Goal: Transaction & Acquisition: Purchase product/service

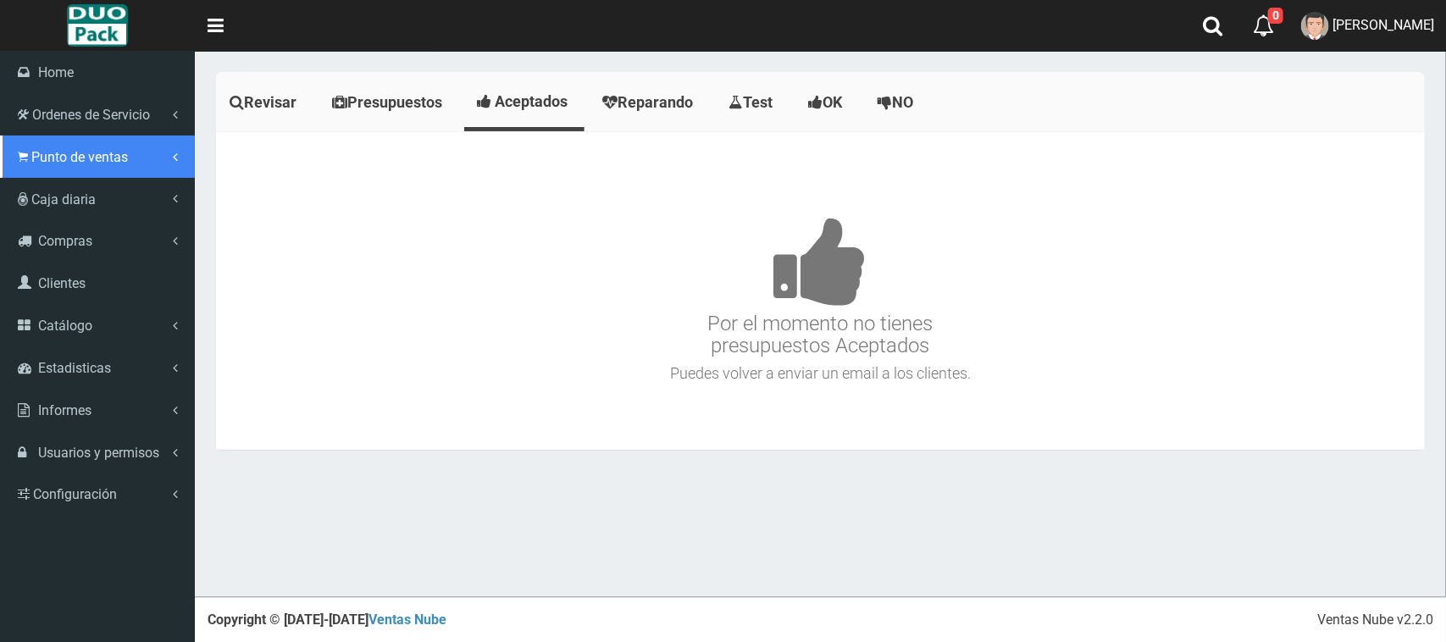
click at [32, 149] on span "Punto de ventas" at bounding box center [79, 157] width 97 height 16
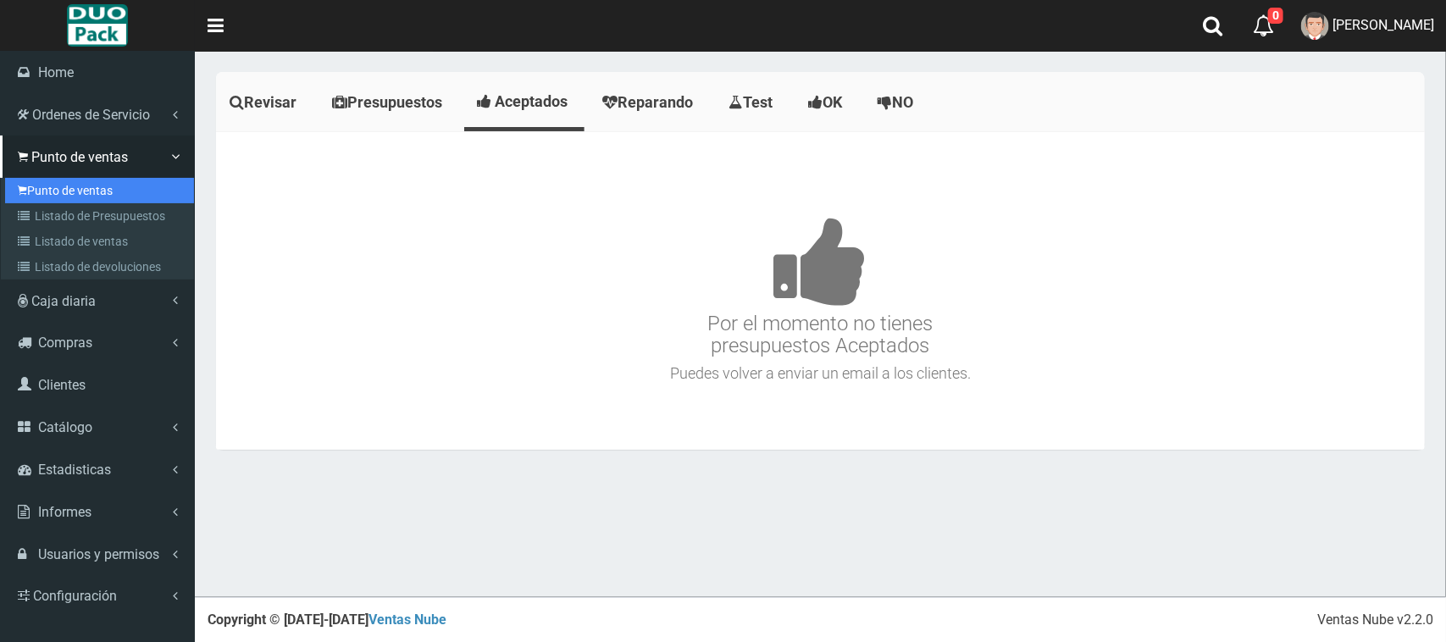
click at [117, 189] on link "Punto de ventas" at bounding box center [99, 190] width 189 height 25
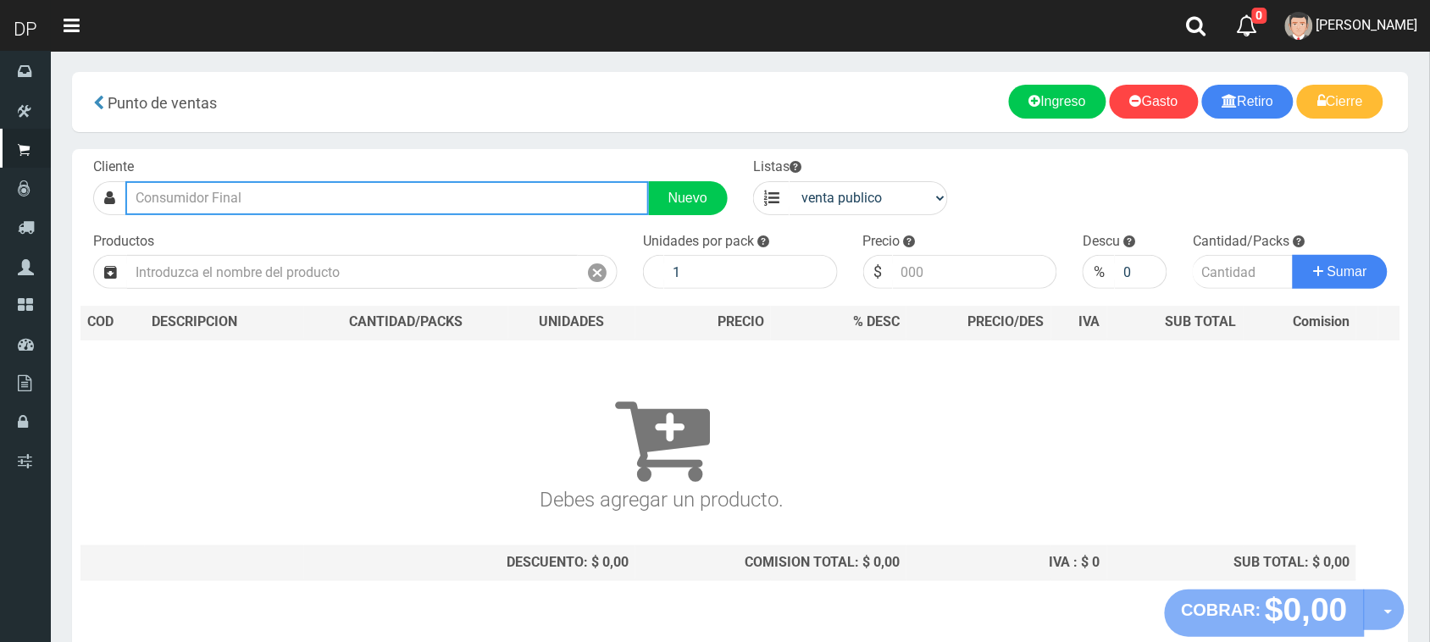
click at [252, 200] on input "text" at bounding box center [387, 198] width 524 height 34
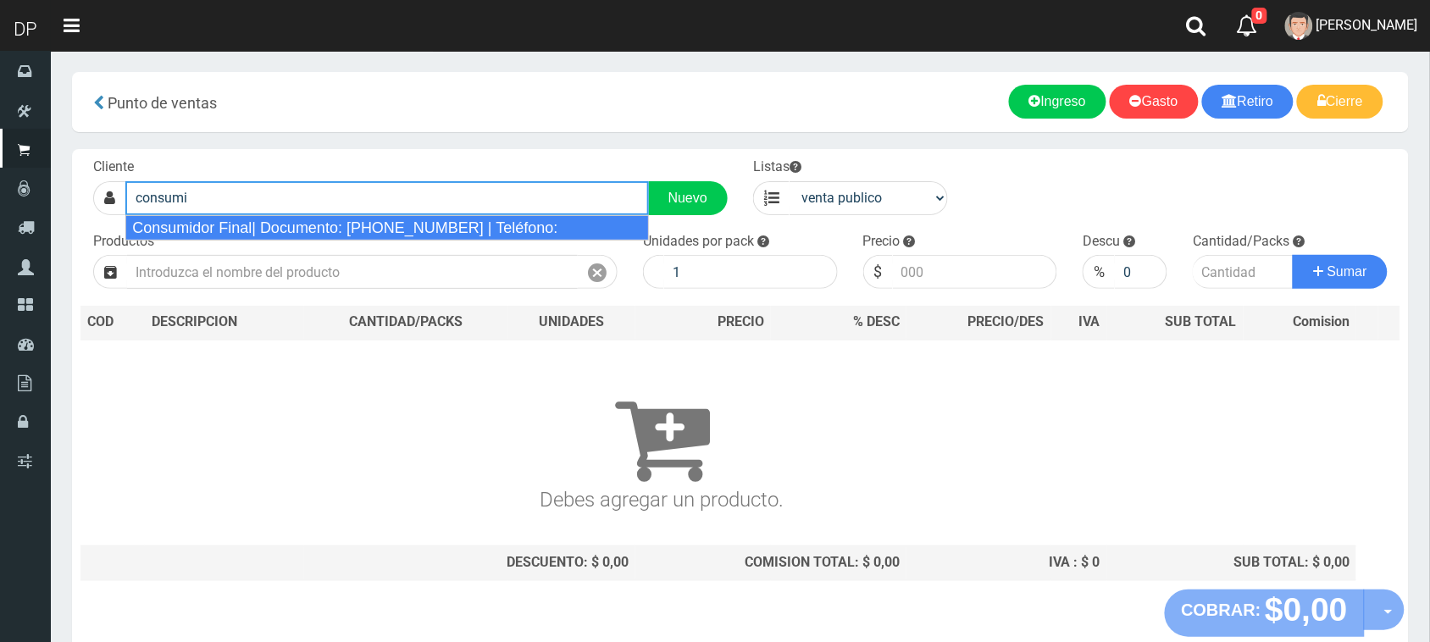
click at [305, 233] on div "Consumidor Final| Documento: 65466464 | Teléfono:" at bounding box center [387, 227] width 524 height 25
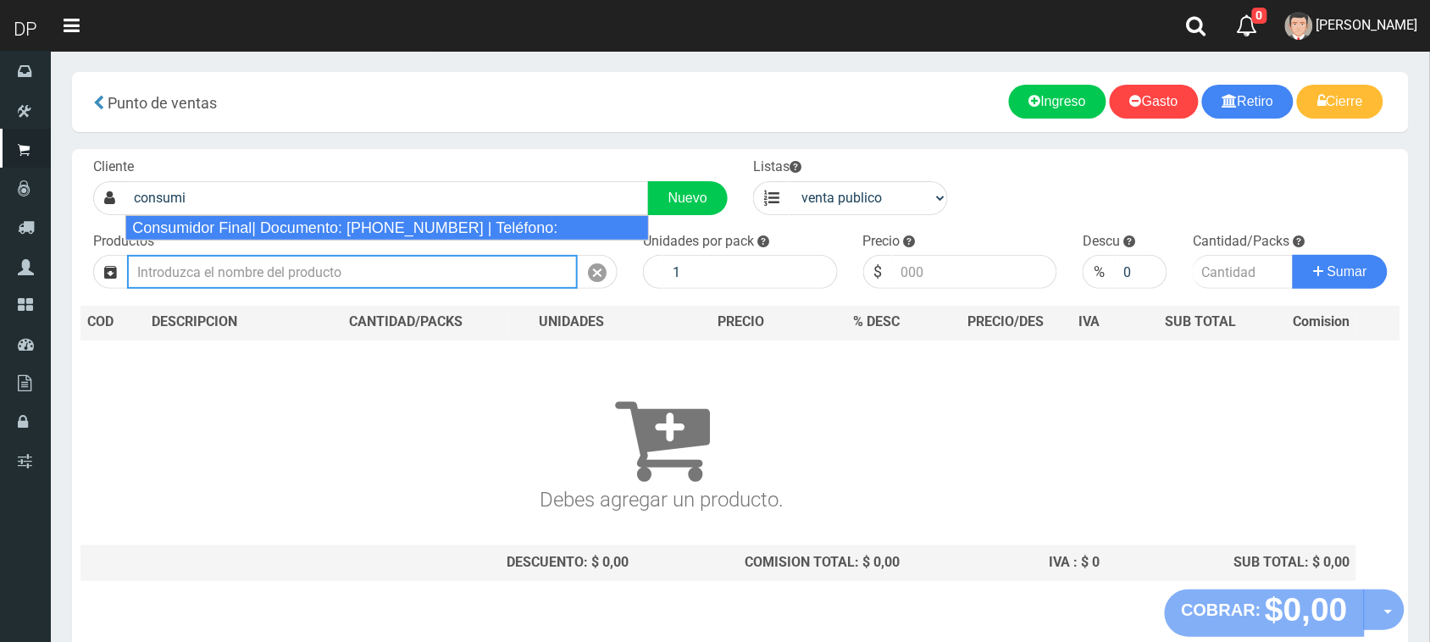
type input "Consumidor Final| Documento: 65466464 | Teléfono:"
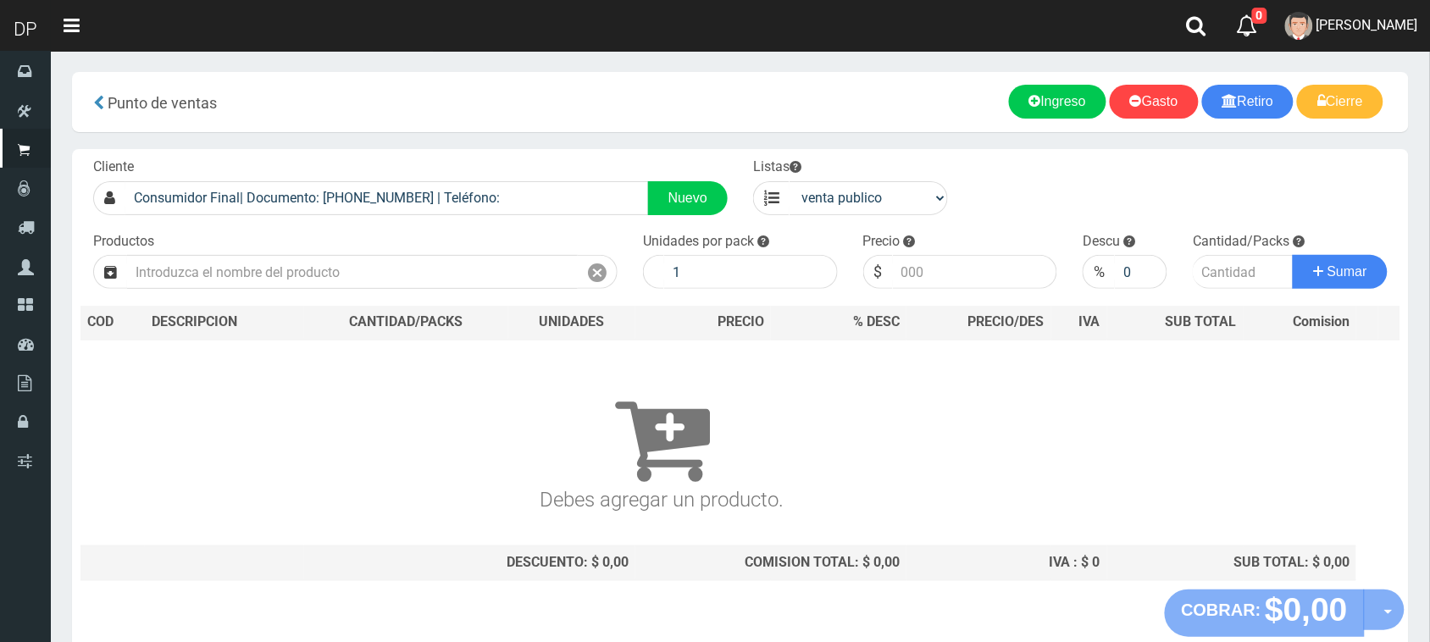
click at [858, 174] on div "Listas venta publico Sup chinos reventas" at bounding box center [851, 187] width 220 height 58
click at [860, 208] on select "venta publico Sup chinos reventas" at bounding box center [869, 198] width 158 height 34
select select "3"
click at [790, 181] on select "venta publico Sup chinos reventas" at bounding box center [869, 198] width 158 height 34
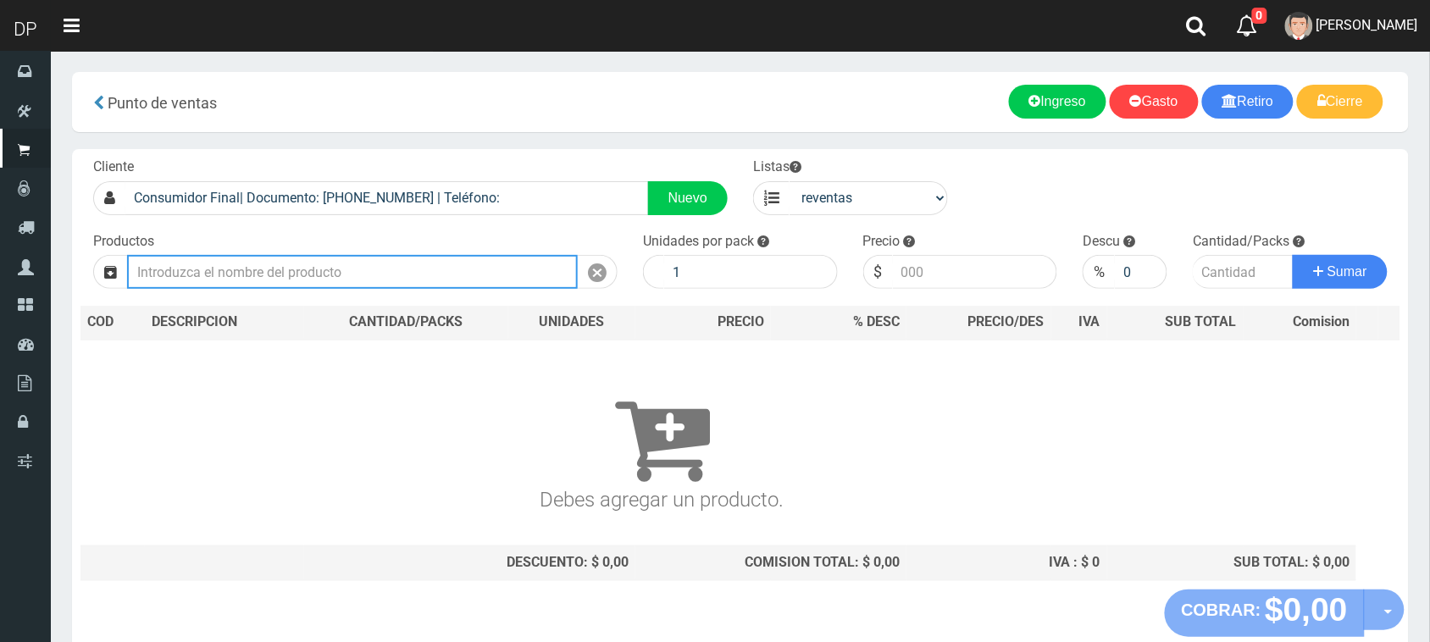
click at [208, 273] on input "text" at bounding box center [352, 272] width 451 height 34
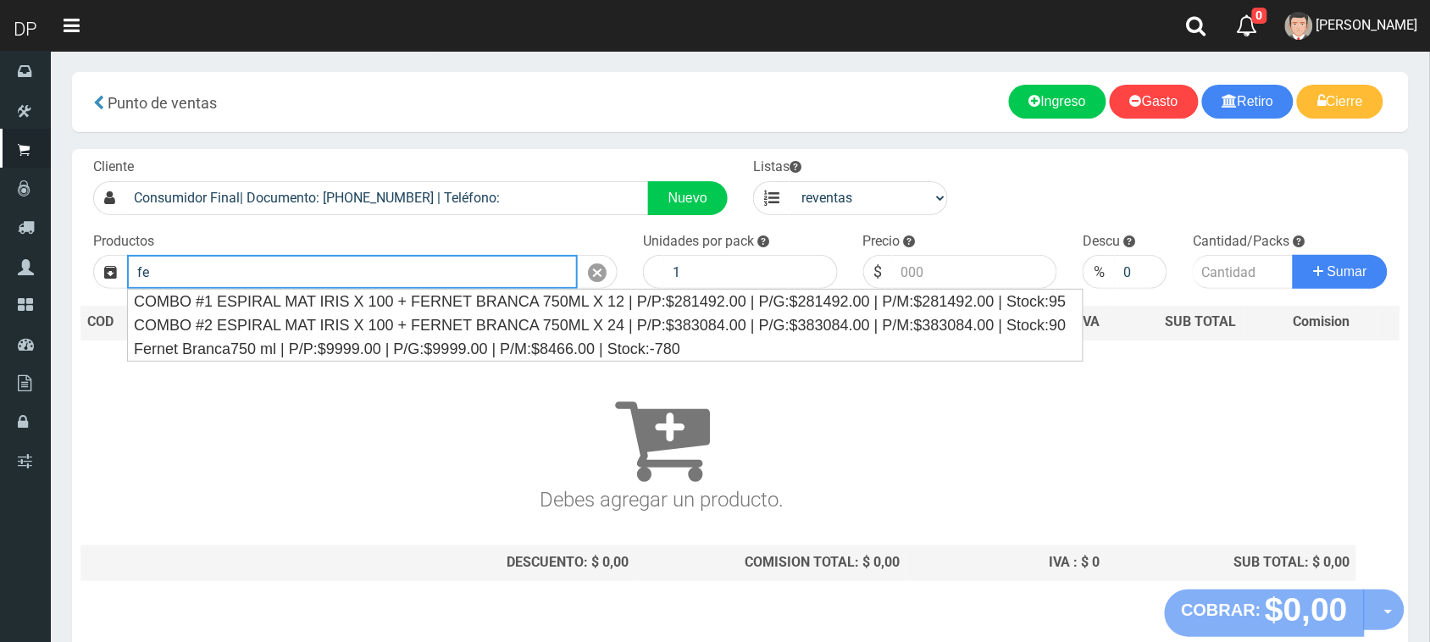
type input "f"
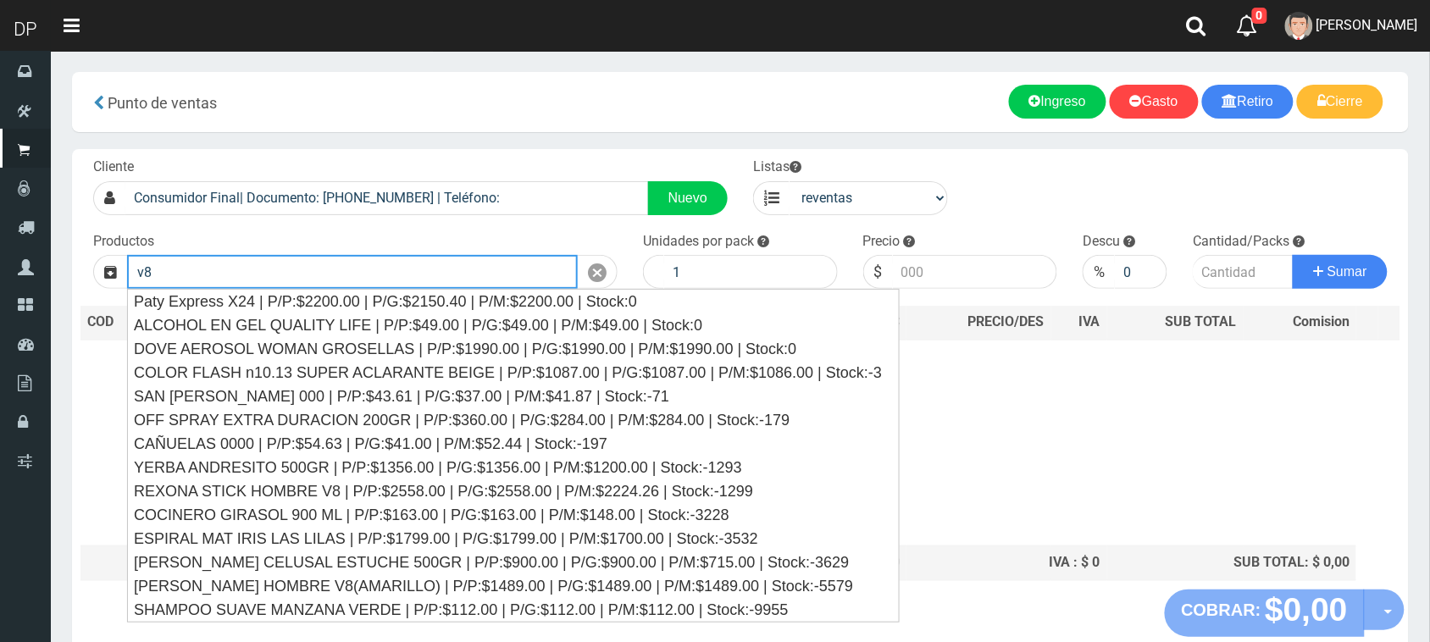
type input "v"
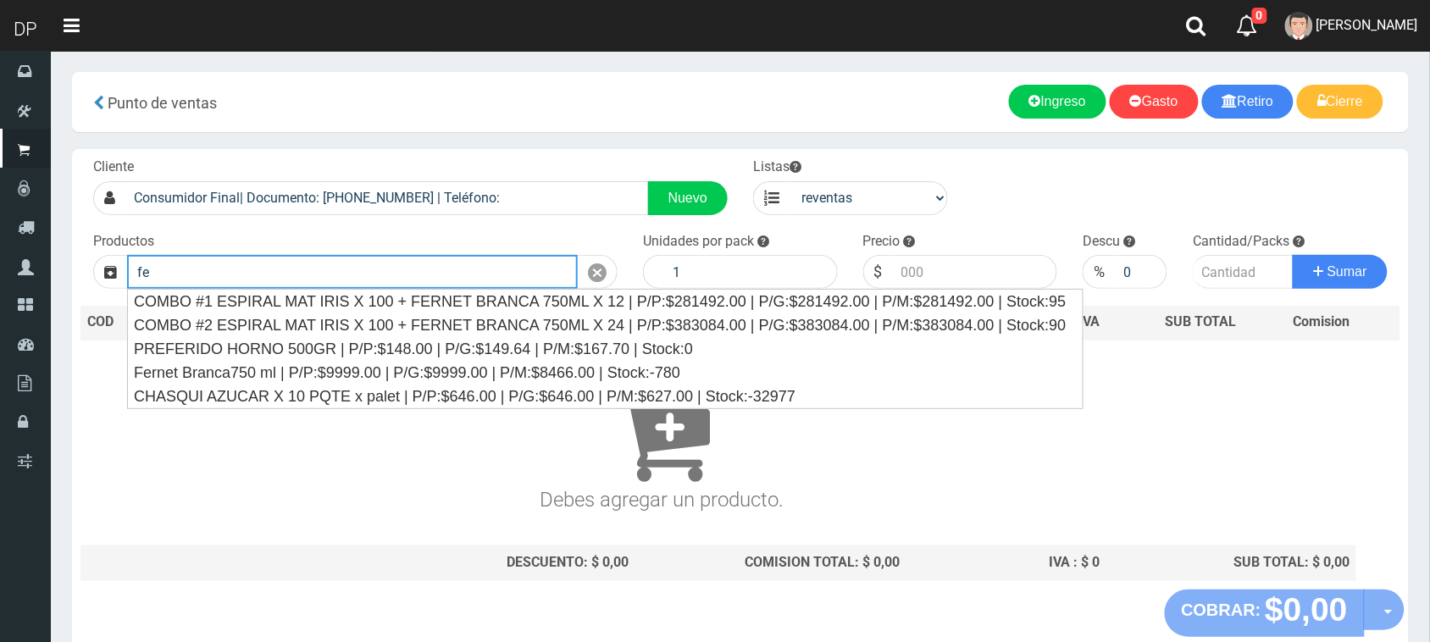
type input "f"
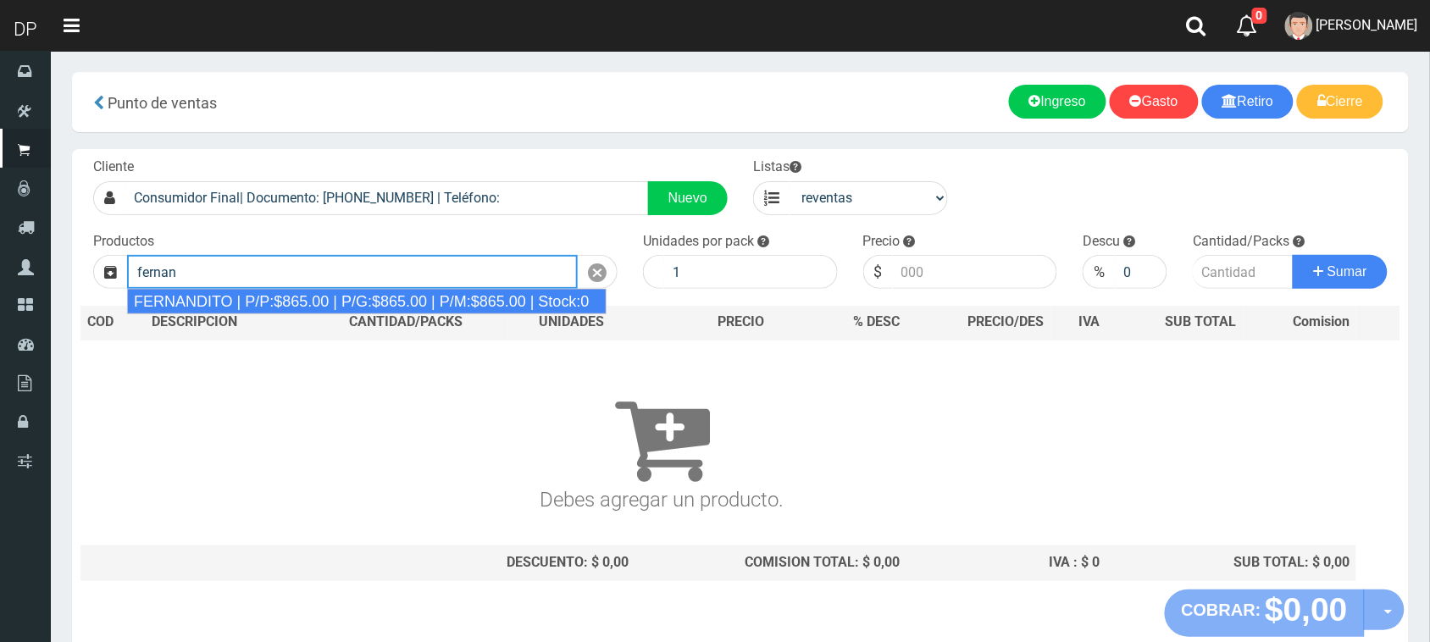
click at [426, 301] on div "FERNANDITO | P/P:$865.00 | P/G:$865.00 | P/M:$865.00 | Stock:0" at bounding box center [367, 301] width 480 height 25
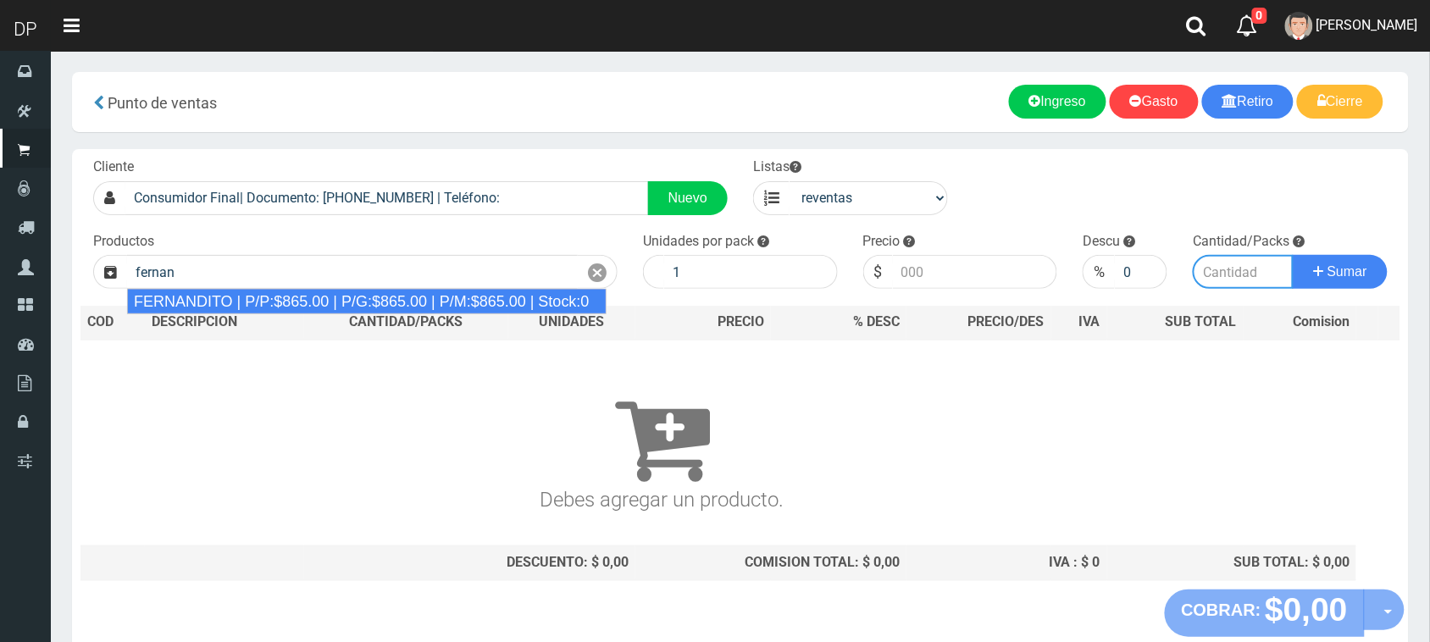
type input "FERNANDITO | P/P:$865.00 | P/G:$865.00 | P/M:$865.00 | Stock:0"
type input "865.00"
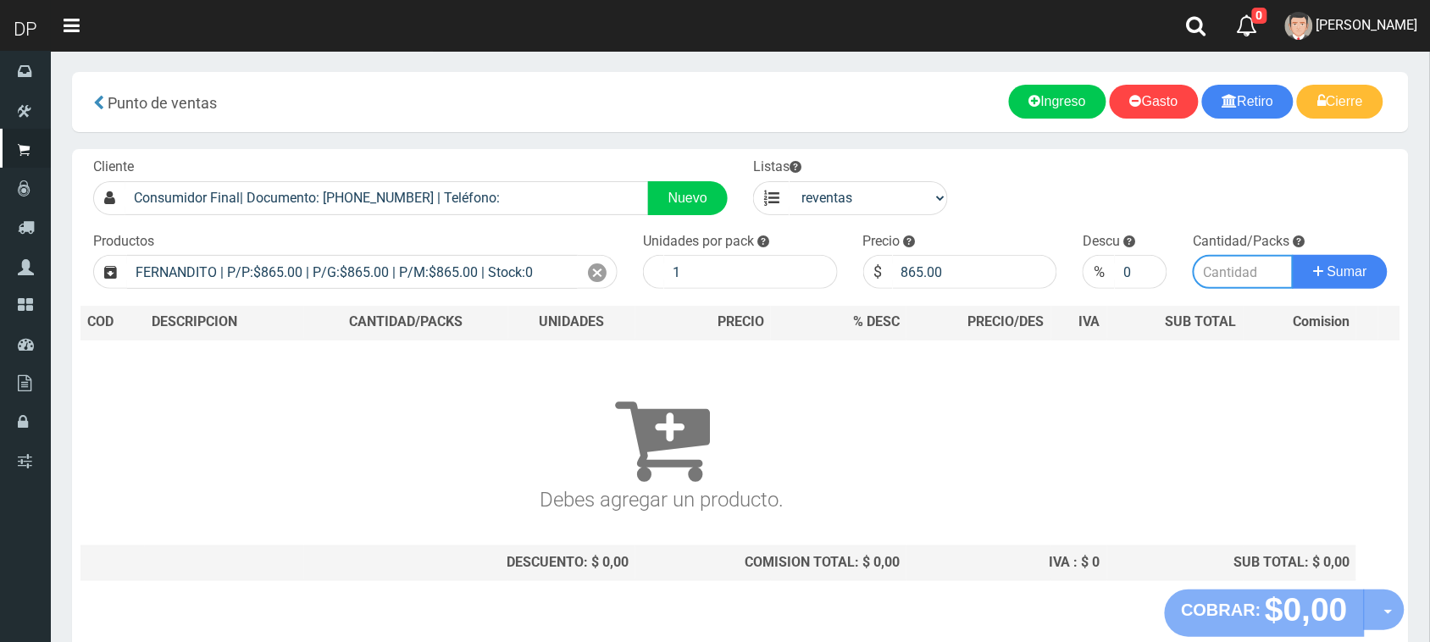
click at [1220, 276] on input "number" at bounding box center [1243, 272] width 101 height 34
type input "2"
click at [1293, 255] on button "Sumar" at bounding box center [1340, 272] width 95 height 34
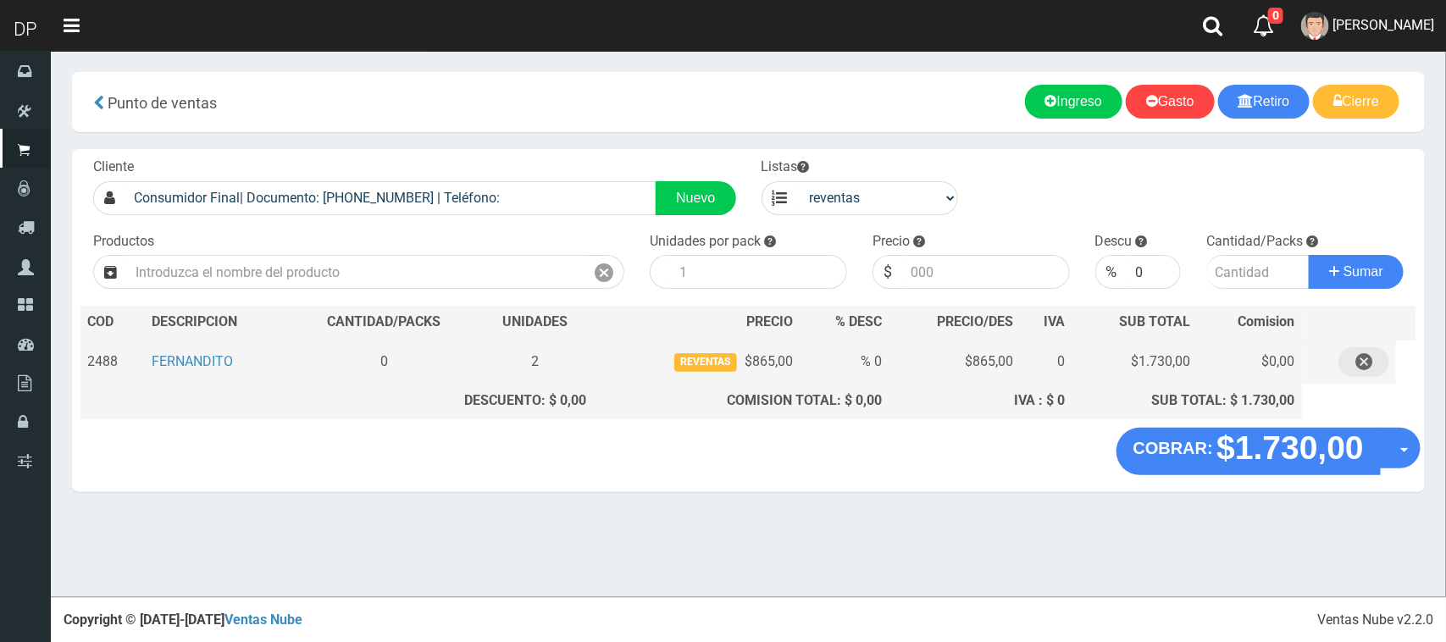
click at [1361, 353] on icon "button" at bounding box center [1364, 362] width 17 height 30
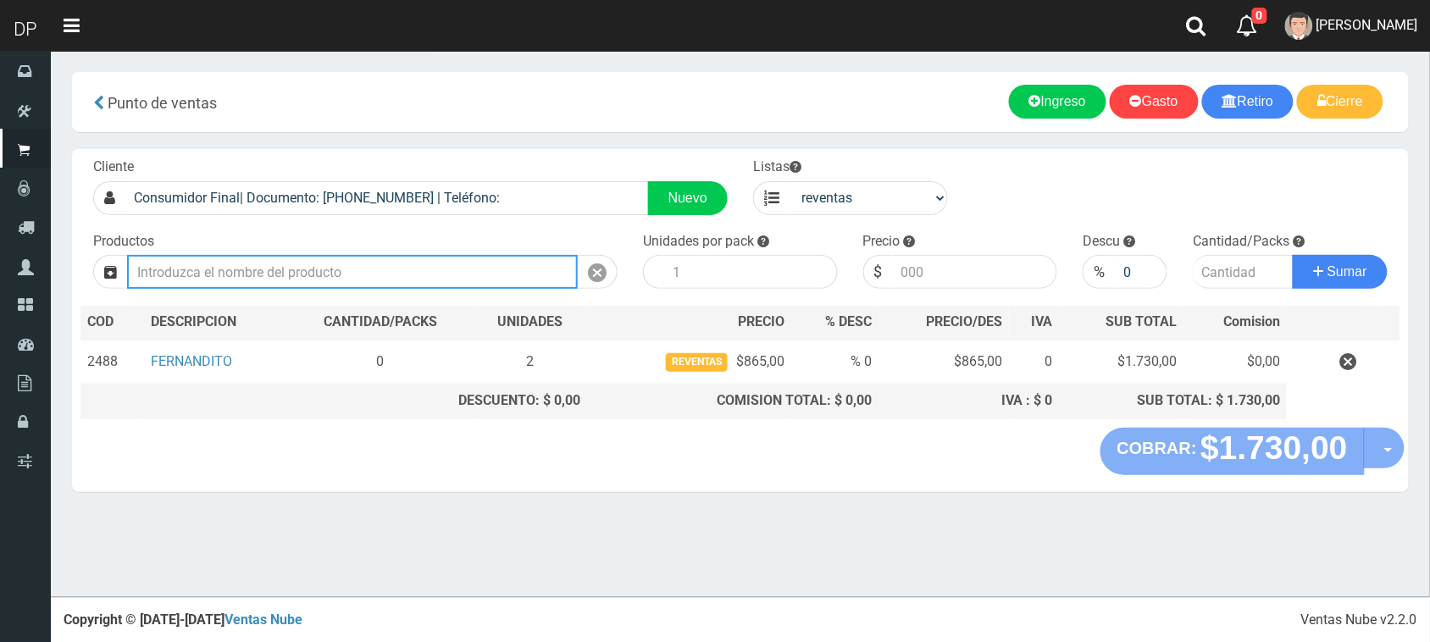
click at [243, 269] on input "text" at bounding box center [352, 272] width 451 height 34
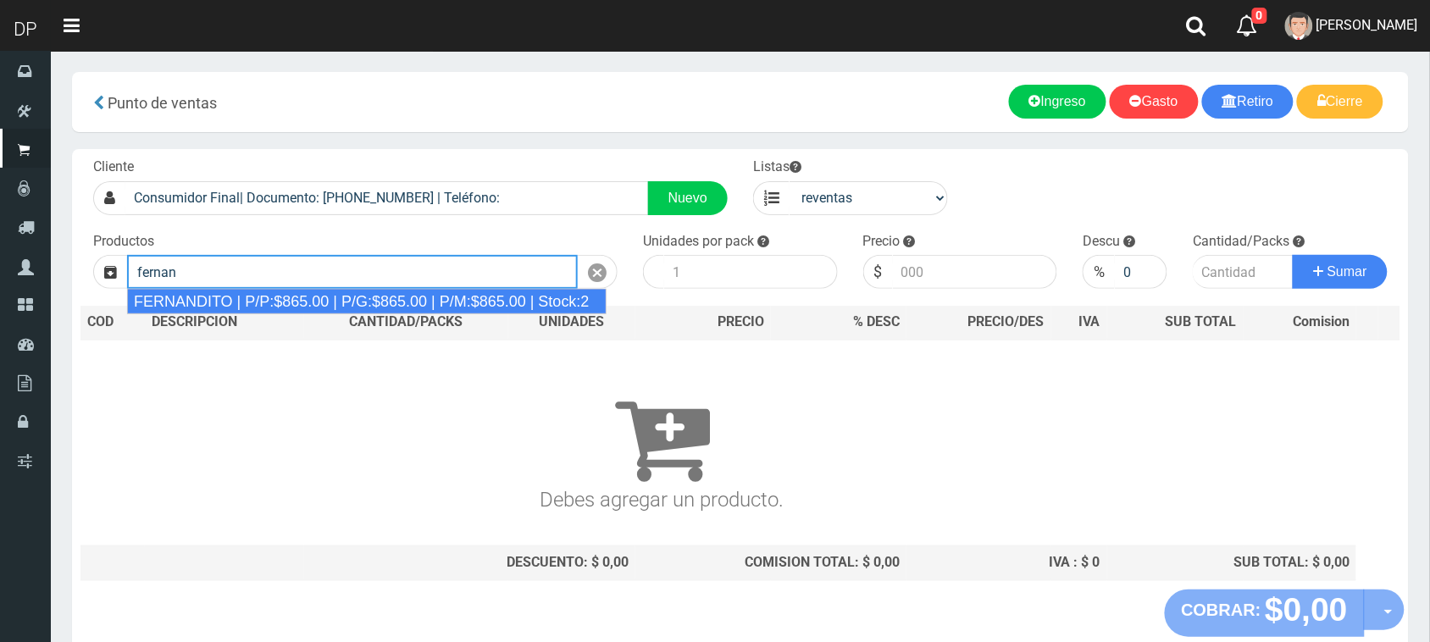
click at [251, 305] on div "FERNANDITO | P/P:$865.00 | P/G:$865.00 | P/M:$865.00 | Stock:2" at bounding box center [367, 301] width 480 height 25
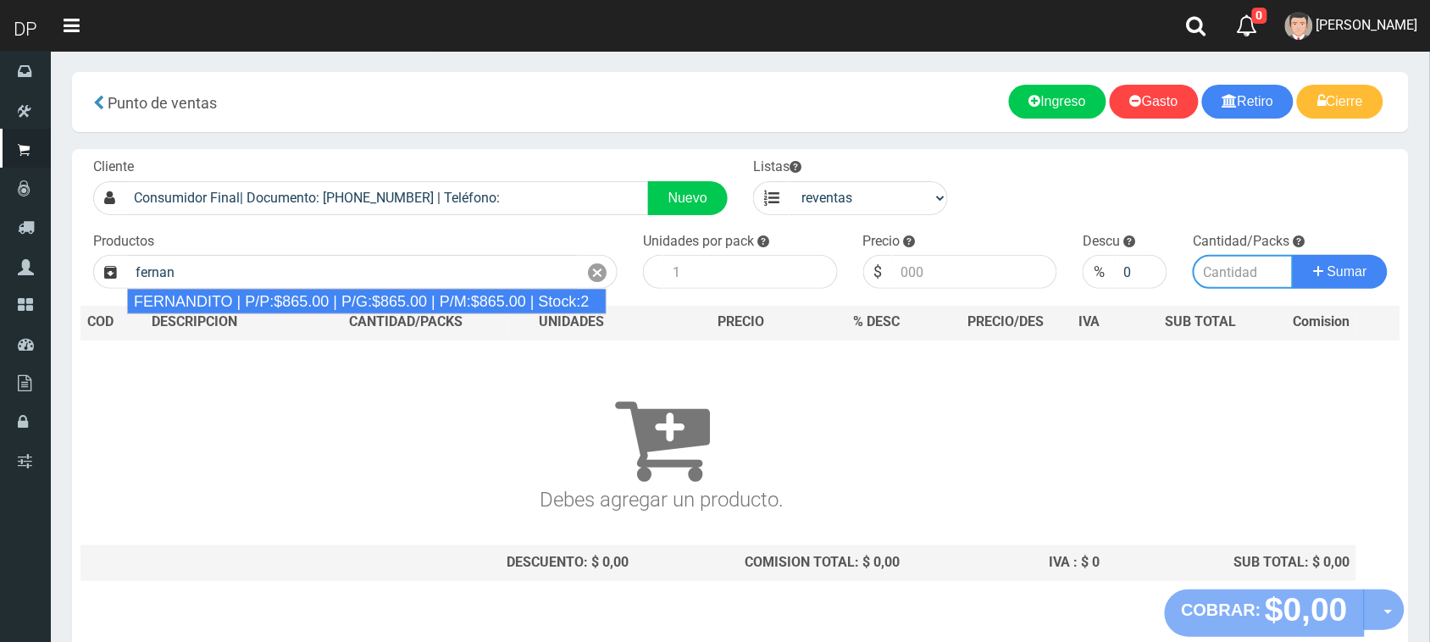
type input "FERNANDITO | P/P:$865.00 | P/G:$865.00 | P/M:$865.00 | Stock:2"
type input "6"
type input "865.00"
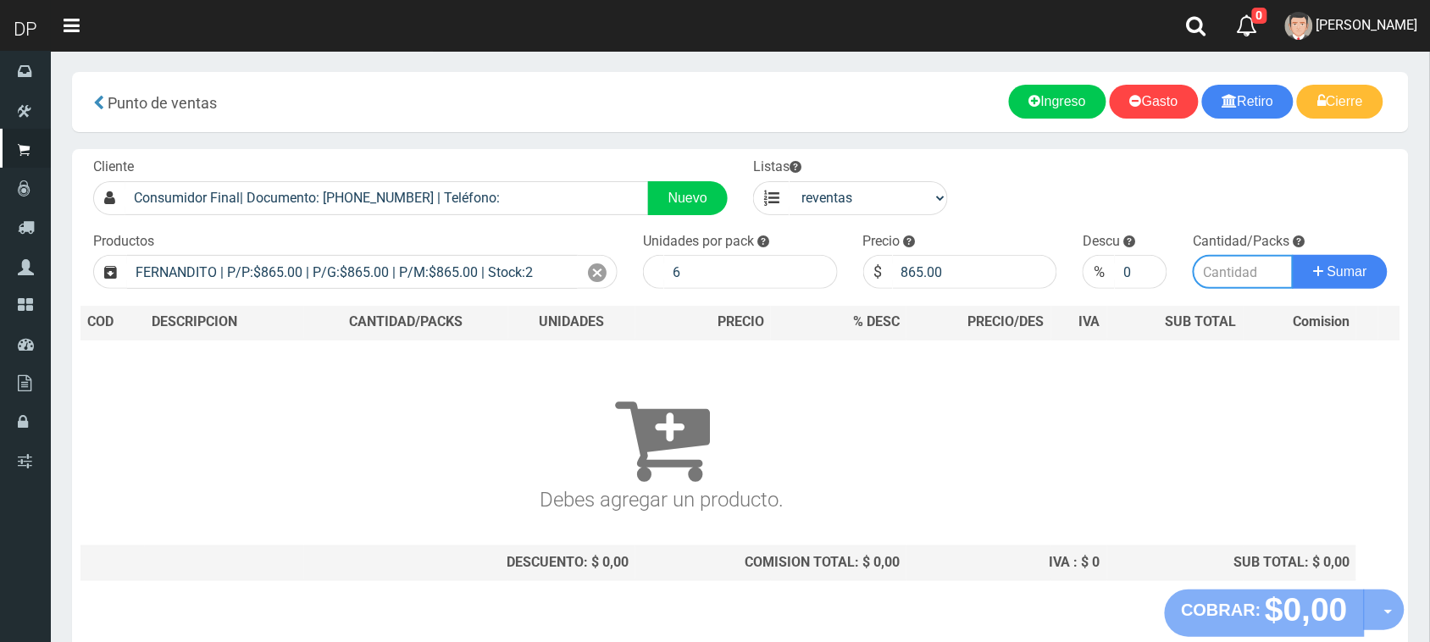
click at [1271, 285] on input "number" at bounding box center [1243, 272] width 101 height 34
type input "2"
click at [1293, 255] on button "Sumar" at bounding box center [1340, 272] width 95 height 34
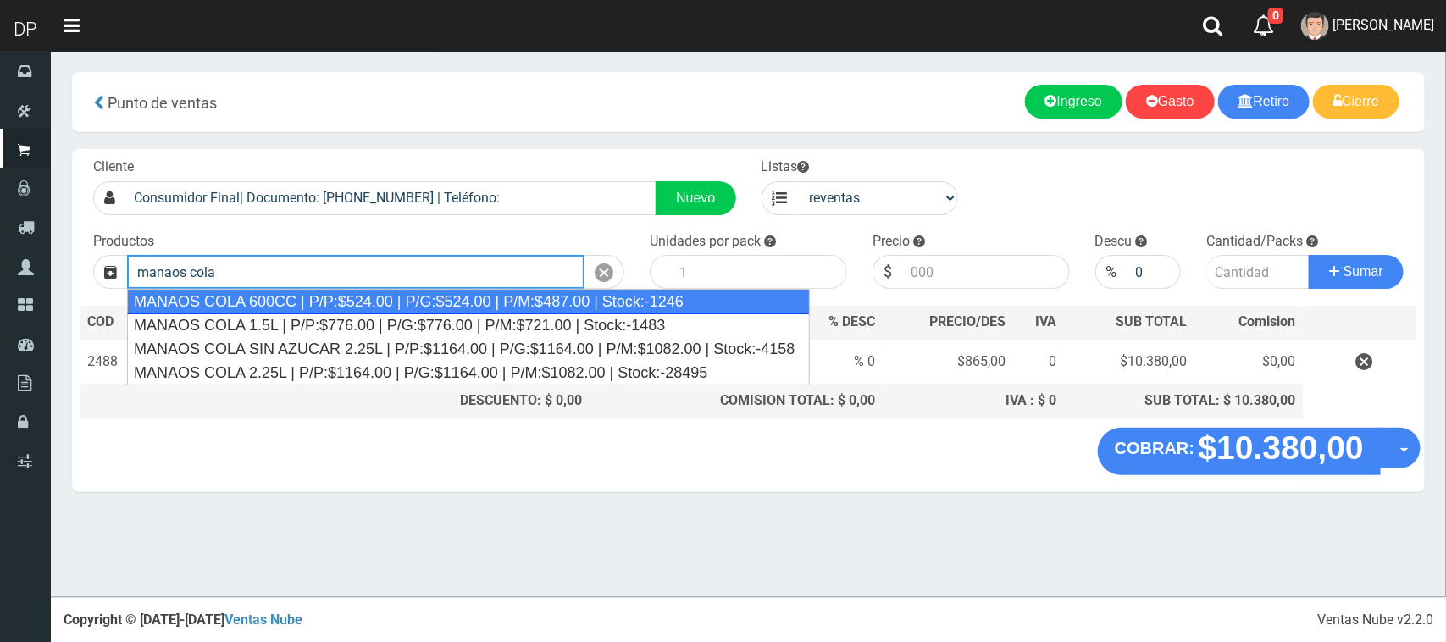
click at [310, 294] on div "MANAOS COLA 600CC | P/P:$524.00 | P/G:$524.00 | P/M:$487.00 | Stock:-1246" at bounding box center [468, 301] width 683 height 25
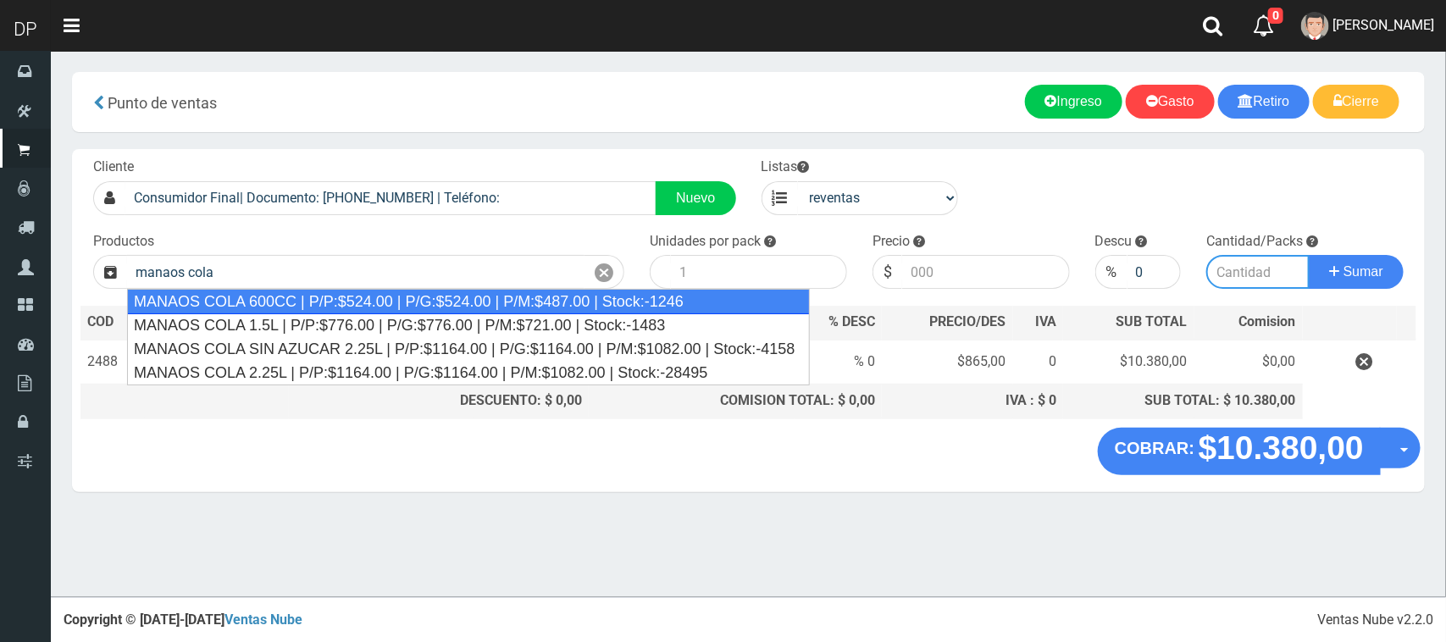
type input "MANAOS COLA 600CC | P/P:$524.00 | P/G:$524.00 | P/M:$487.00 | Stock:-1246"
type input "12"
type input "487.00"
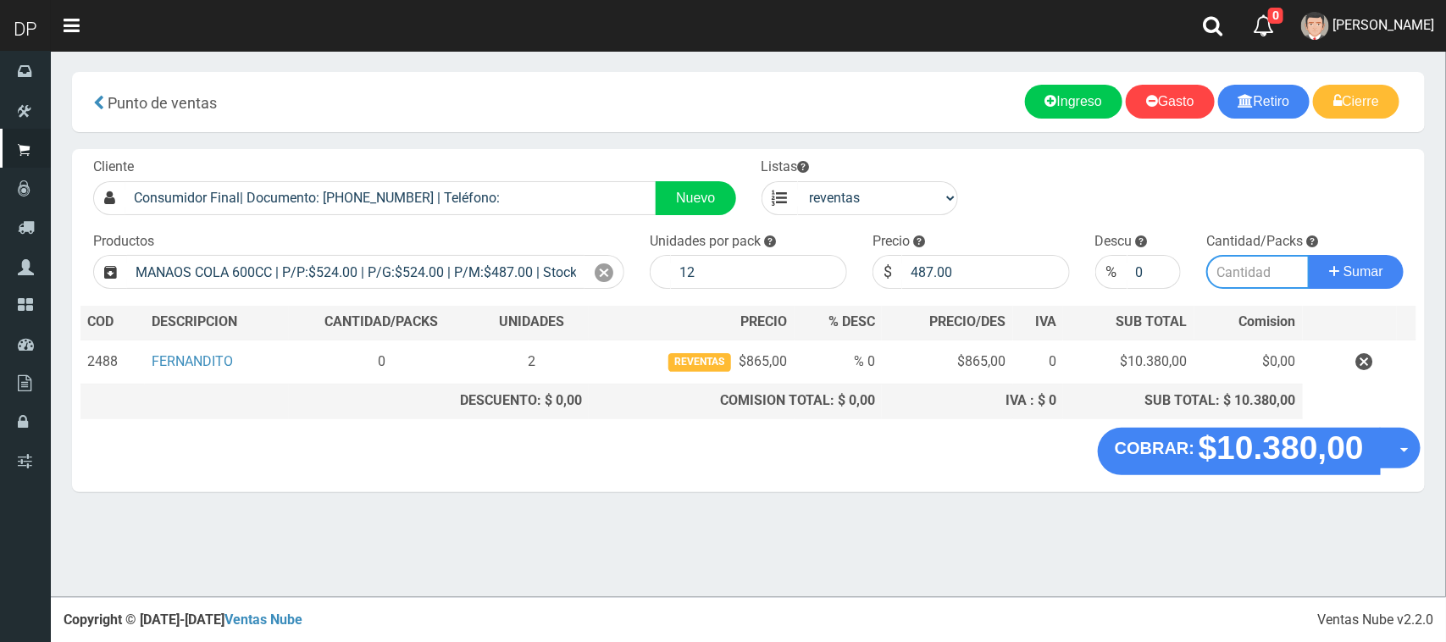
click at [1241, 269] on input "number" at bounding box center [1258, 272] width 103 height 34
type input "1"
click at [1309, 255] on button "Sumar" at bounding box center [1356, 272] width 95 height 34
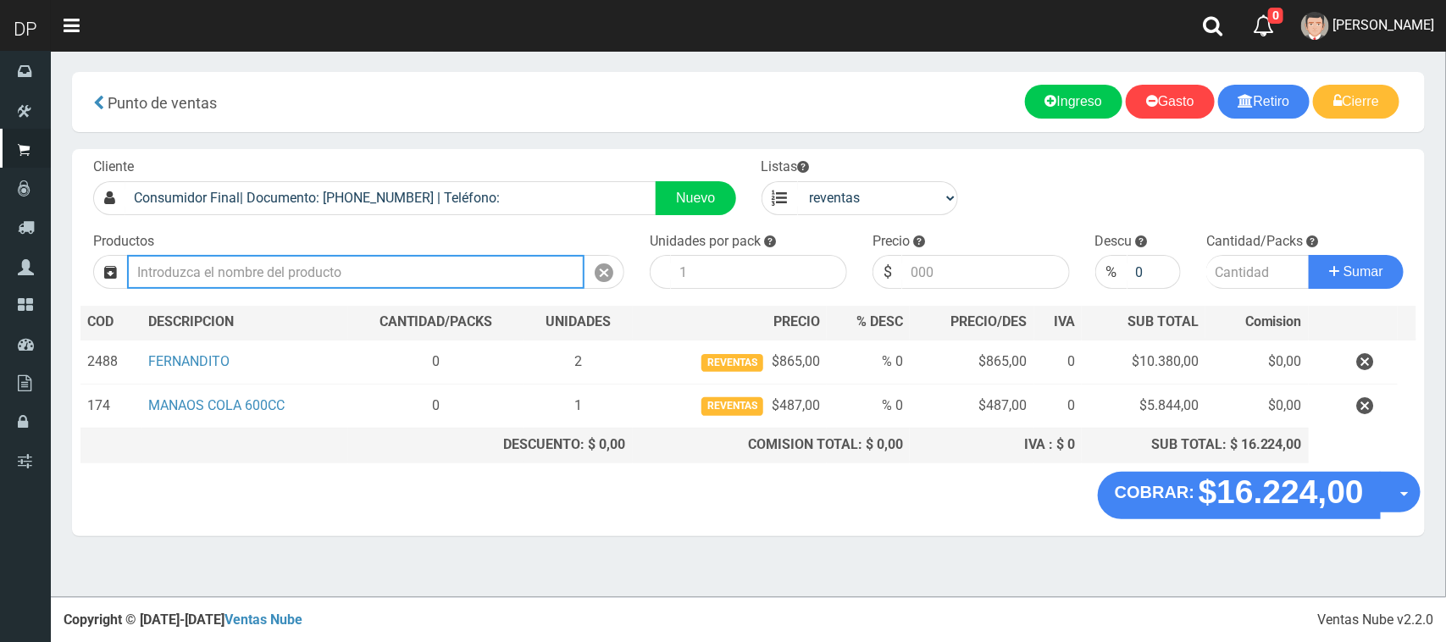
click at [277, 272] on input "text" at bounding box center [356, 272] width 458 height 34
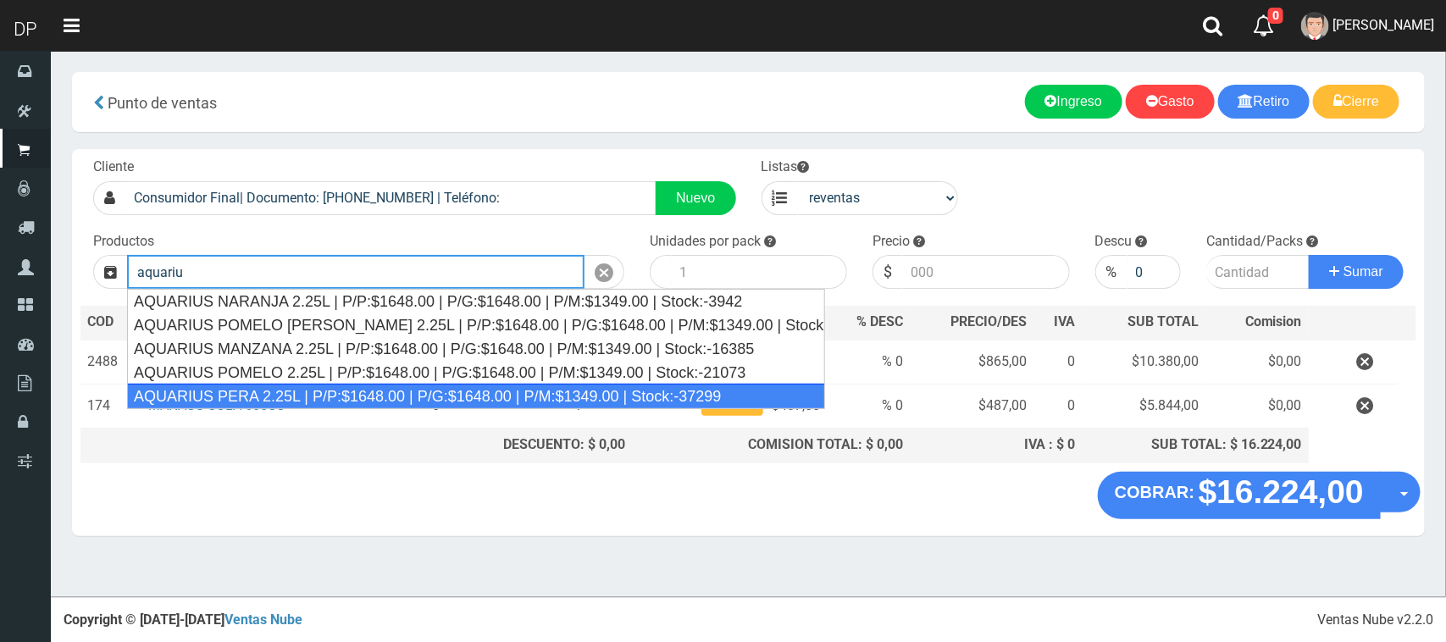
click at [268, 396] on div "AQUARIUS PERA 2.25L | P/P:$1648.00 | P/G:$1648.00 | P/M:$1349.00 | Stock:-37299" at bounding box center [476, 396] width 698 height 25
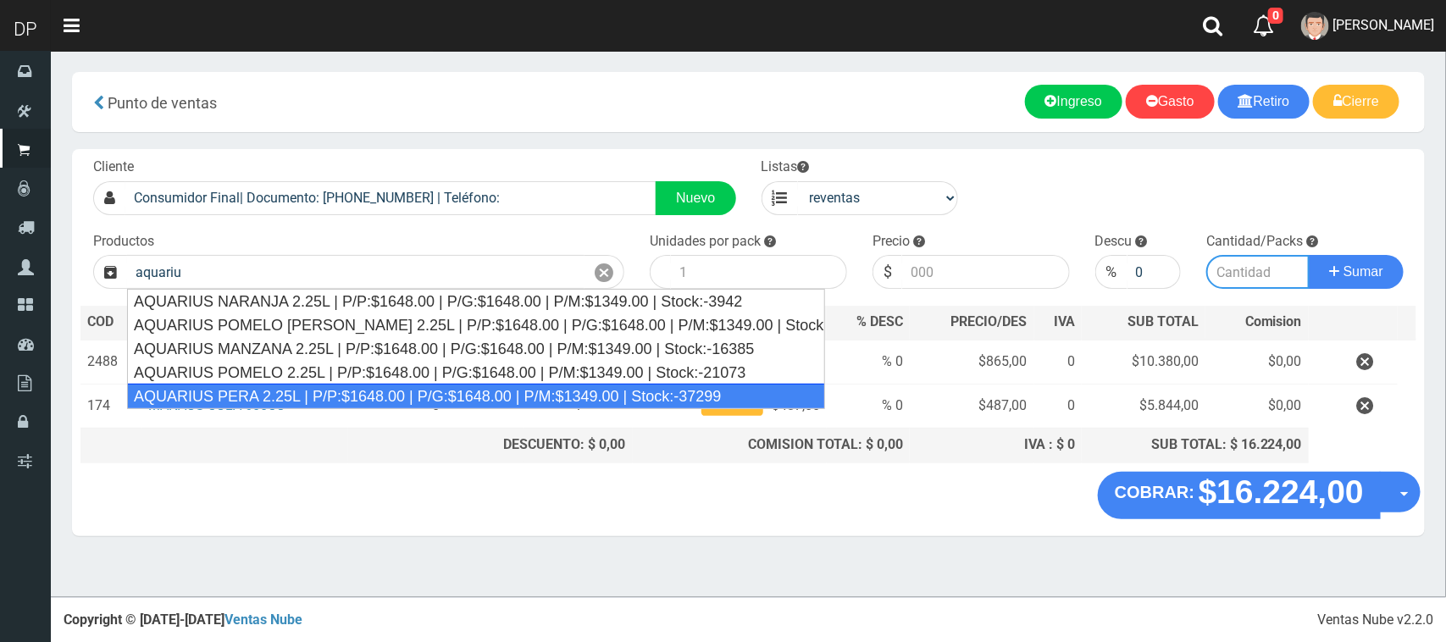
type input "AQUARIUS PERA 2.25L | P/P:$1648.00 | P/G:$1648.00 | P/M:$1349.00 | Stock:-37299"
type input "6"
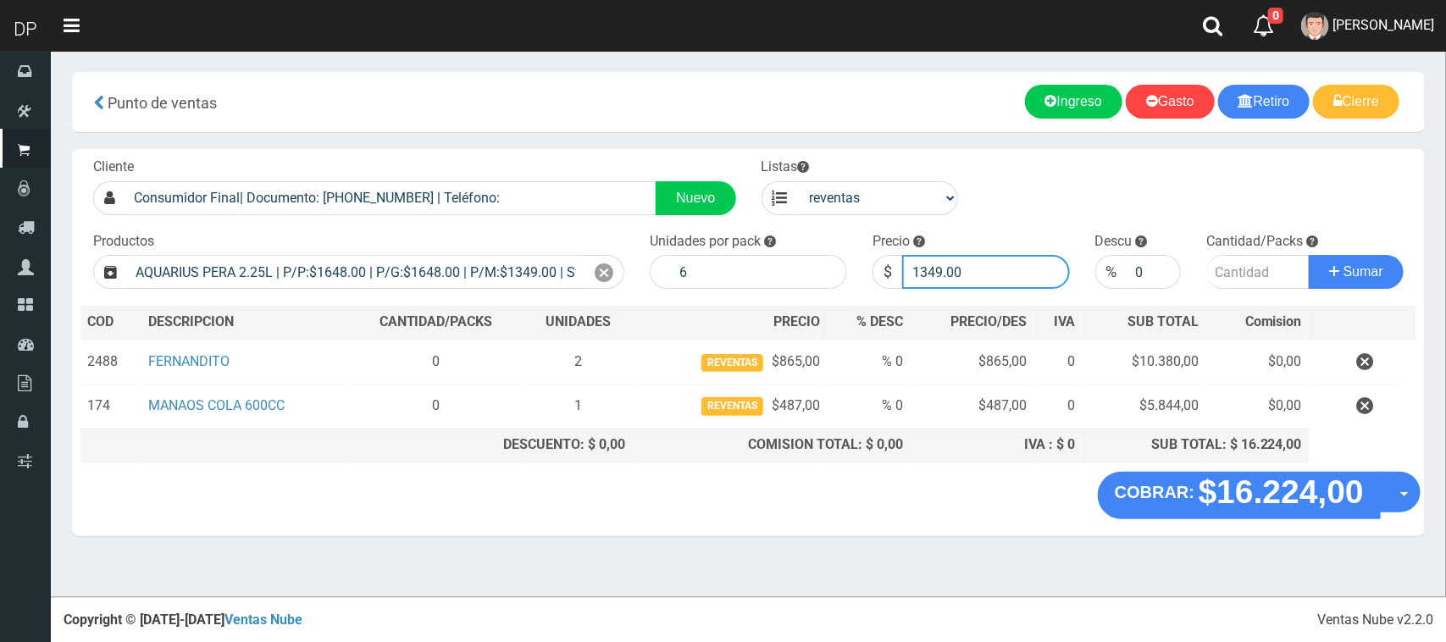
click at [985, 282] on input "1349.00" at bounding box center [986, 272] width 168 height 34
type input "1"
click at [857, 174] on div "Listas venta publico Sup chinos reventas" at bounding box center [860, 187] width 223 height 58
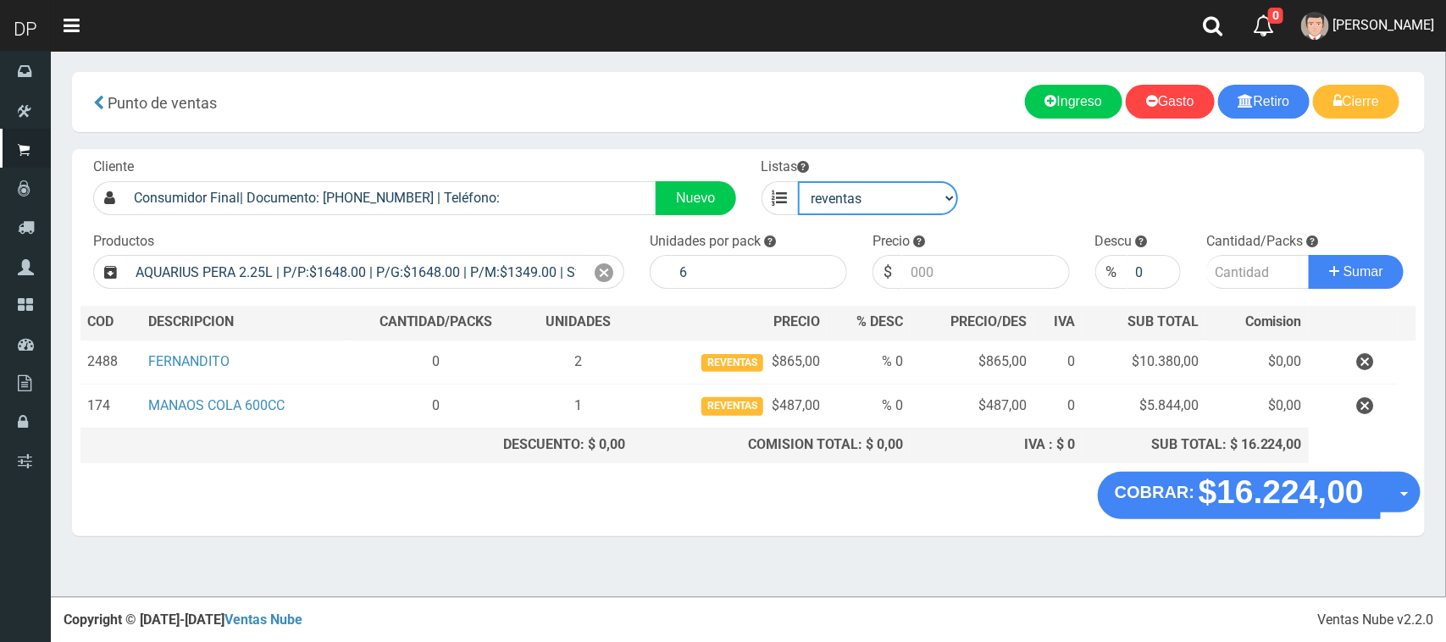
click at [877, 214] on select "venta publico Sup chinos reventas" at bounding box center [878, 198] width 161 height 34
select select "1"
click at [798, 181] on select "venta publico Sup chinos reventas" at bounding box center [878, 198] width 161 height 34
click at [603, 269] on icon at bounding box center [604, 273] width 19 height 25
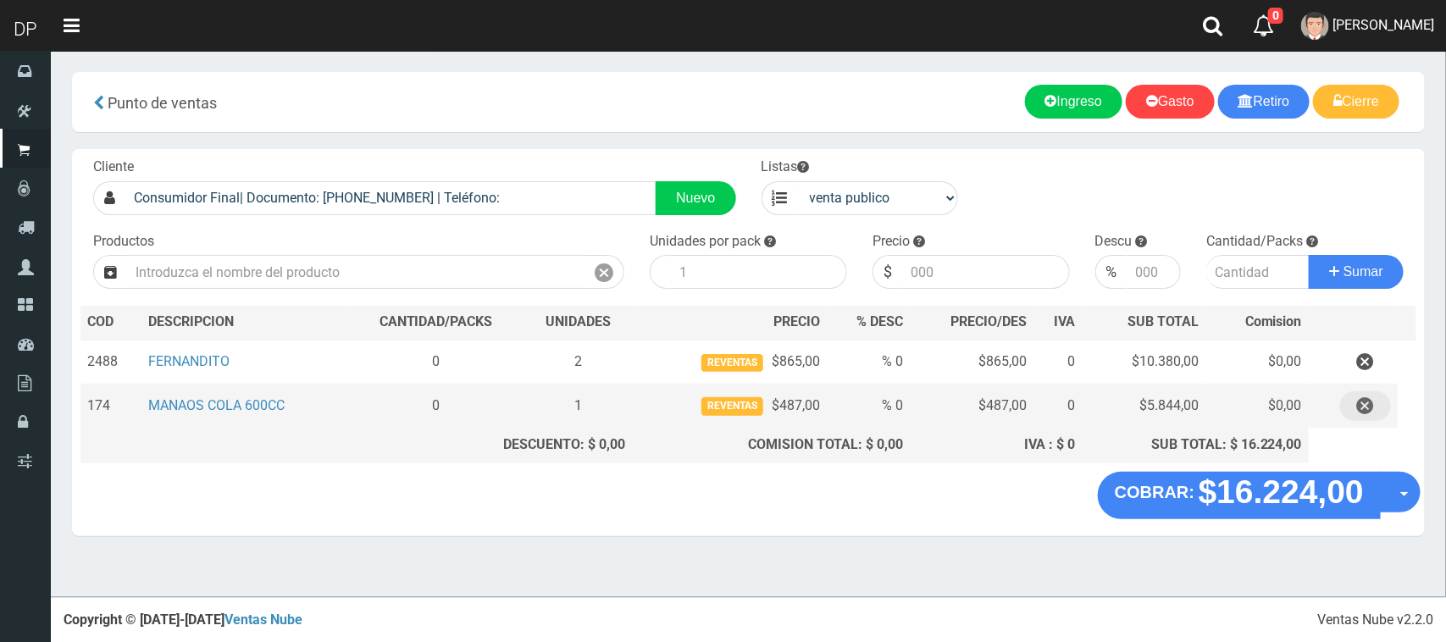
click at [1360, 404] on icon "button" at bounding box center [1365, 406] width 17 height 30
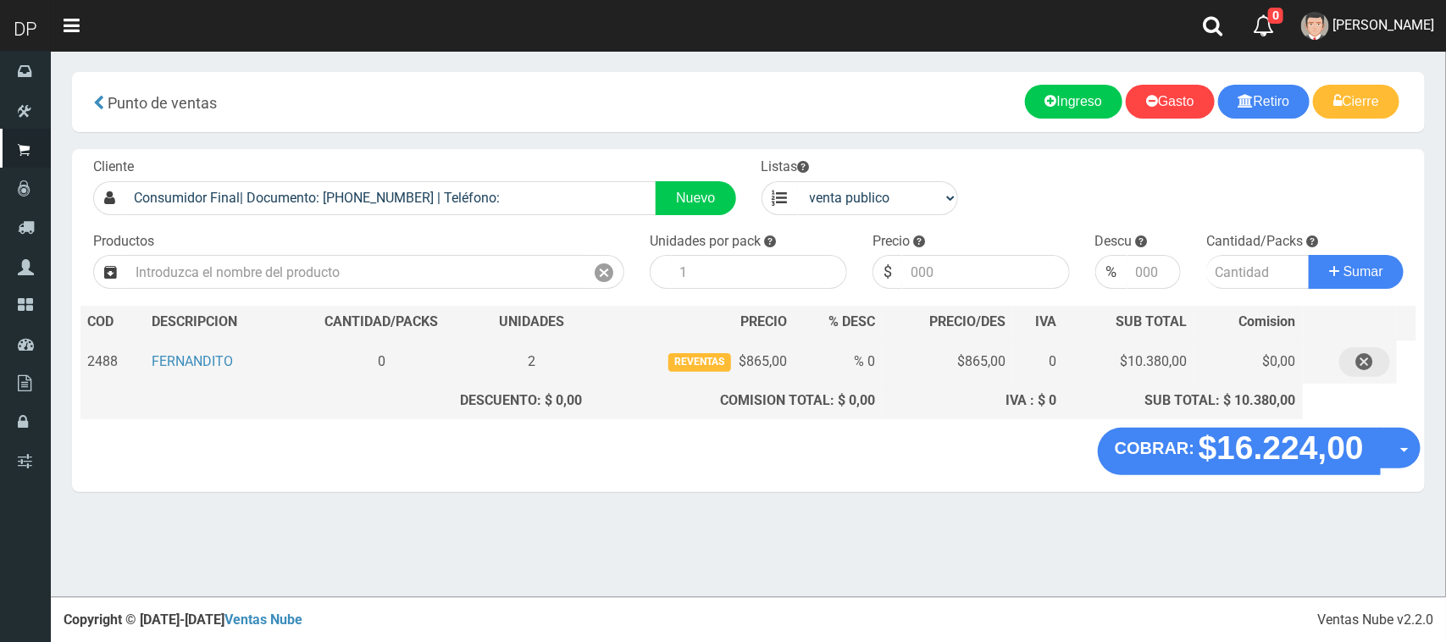
click at [1371, 361] on icon "button" at bounding box center [1365, 362] width 17 height 30
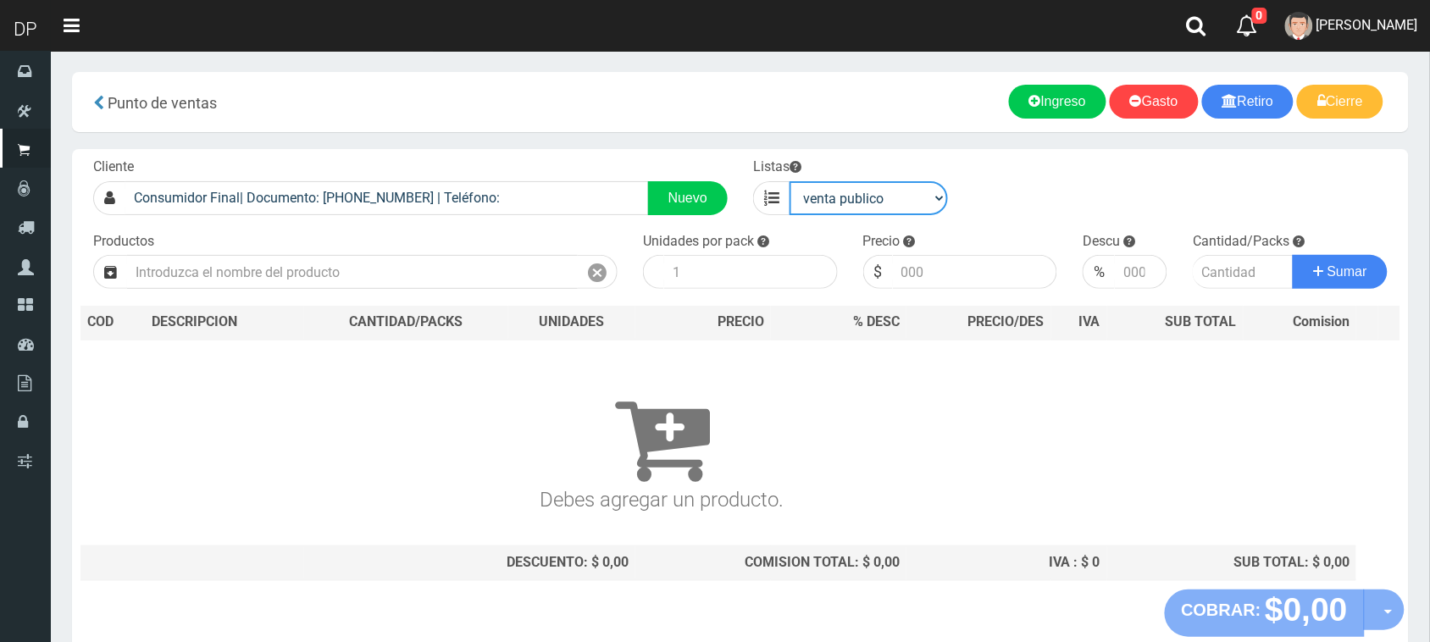
drag, startPoint x: 886, startPoint y: 193, endPoint x: 894, endPoint y: 213, distance: 20.9
click at [886, 193] on select "venta publico Sup chinos reventas" at bounding box center [869, 198] width 158 height 34
select select "3"
click at [790, 181] on select "venta publico Sup chinos reventas" at bounding box center [869, 198] width 158 height 34
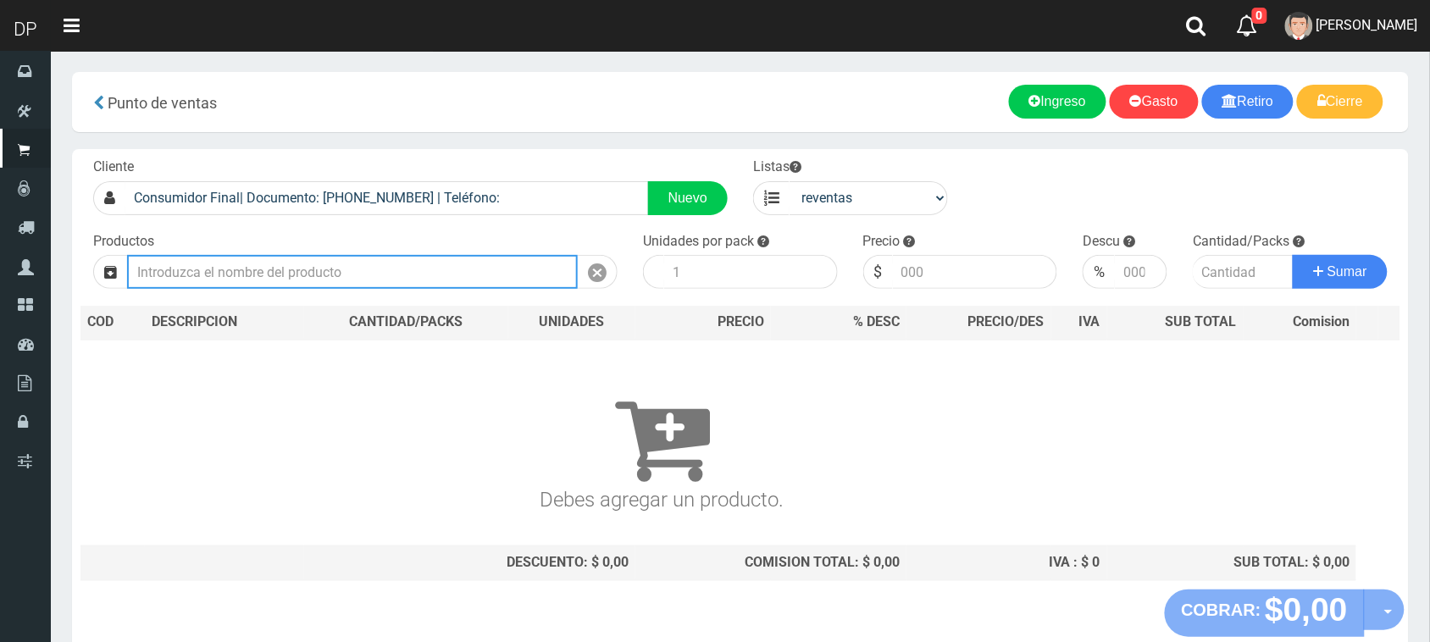
click at [252, 284] on input "text" at bounding box center [352, 272] width 451 height 34
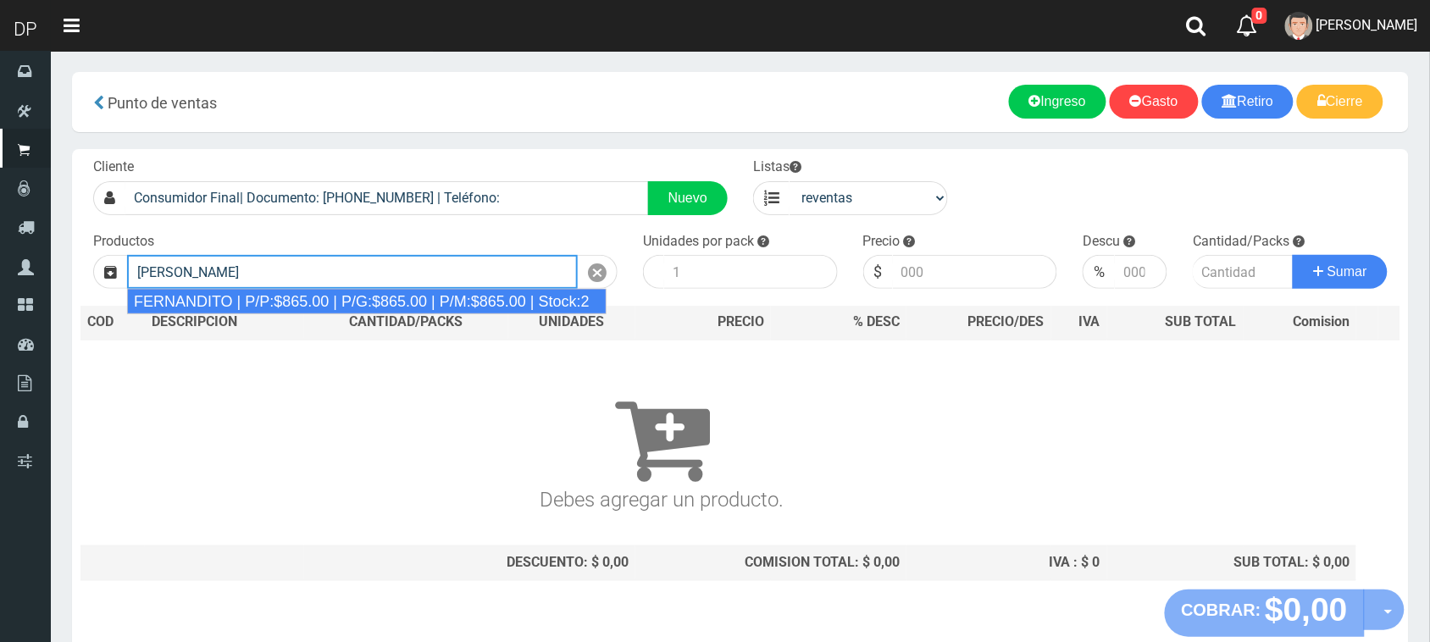
click at [341, 297] on div "FERNANDITO | P/P:$865.00 | P/G:$865.00 | P/M:$865.00 | Stock:2" at bounding box center [367, 301] width 480 height 25
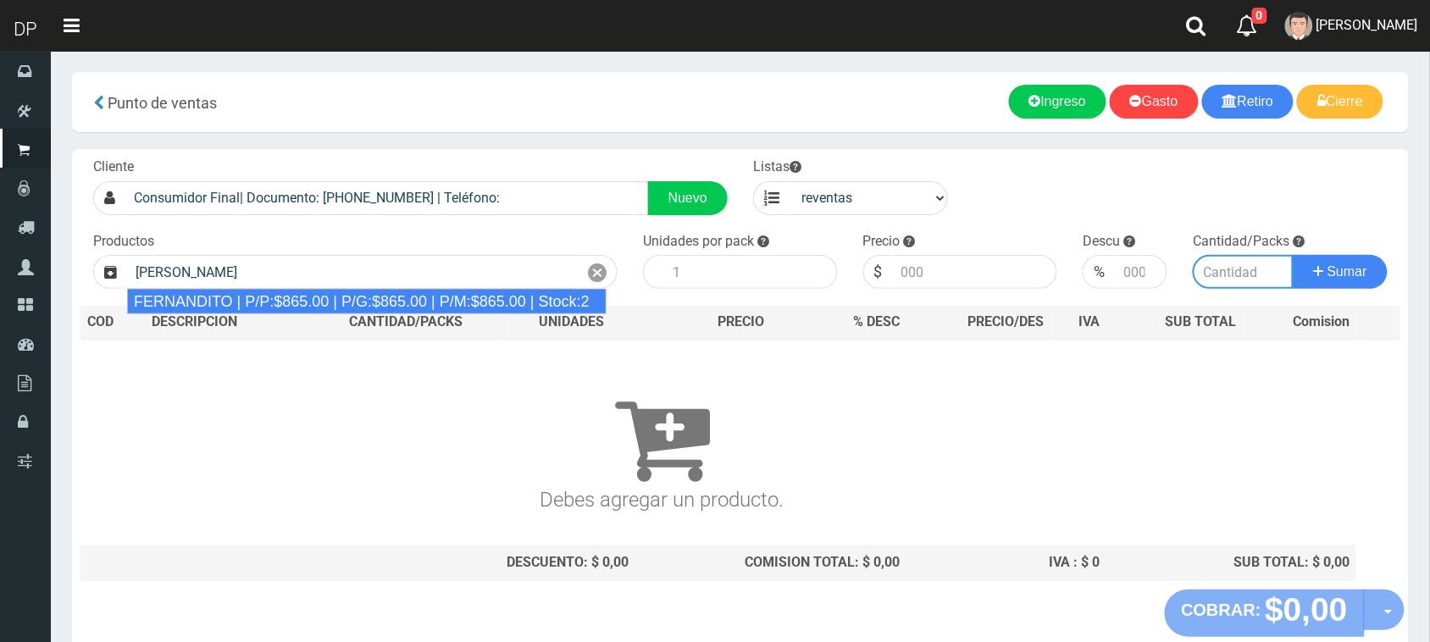
type input "FERNANDITO | P/P:$865.00 | P/G:$865.00 | P/M:$865.00 | Stock:2"
type input "6"
type input "865.00"
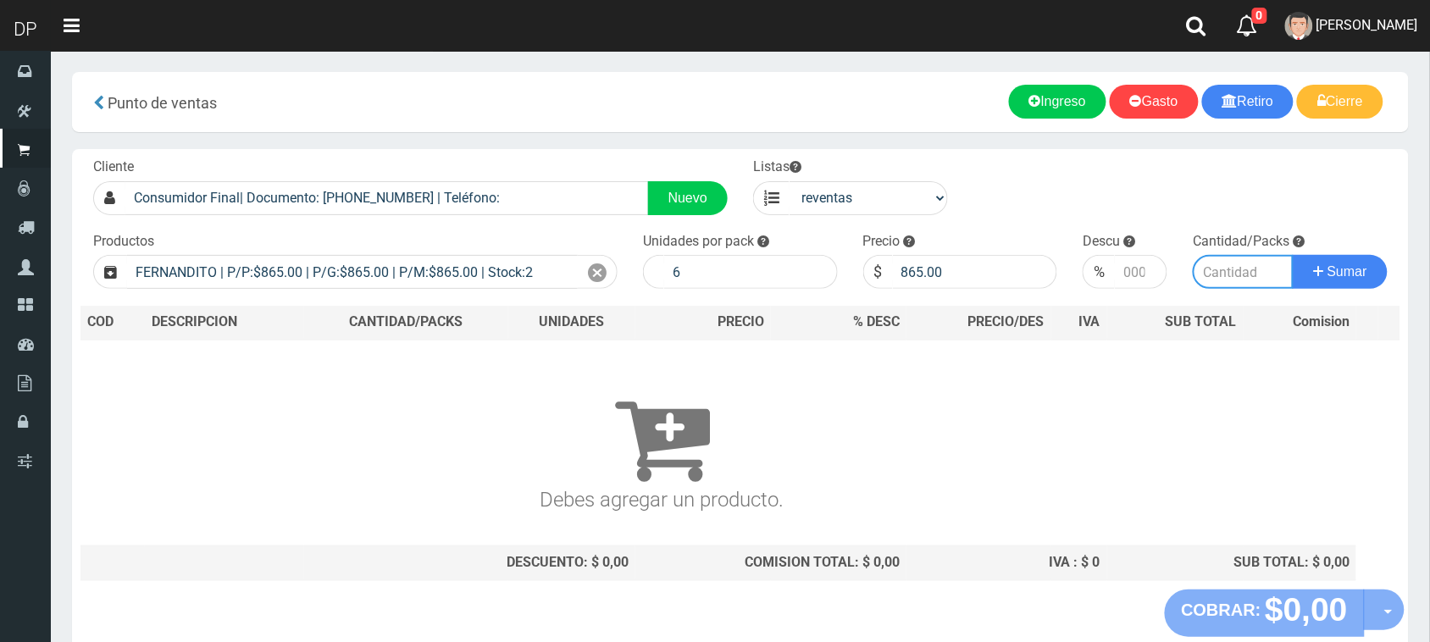
click at [1224, 271] on input "number" at bounding box center [1243, 272] width 101 height 34
type input "2"
click at [1293, 255] on button "Sumar" at bounding box center [1340, 272] width 95 height 34
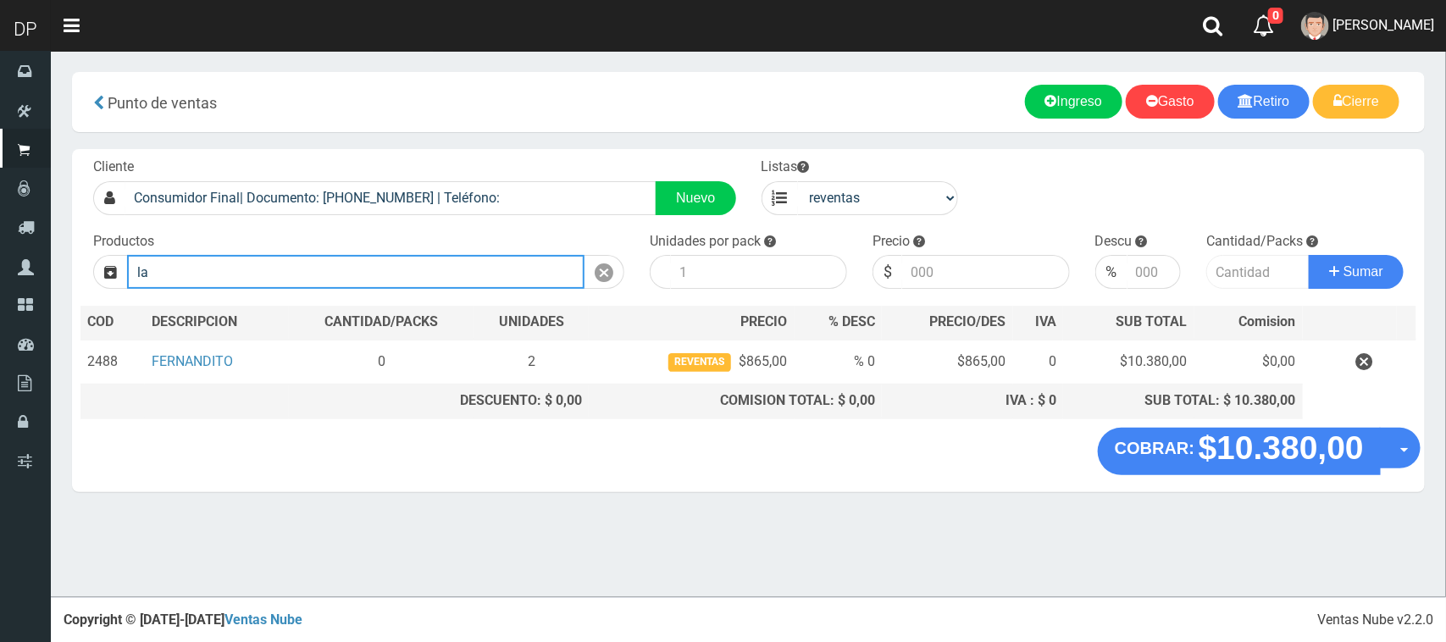
type input "l"
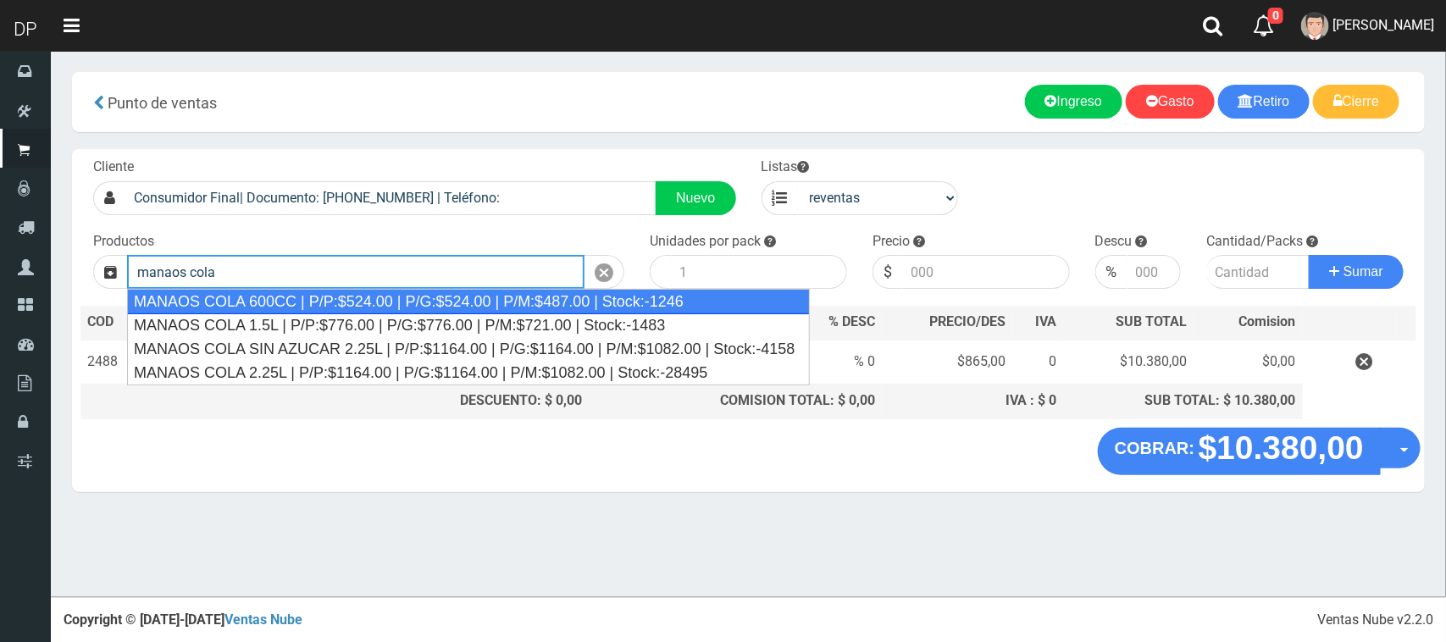
click at [418, 299] on div "MANAOS COLA 600CC | P/P:$524.00 | P/G:$524.00 | P/M:$487.00 | Stock:-1246" at bounding box center [468, 301] width 683 height 25
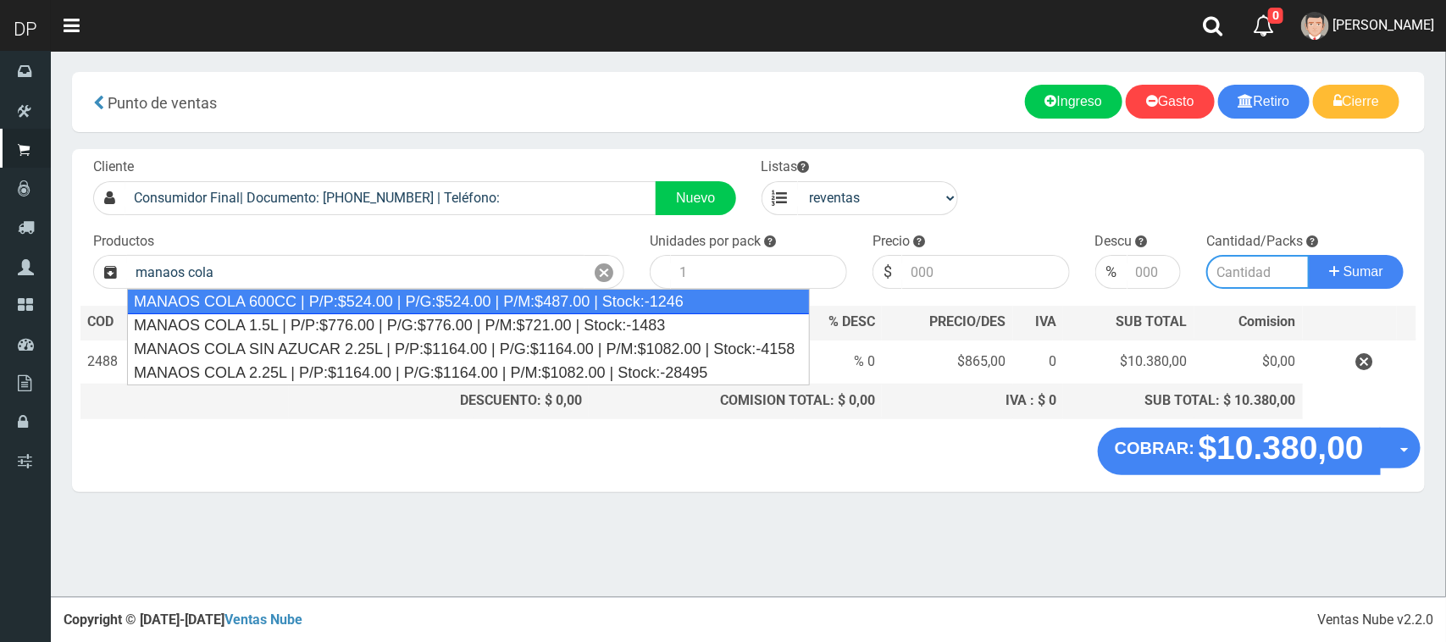
type input "MANAOS COLA 600CC | P/P:$524.00 | P/G:$524.00 | P/M:$487.00 | Stock:-1246"
type input "12"
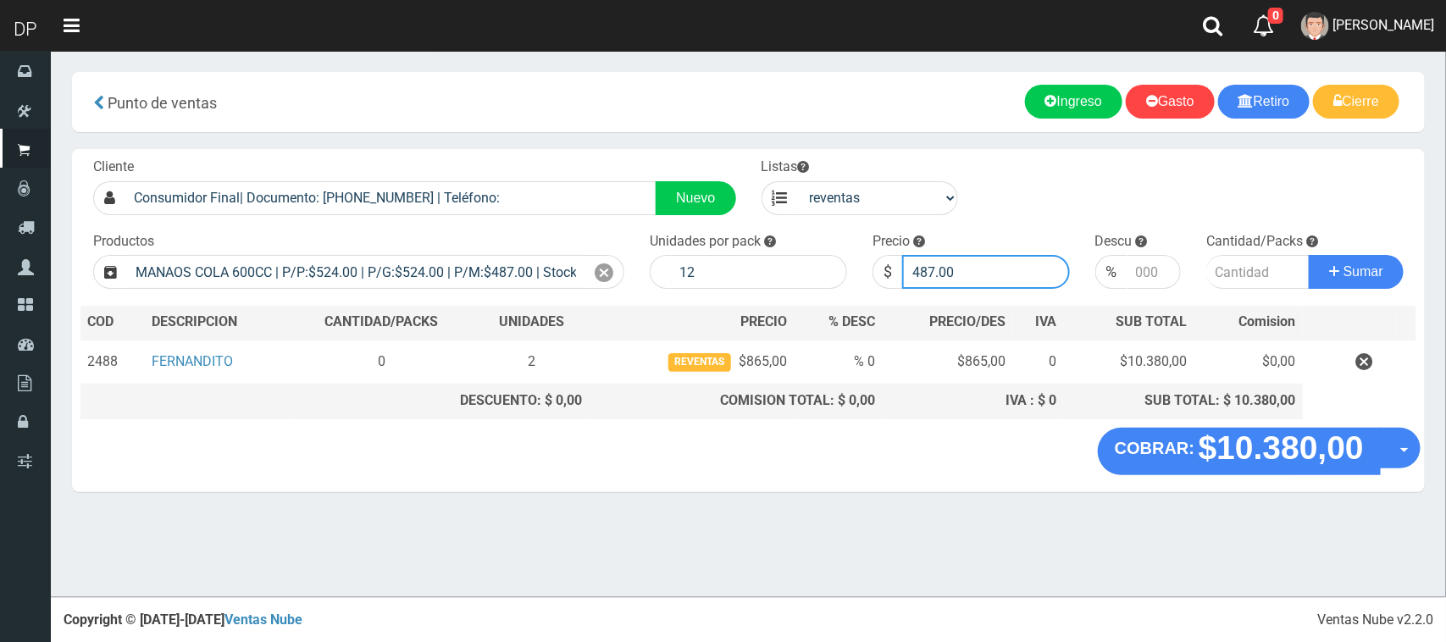
click at [962, 280] on input "487.00" at bounding box center [986, 272] width 168 height 34
type input "4"
type input "584"
type input "584.00"
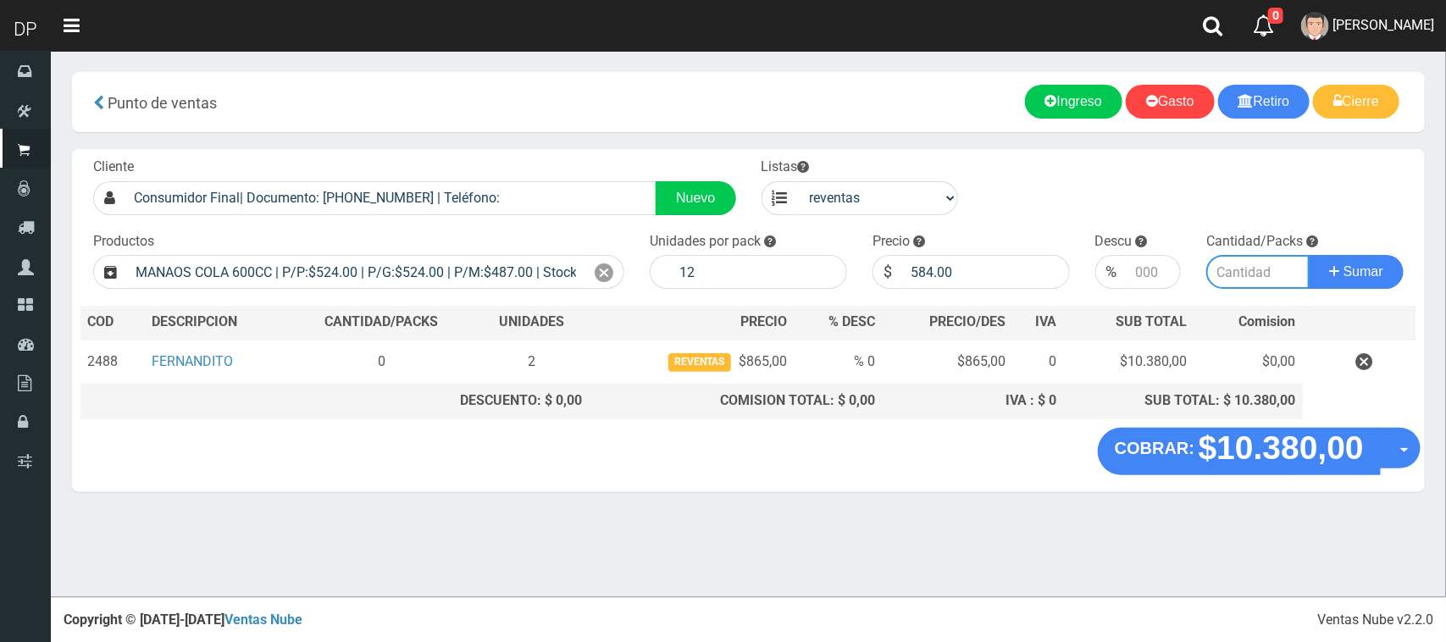
click at [1246, 274] on input "number" at bounding box center [1258, 272] width 103 height 34
type input "1"
click at [1379, 280] on button "Sumar" at bounding box center [1356, 272] width 95 height 34
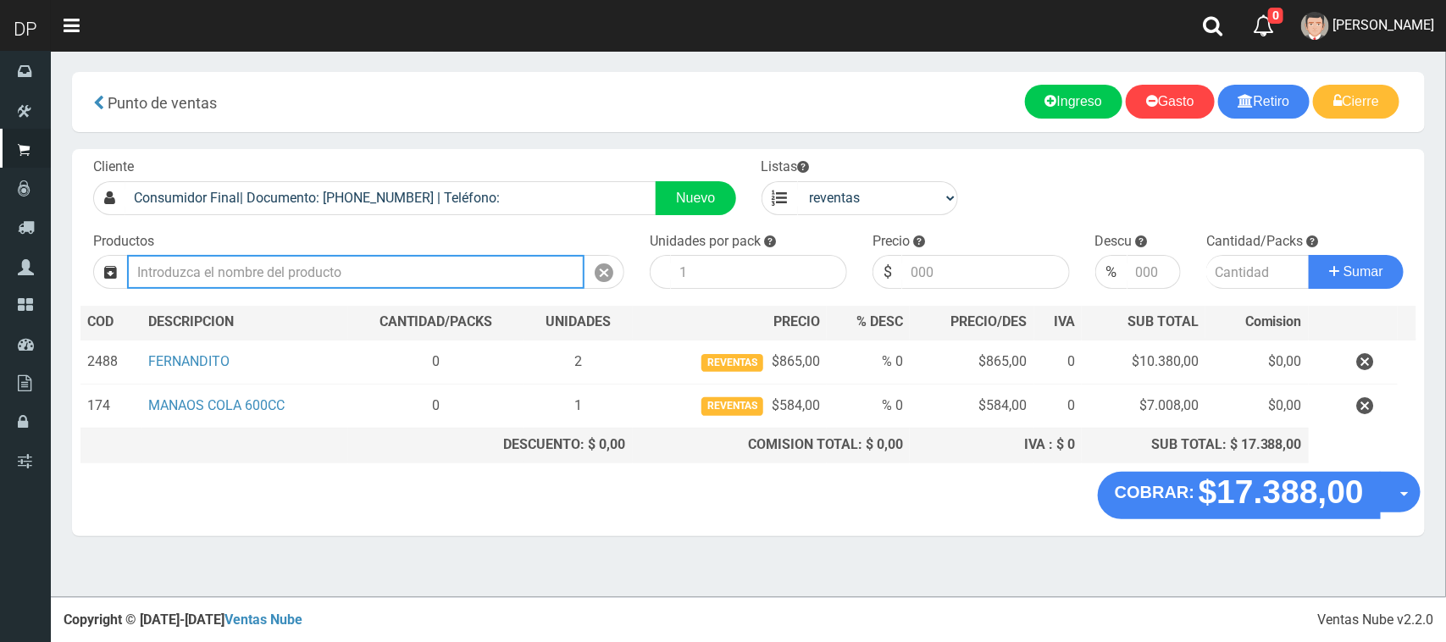
click at [210, 278] on input "Introduzca los productos" at bounding box center [356, 272] width 458 height 34
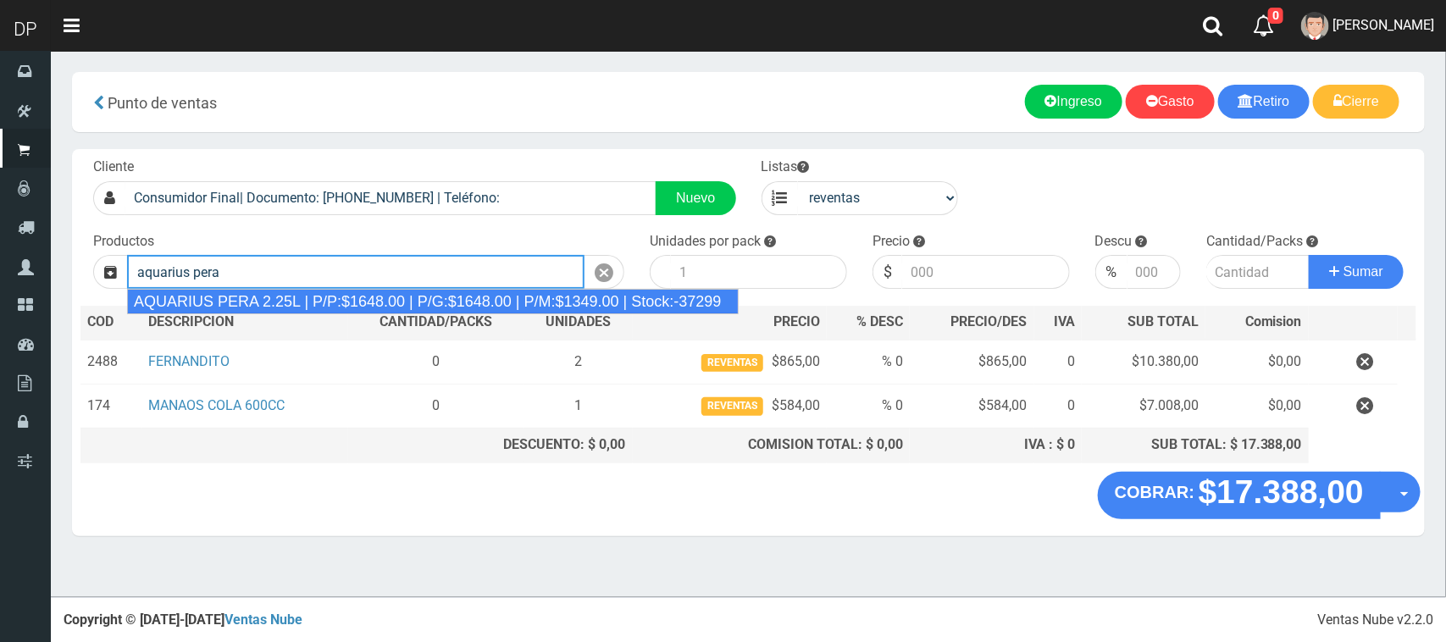
click at [346, 295] on div "AQUARIUS PERA 2.25L | P/P:$1648.00 | P/G:$1648.00 | P/M:$1349.00 | Stock:-37299" at bounding box center [433, 301] width 612 height 25
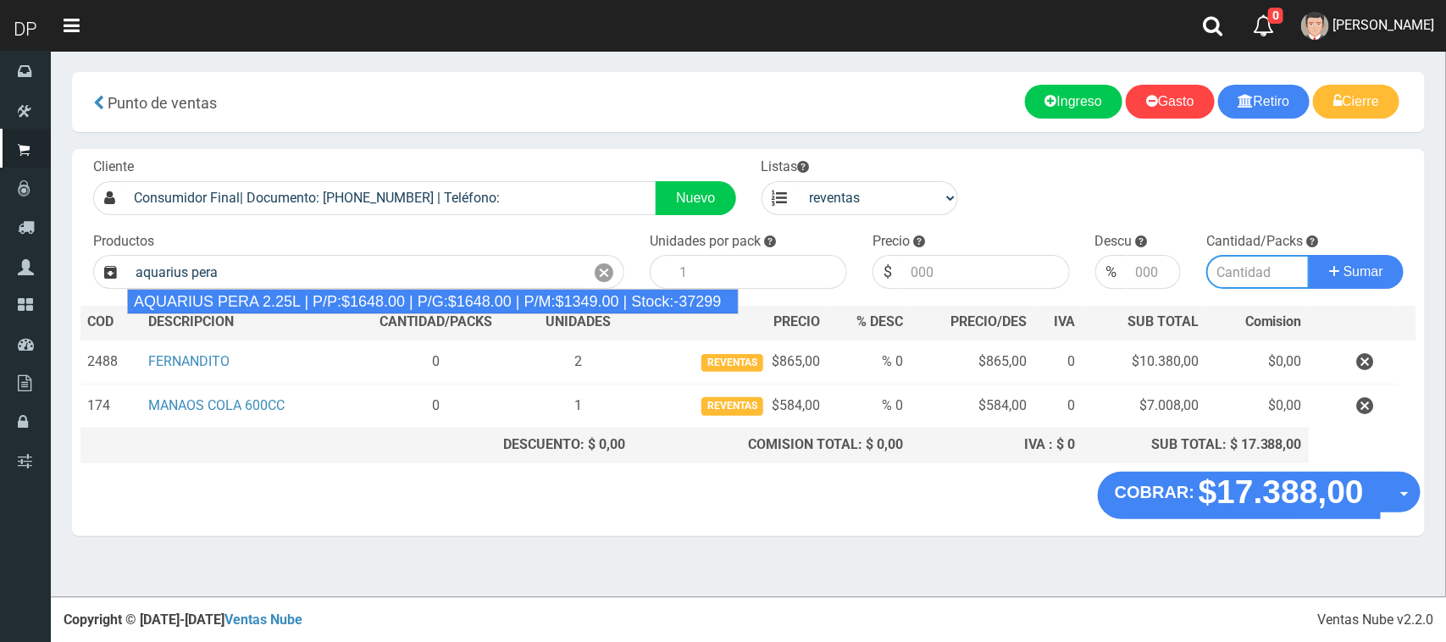
type input "AQUARIUS PERA 2.25L | P/P:$1648.00 | P/G:$1648.00 | P/M:$1349.00 | Stock:-37299"
type input "6"
type input "1349.00"
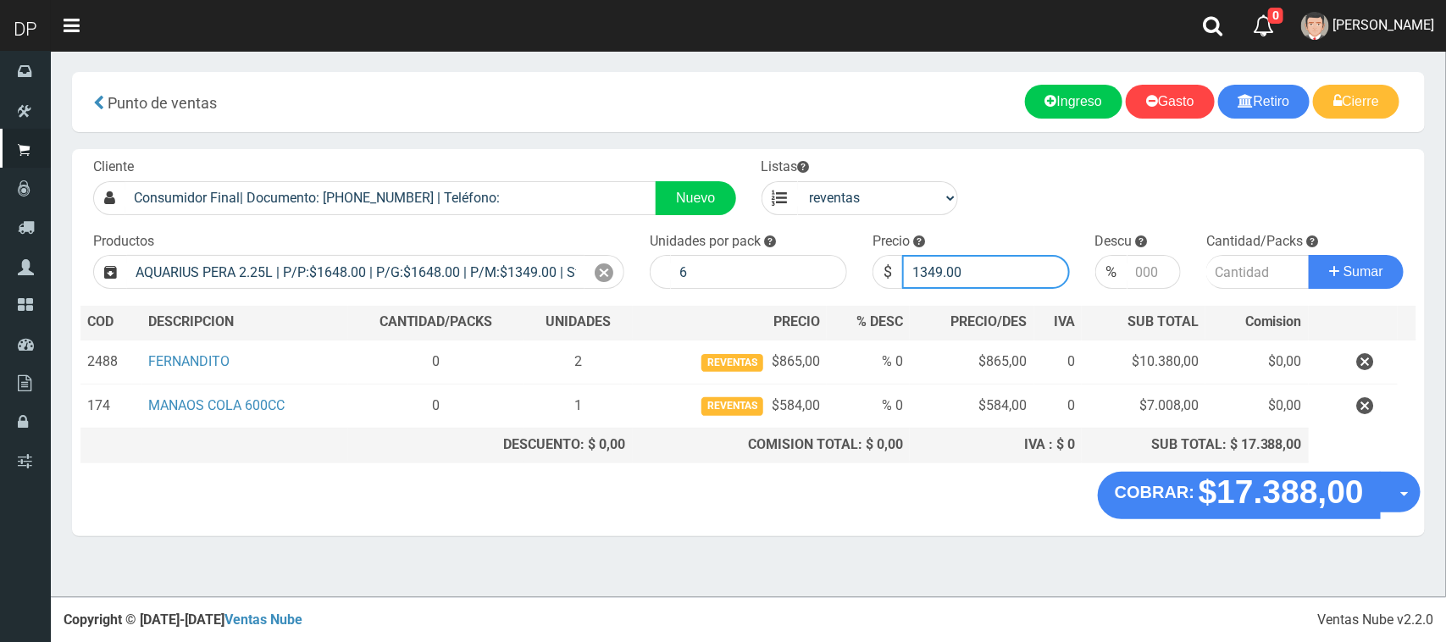
click at [968, 269] on input "1349.00" at bounding box center [986, 272] width 168 height 34
type input "1699"
type input "1699.00"
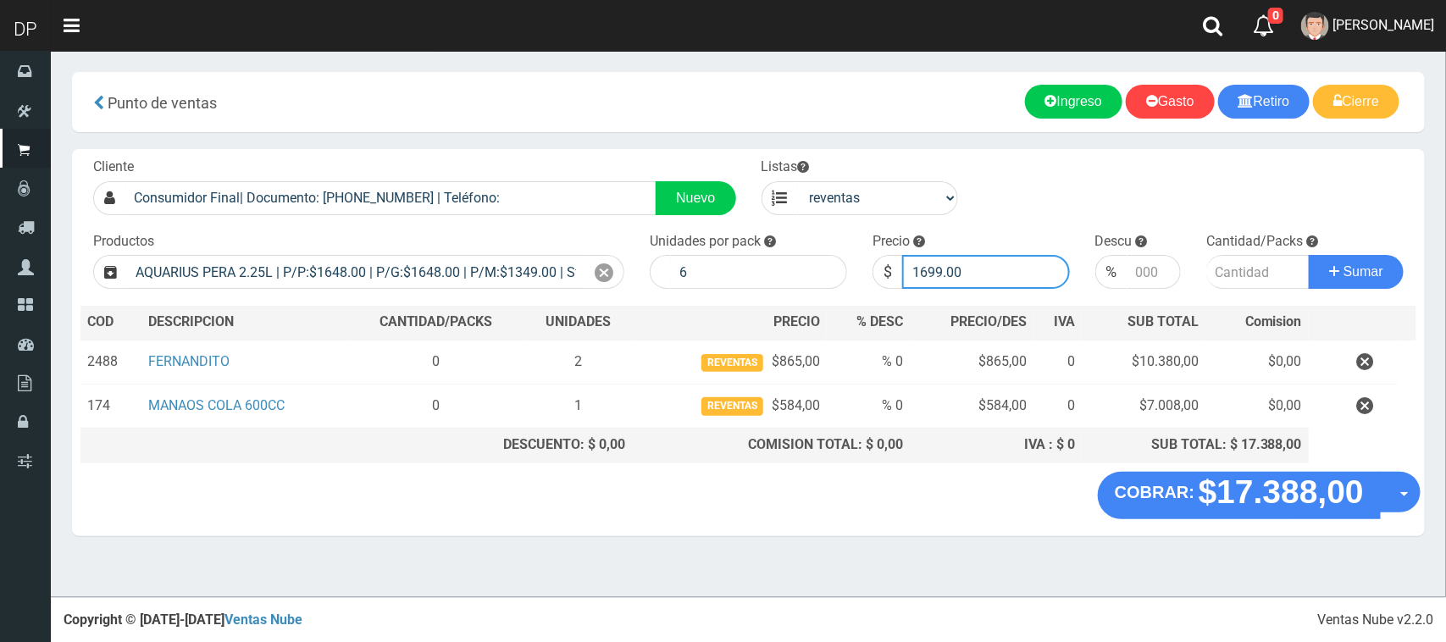
click at [1309, 255] on button "Sumar" at bounding box center [1356, 272] width 95 height 34
type input "2"
click at [1309, 255] on button "Sumar" at bounding box center [1356, 272] width 95 height 34
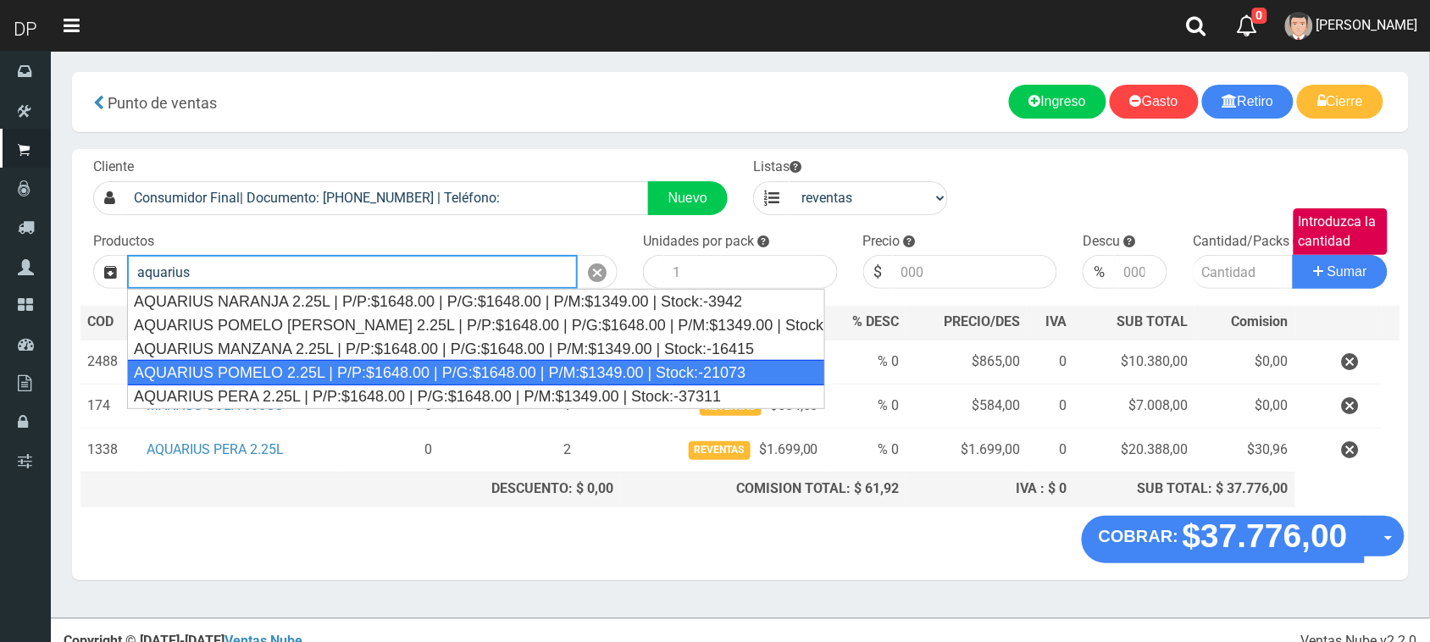
click at [322, 364] on div "AQUARIUS POMELO 2.25L | P/P:$1648.00 | P/G:$1648.00 | P/M:$1349.00 | Stock:-210…" at bounding box center [476, 372] width 698 height 25
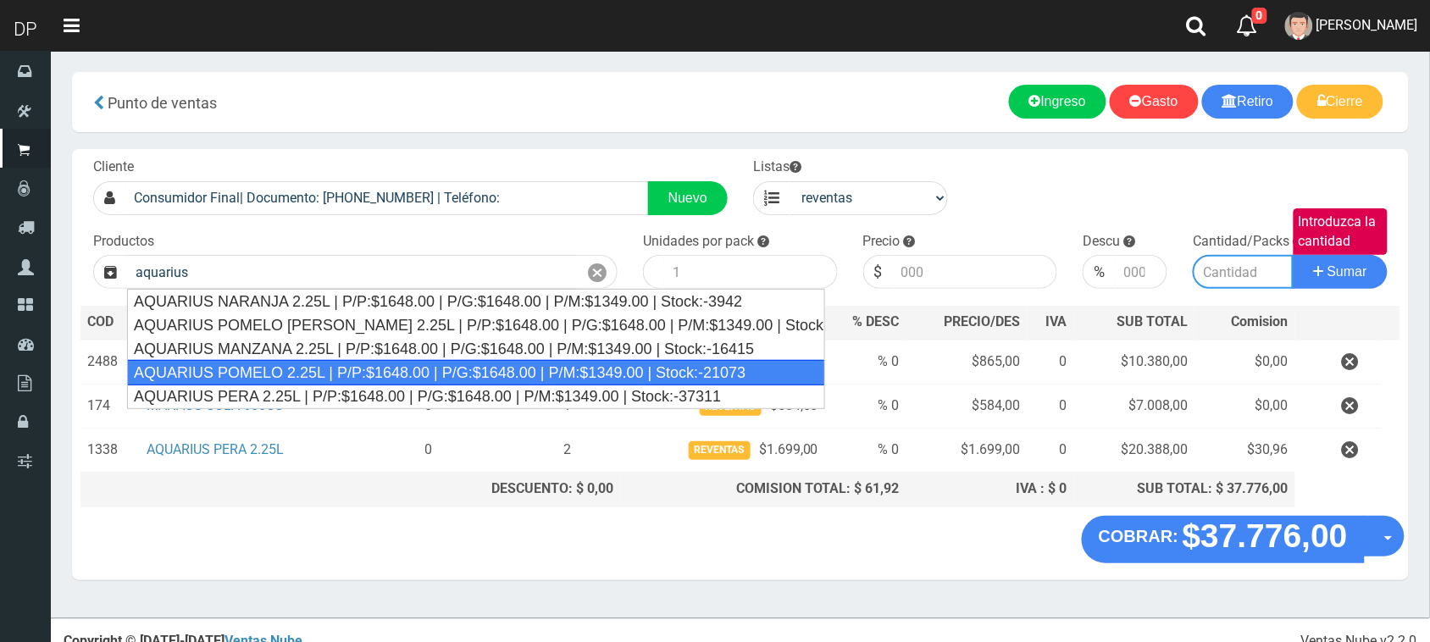
type input "AQUARIUS POMELO 2.25L | P/P:$1648.00 | P/G:$1648.00 | P/M:$1349.00 | Stock:-210…"
type input "6"
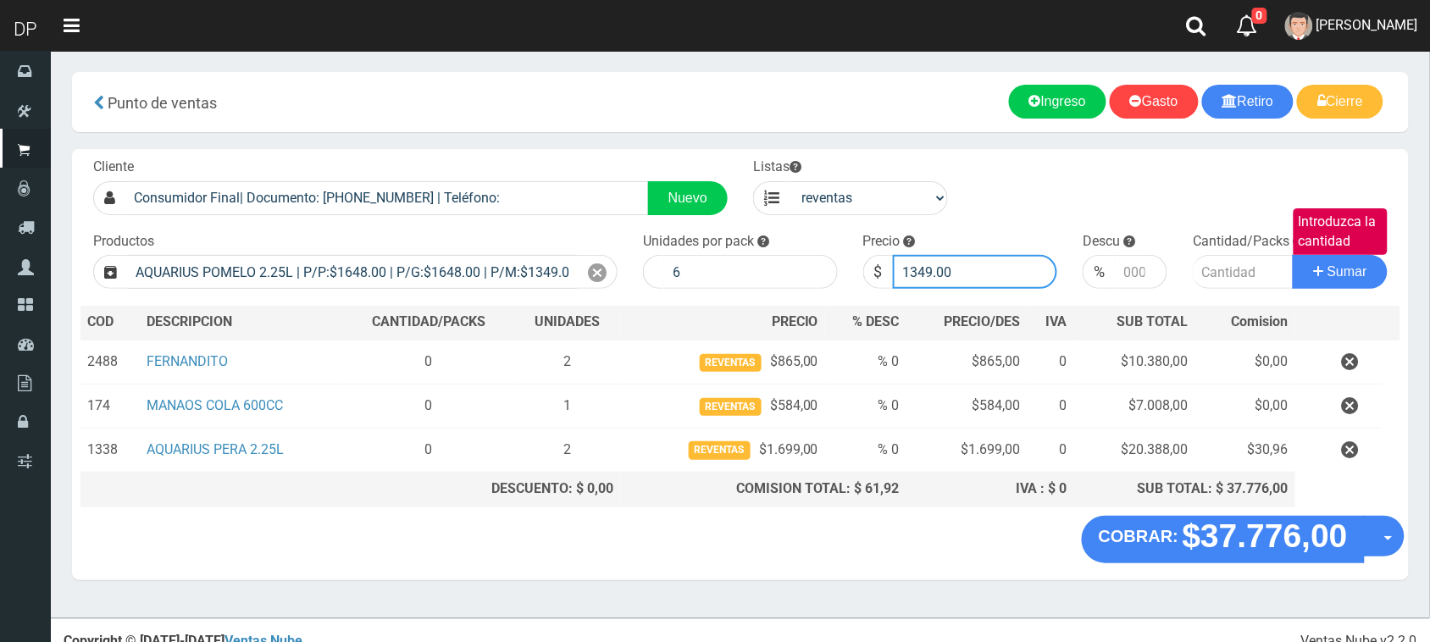
click at [1002, 277] on input "1349.00" at bounding box center [975, 272] width 165 height 34
type input "1699"
type input "1699.00"
type input "2"
click at [1293, 255] on button "Sumar" at bounding box center [1340, 272] width 95 height 34
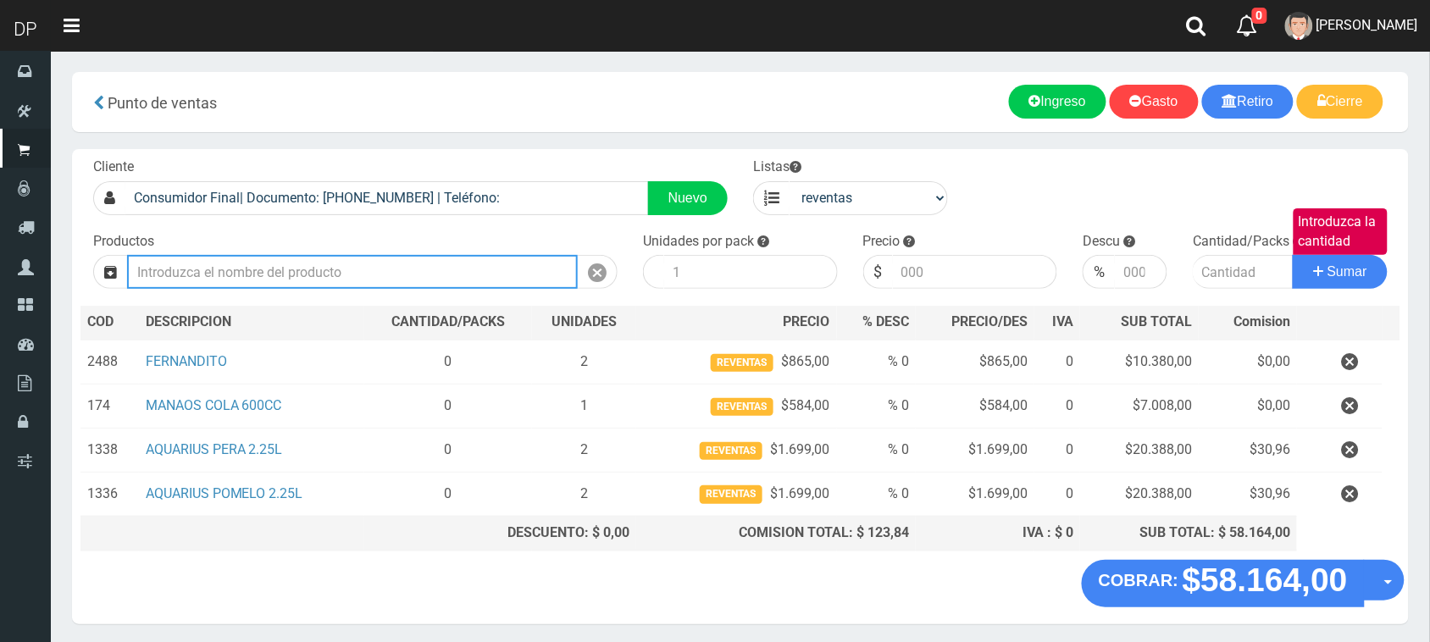
click at [362, 267] on input "Introduzca los productos" at bounding box center [352, 272] width 451 height 34
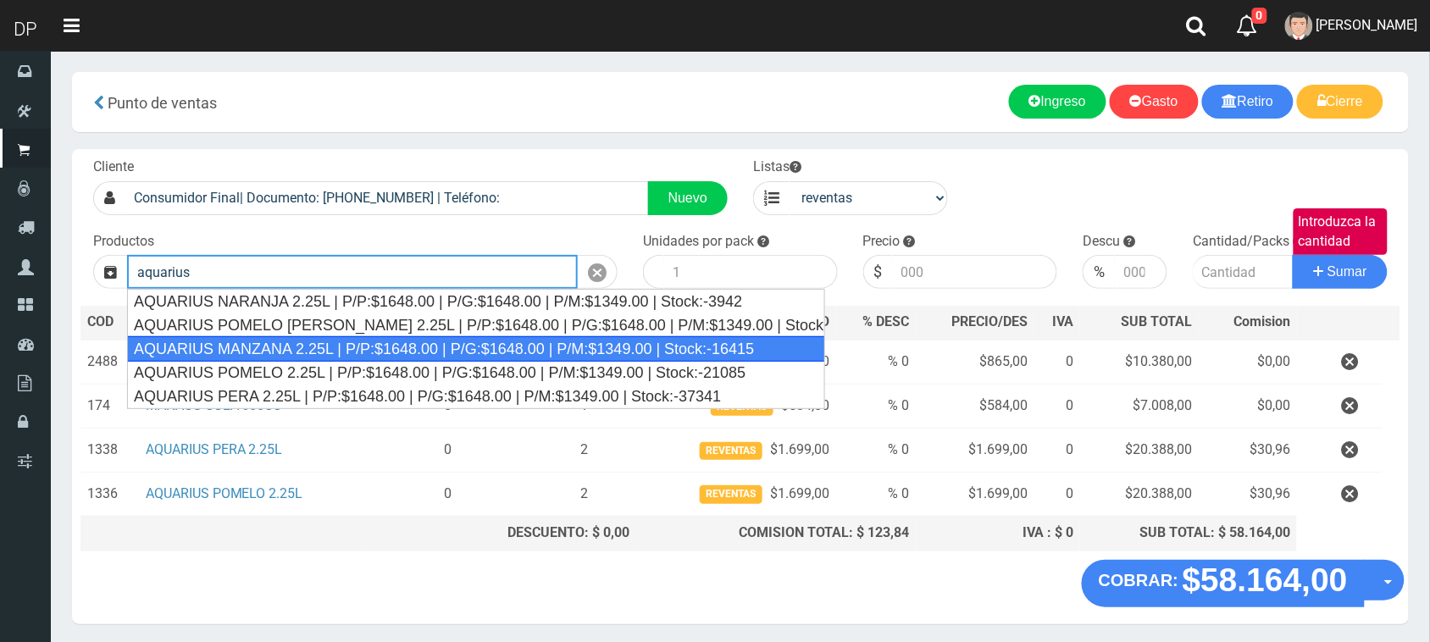
click at [324, 341] on div "AQUARIUS MANZANA 2.25L | P/P:$1648.00 | P/G:$1648.00 | P/M:$1349.00 | Stock:-16…" at bounding box center [476, 348] width 698 height 25
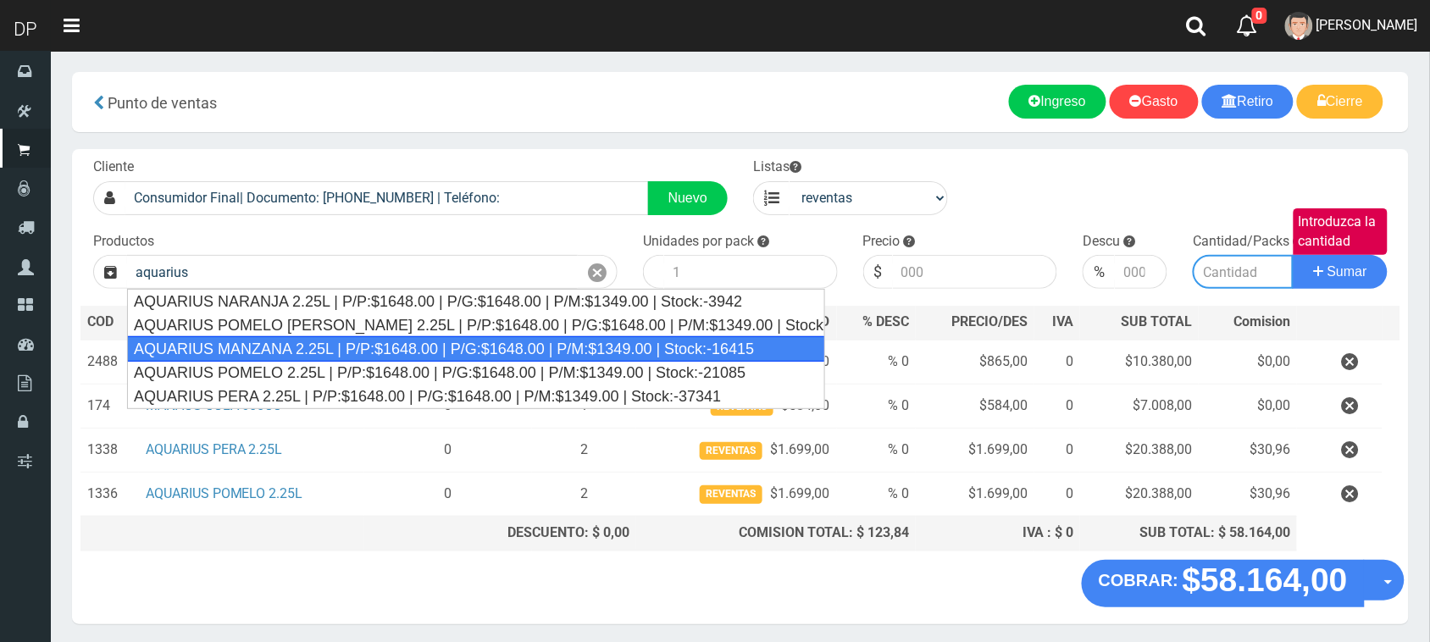
type input "AQUARIUS MANZANA 2.25L | P/P:$1648.00 | P/G:$1648.00 | P/M:$1349.00 | Stock:-16…"
type input "6"
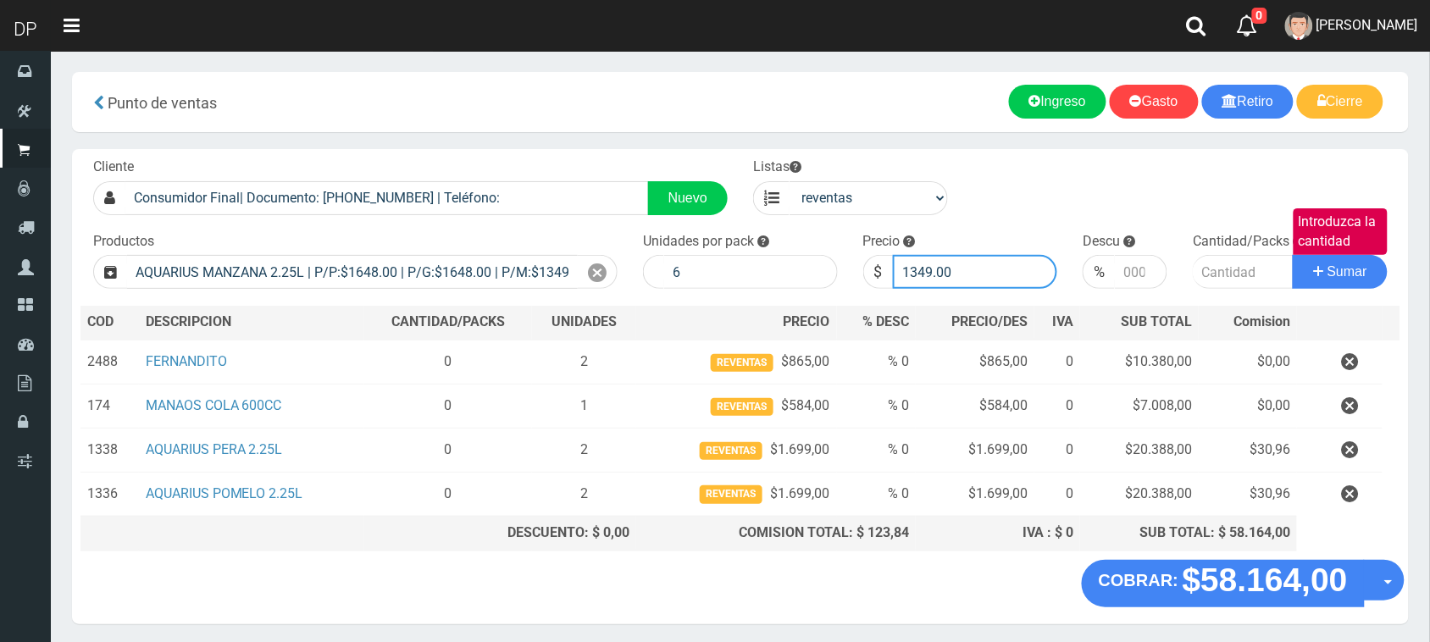
click at [983, 274] on input "1349.00" at bounding box center [975, 272] width 165 height 34
type input "1699"
type input "1699.00"
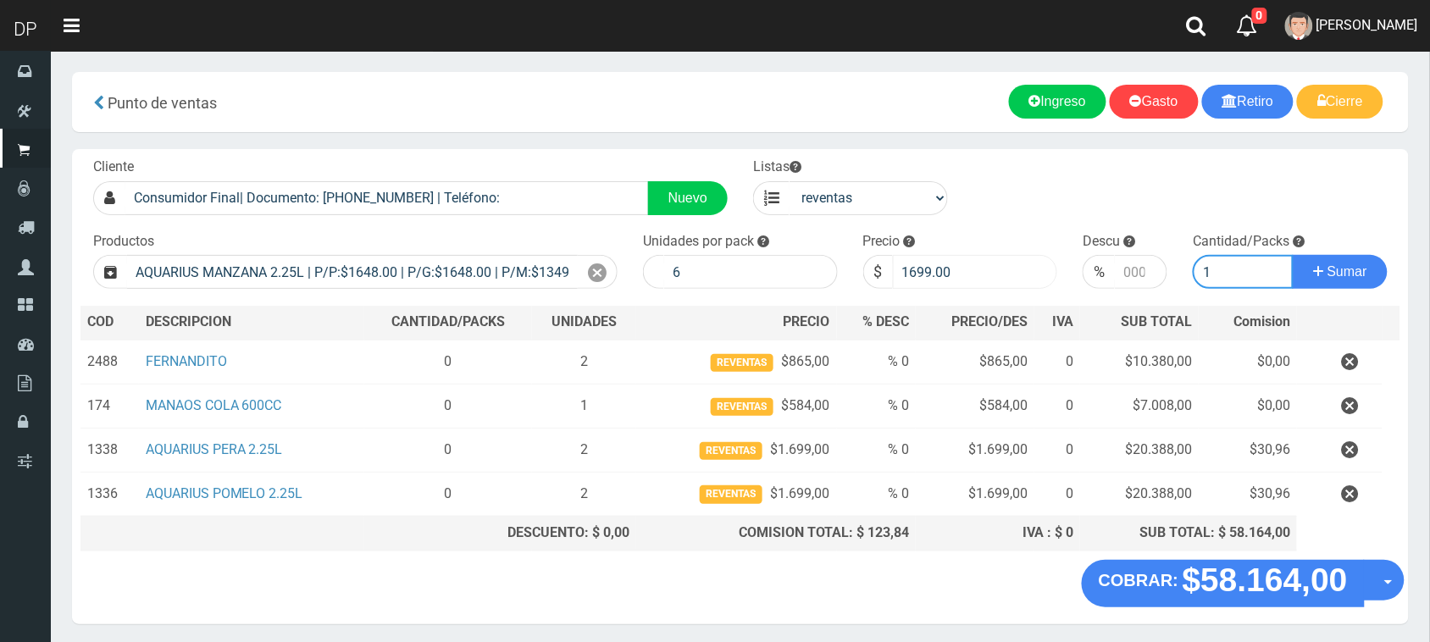
type input "1"
click at [1293, 255] on button "Sumar" at bounding box center [1340, 272] width 95 height 34
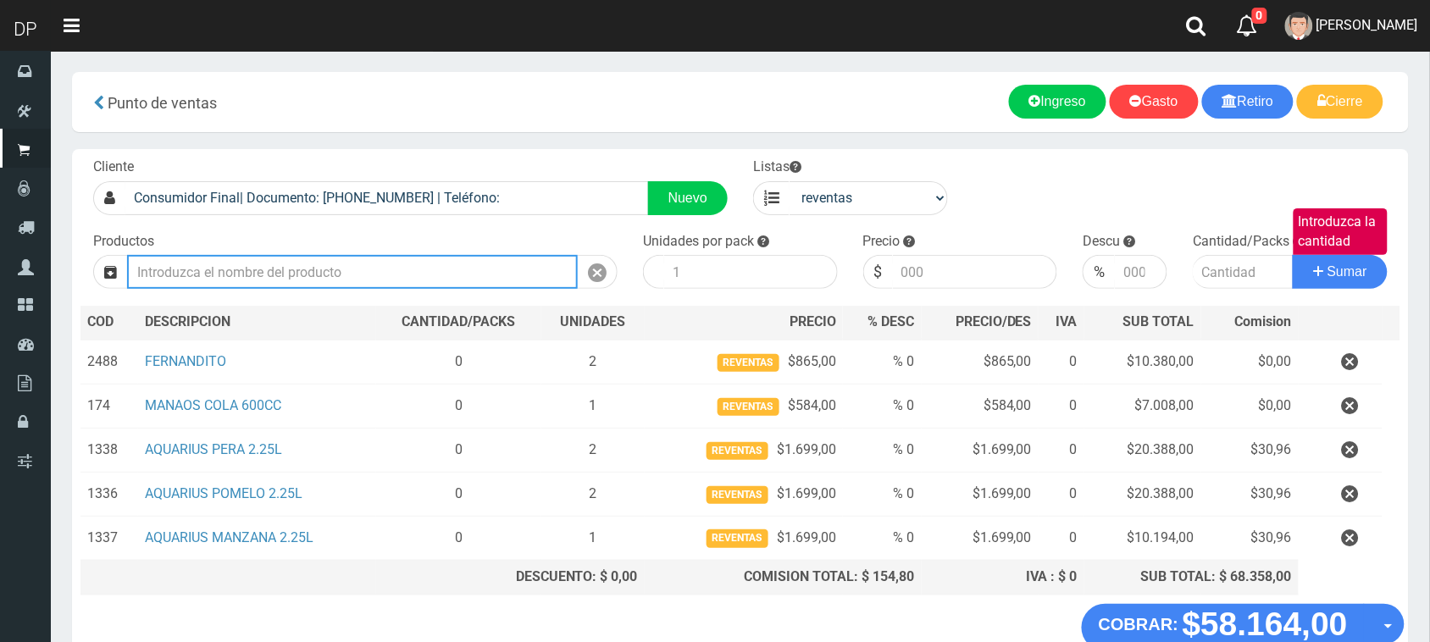
click at [280, 260] on input "Introduzca los productos" at bounding box center [352, 272] width 451 height 34
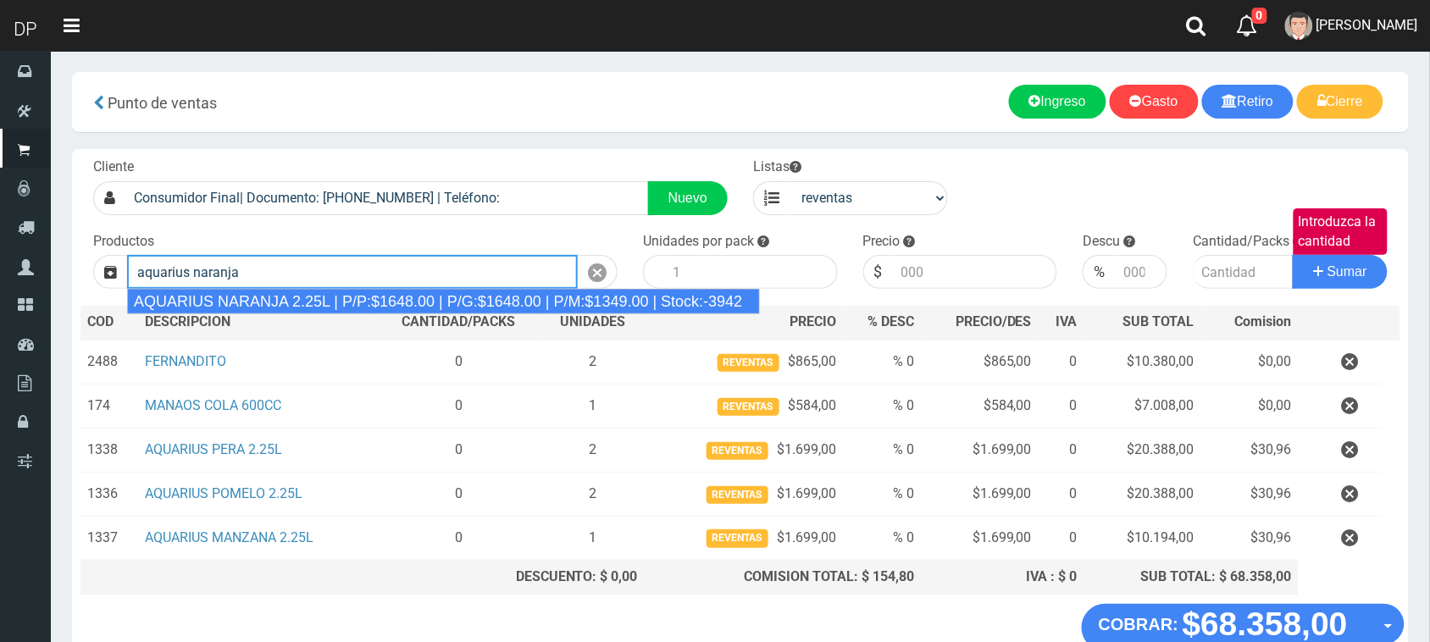
click at [341, 295] on div "AQUARIUS NARANJA 2.25L | P/P:$1648.00 | P/G:$1648.00 | P/M:$1349.00 | Stock:-39…" at bounding box center [443, 301] width 633 height 25
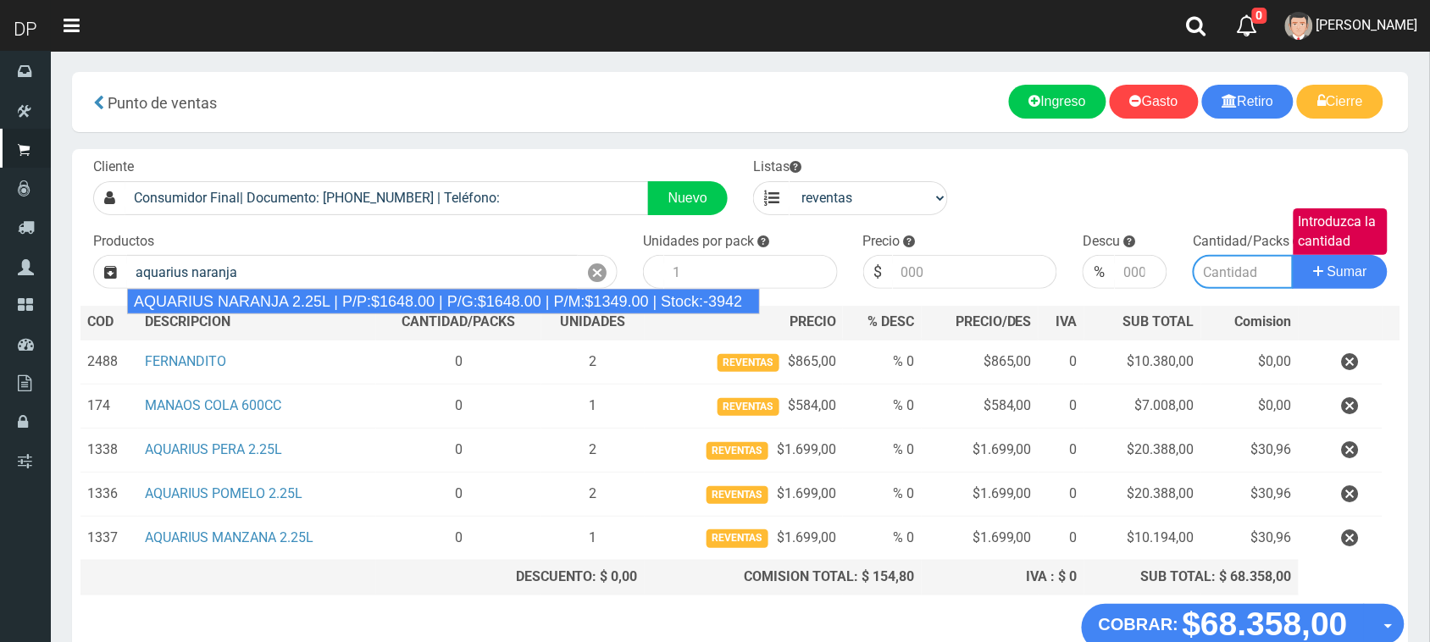
type input "AQUARIUS NARANJA 2.25L | P/P:$1648.00 | P/G:$1648.00 | P/M:$1349.00 | Stock:-39…"
type input "6"
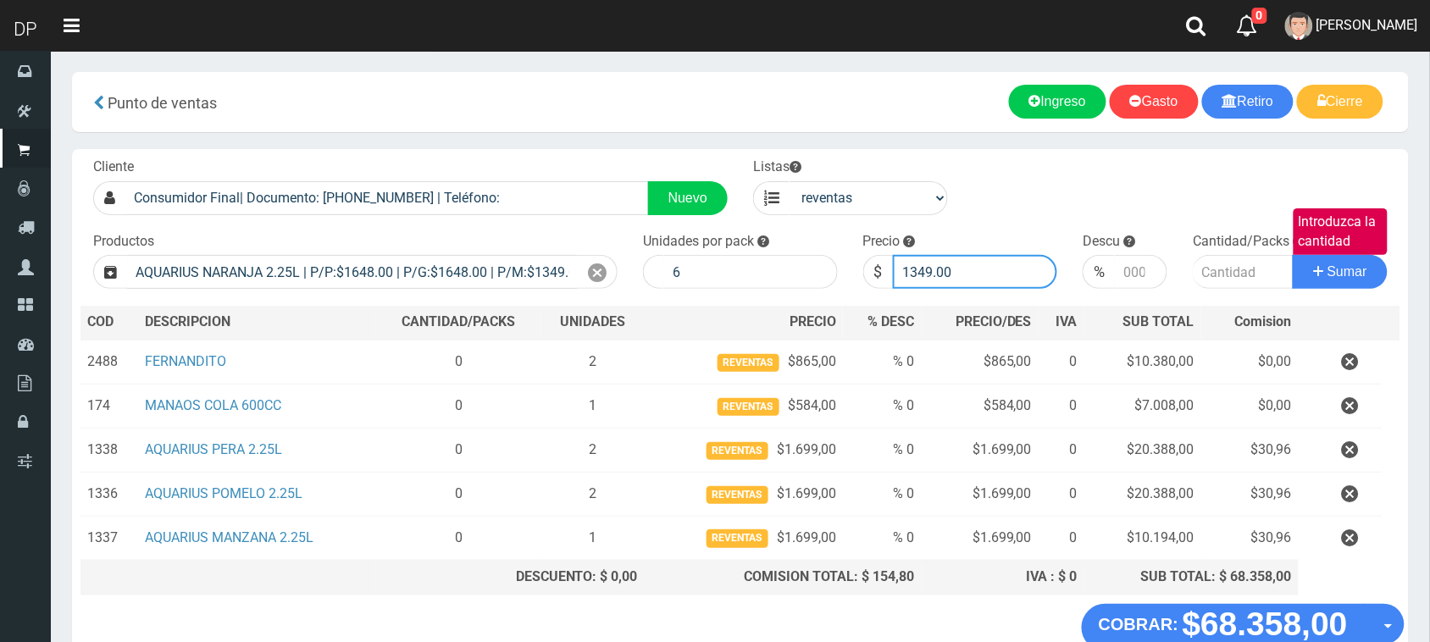
click at [904, 264] on input "1349.00" at bounding box center [975, 272] width 165 height 34
click at [930, 267] on input "1349.00" at bounding box center [975, 272] width 165 height 34
type input "6"
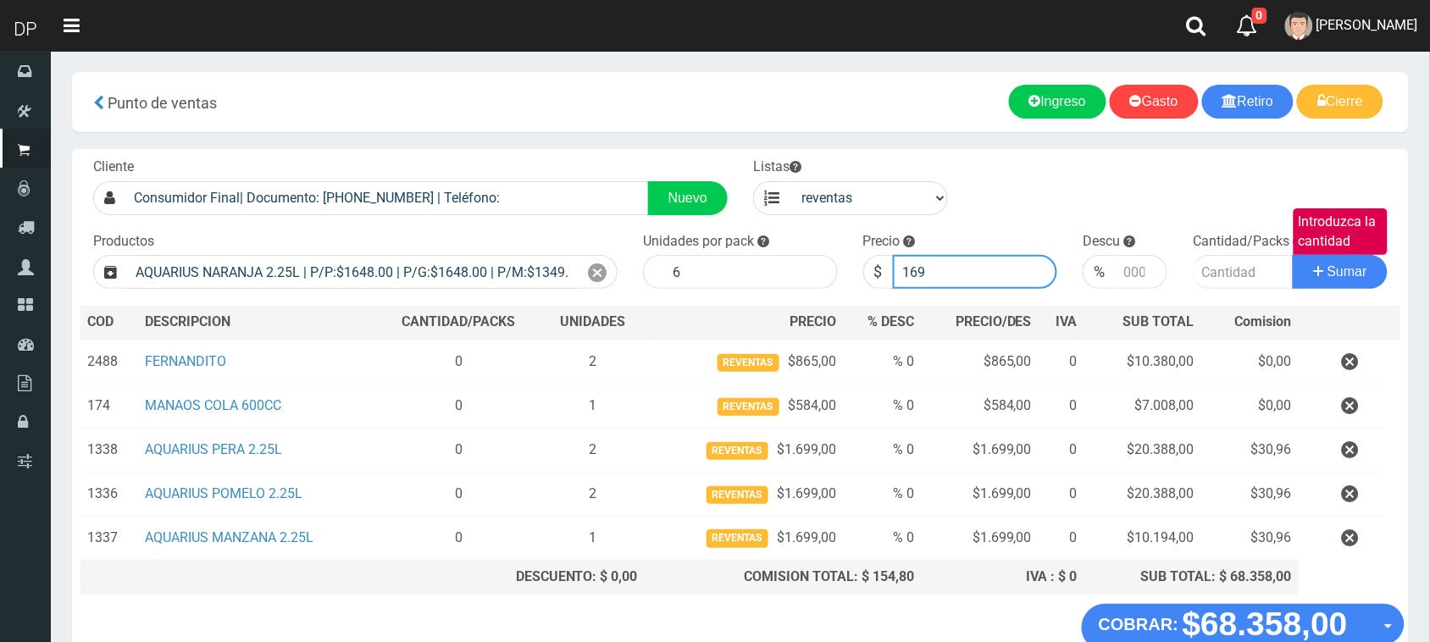
type input "1699"
type input "1699.0"
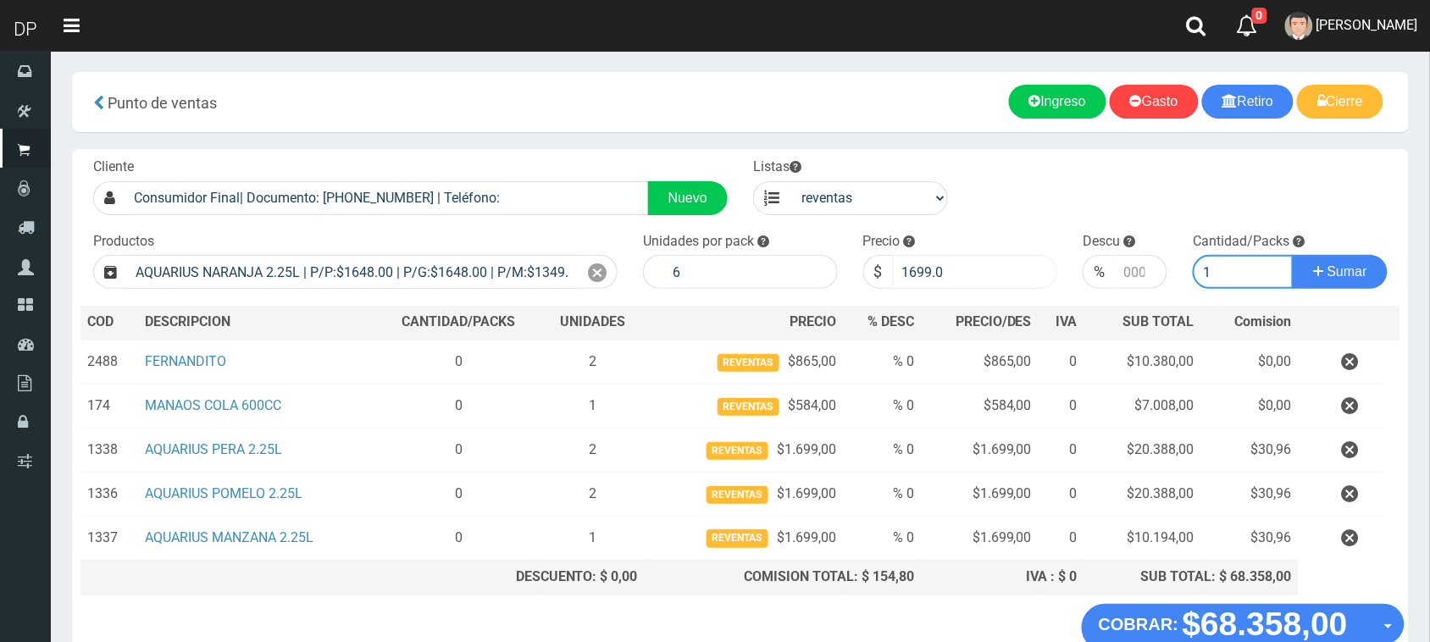
type input "1"
click at [1293, 255] on button "Sumar" at bounding box center [1340, 272] width 95 height 34
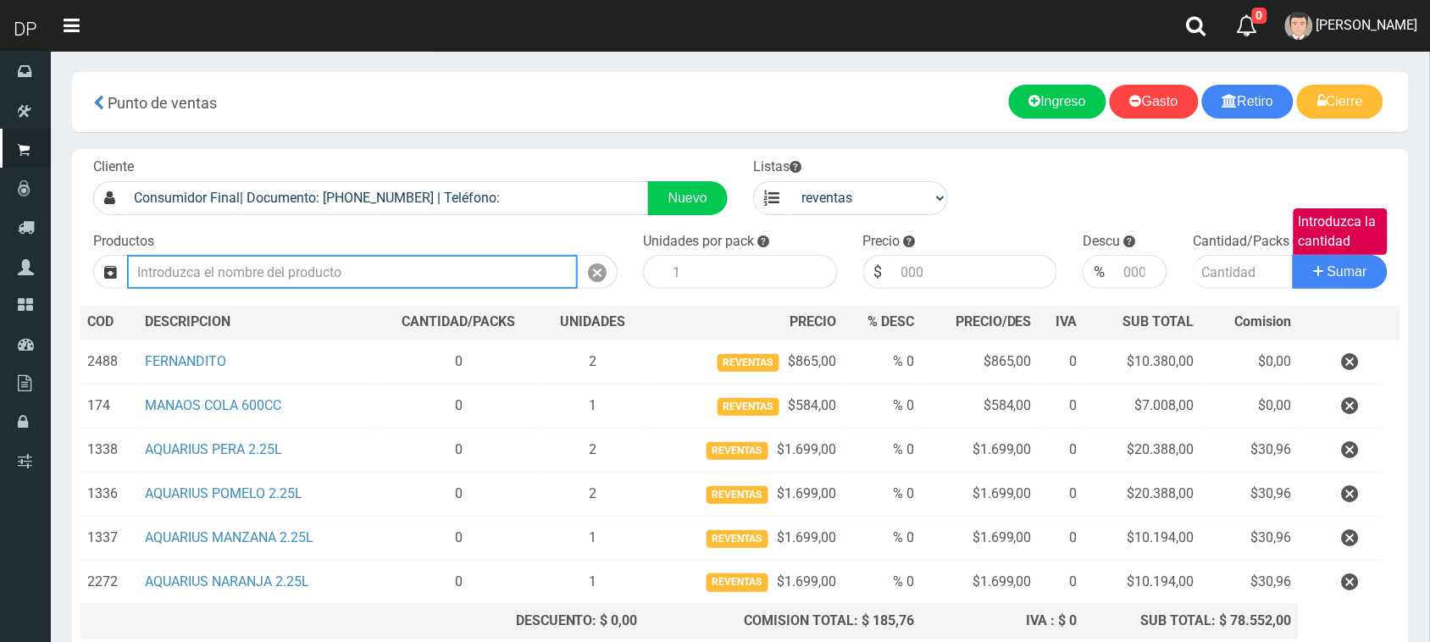
click at [231, 282] on input "Introduzca los productos" at bounding box center [352, 272] width 451 height 34
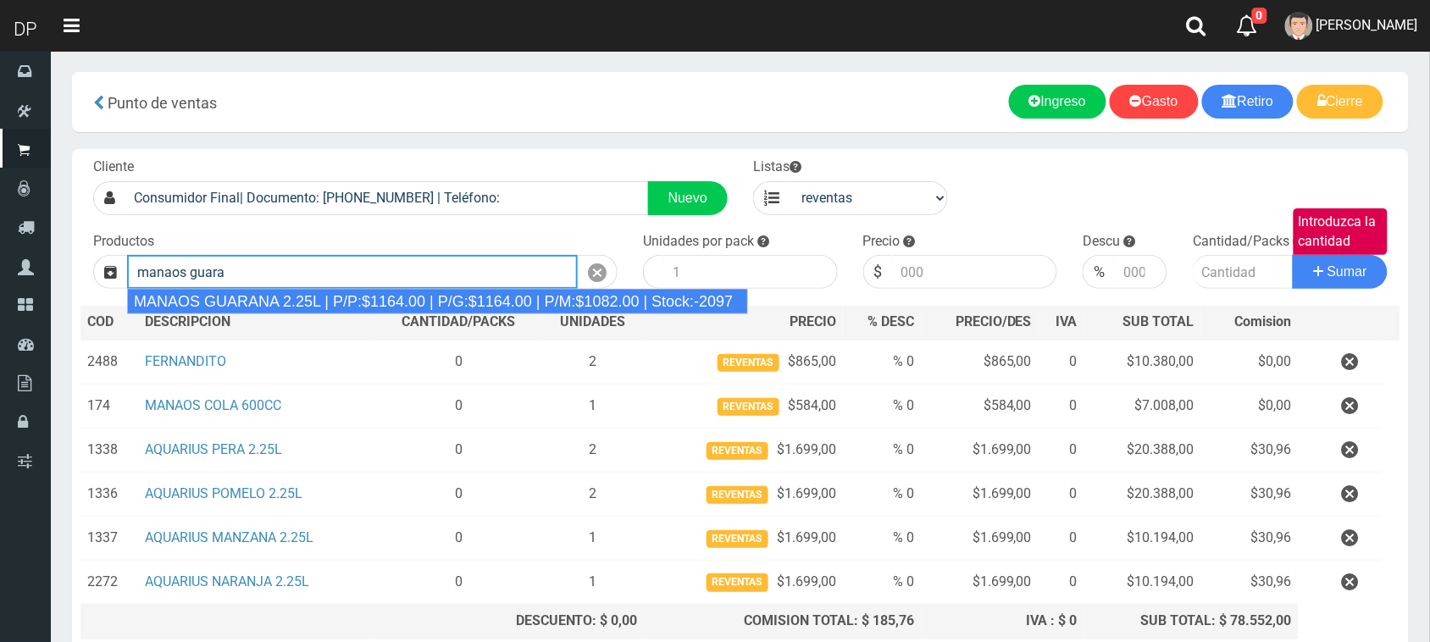
click at [254, 306] on div "MANAOS GUARANA 2.25L | P/P:$1164.00 | P/G:$1164.00 | P/M:$1082.00 | Stock:-2097" at bounding box center [437, 301] width 621 height 25
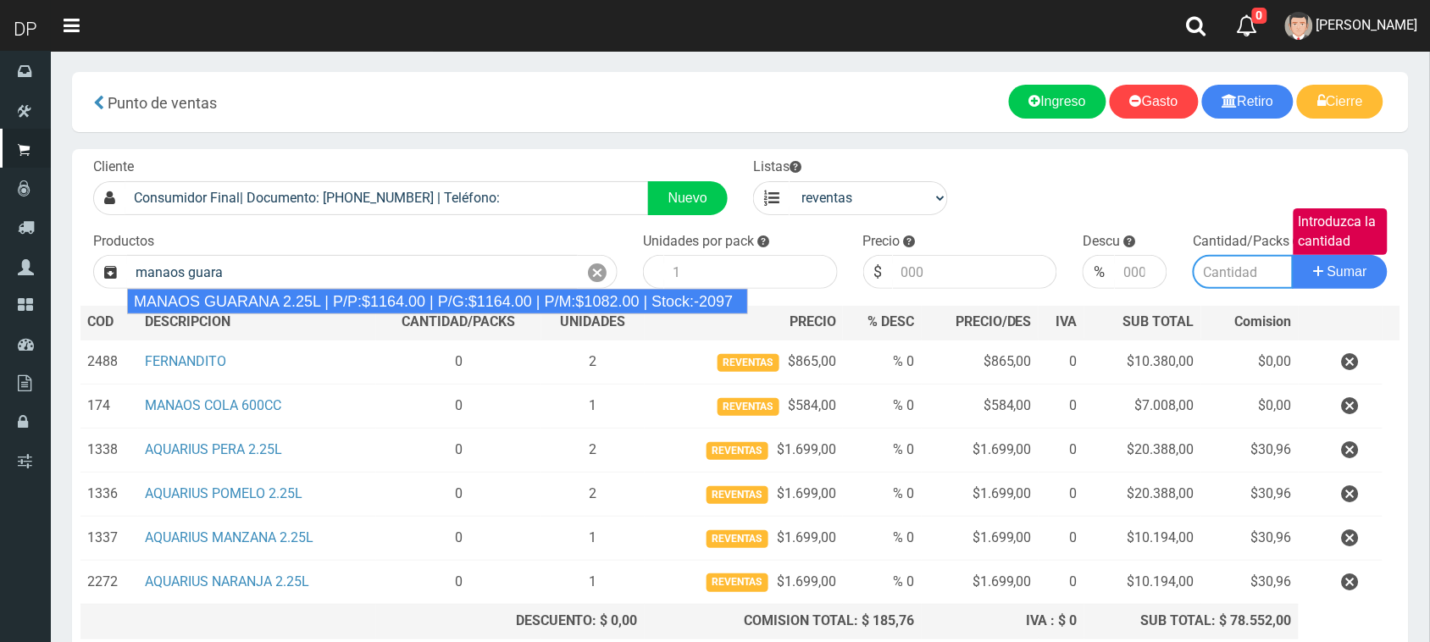
type input "MANAOS GUARANA 2.25L | P/P:$1164.00 | P/G:$1164.00 | P/M:$1082.00 | Stock:-2097"
type input "6"
type input "1082.00"
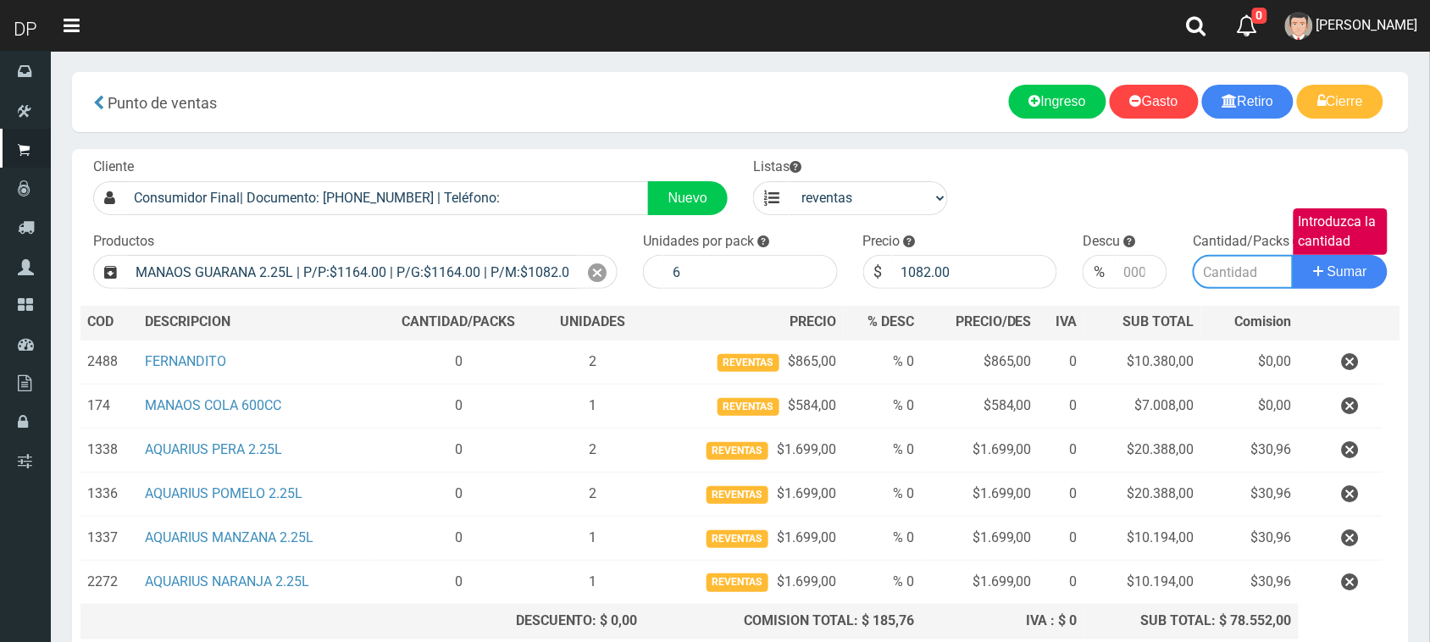
click at [1238, 268] on input "Introduzca la cantidad" at bounding box center [1243, 272] width 101 height 34
type input "1"
click at [1293, 255] on button "Sumar" at bounding box center [1340, 272] width 95 height 34
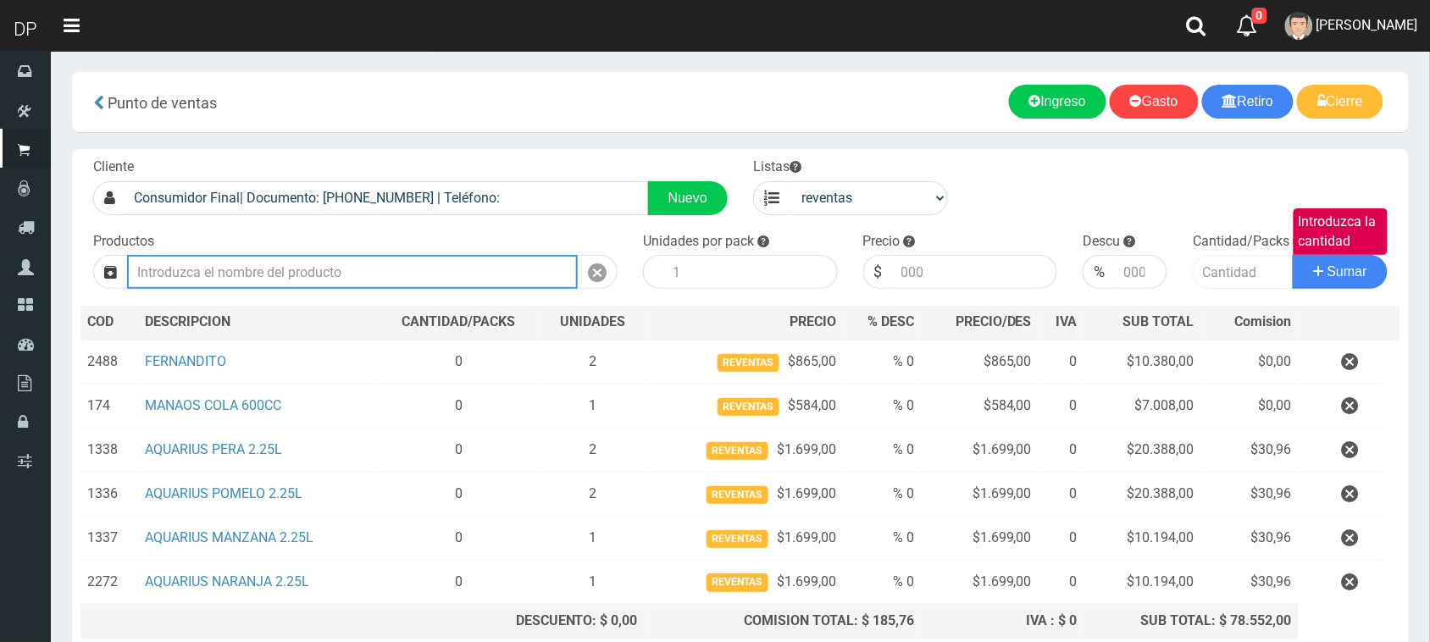
type input "n"
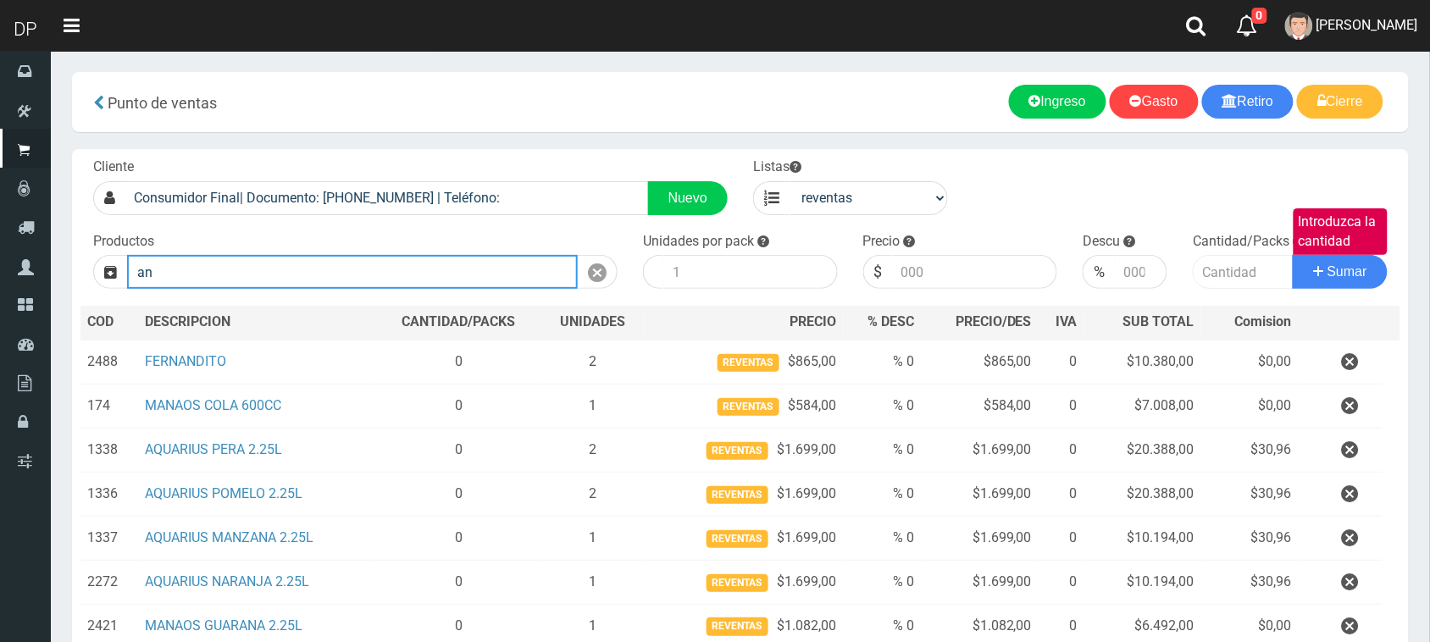
type input "a"
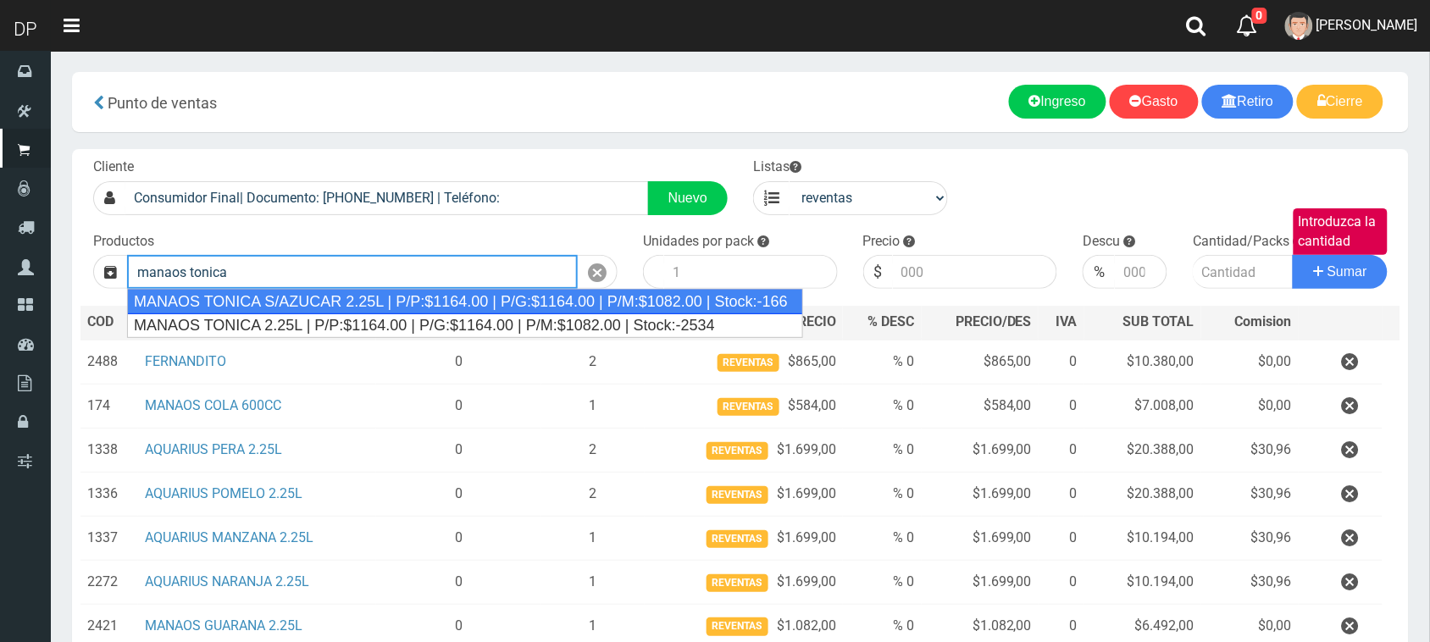
click at [332, 311] on div "MANAOS TONICA S/AZUCAR 2.25L | P/P:$1164.00 | P/G:$1164.00 | P/M:$1082.00 | Sto…" at bounding box center [465, 301] width 676 height 25
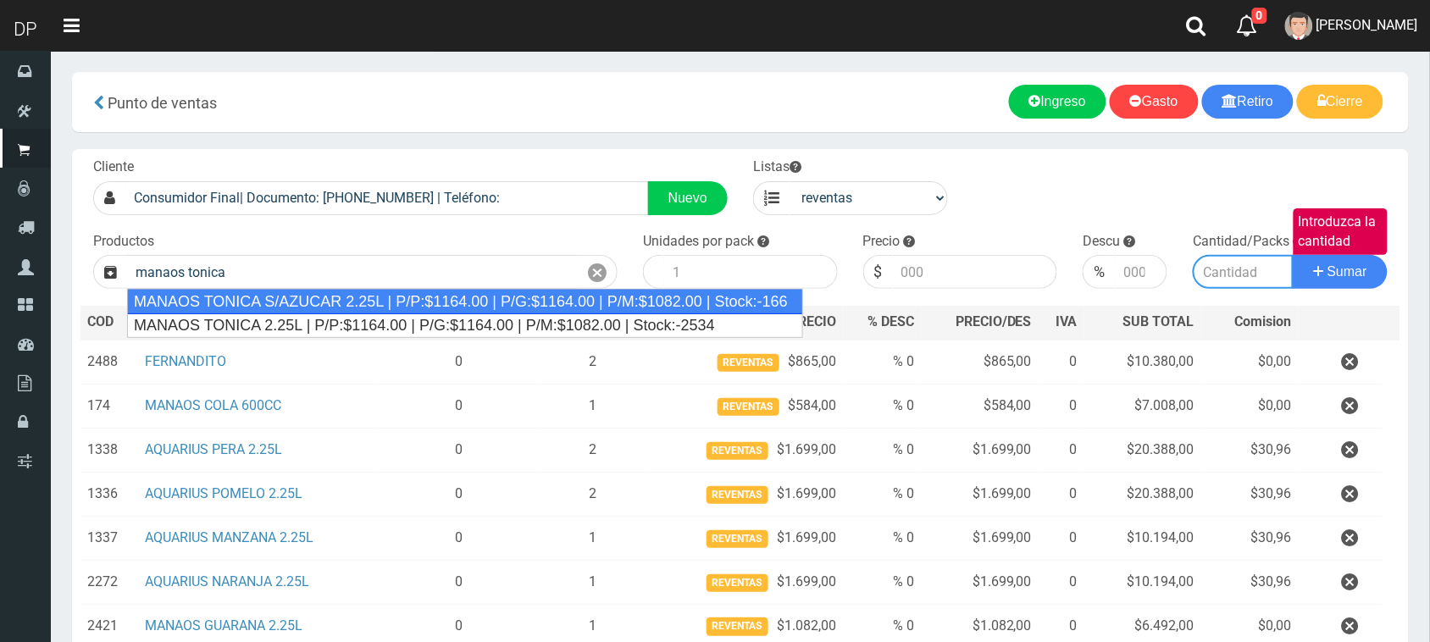
type input "MANAOS TONICA S/AZUCAR 2.25L | P/P:$1164.00 | P/G:$1164.00 | P/M:$1082.00 | Sto…"
type input "6"
type input "1082.00"
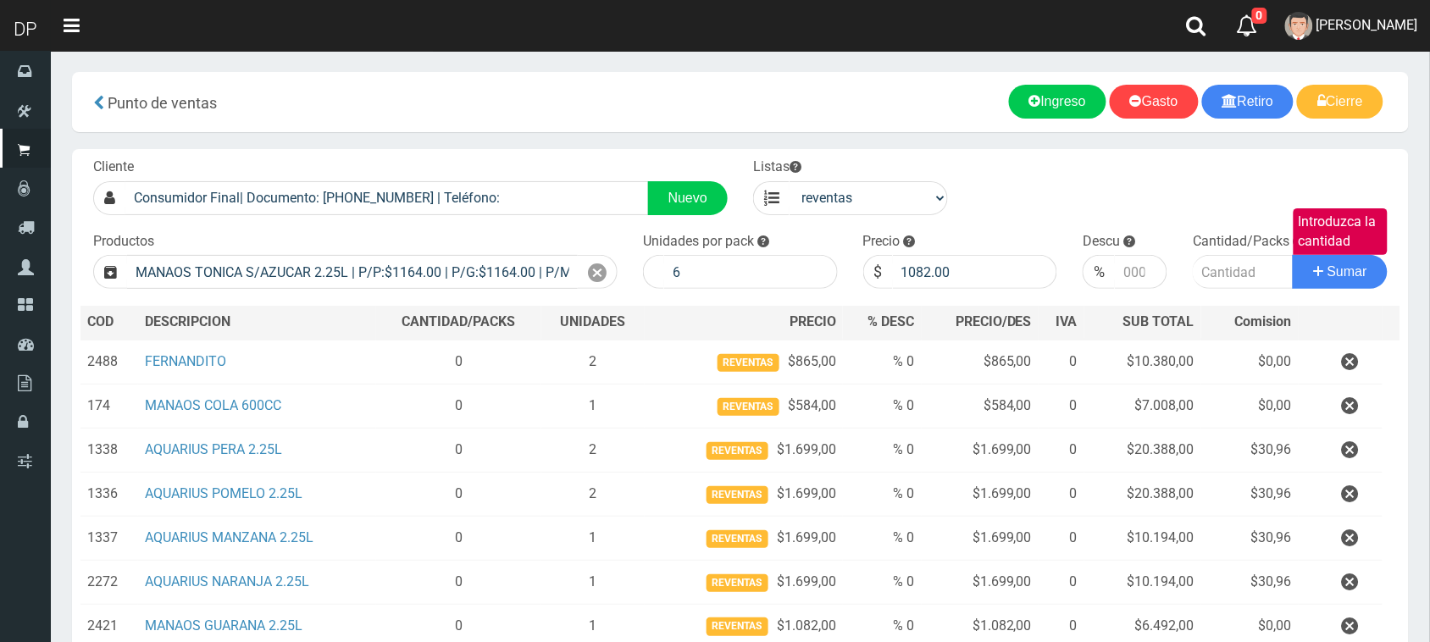
click at [332, 311] on th "DES CRIPCION" at bounding box center [257, 323] width 238 height 34
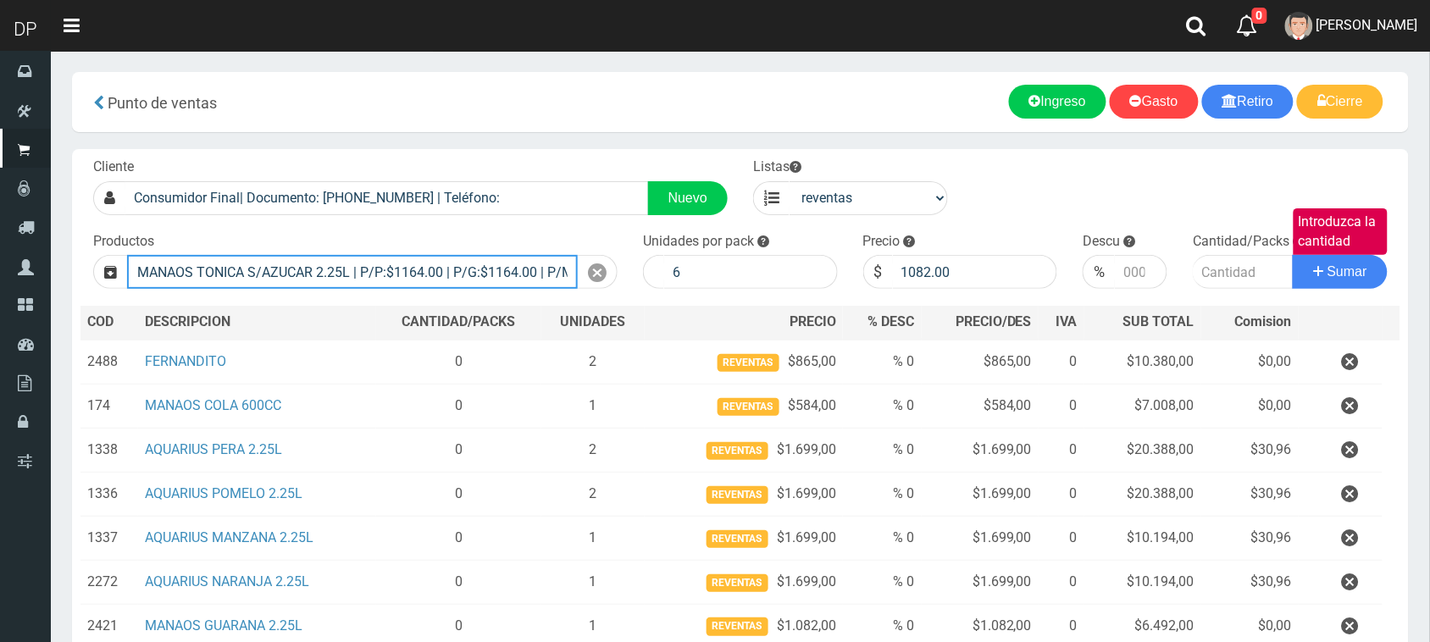
click at [339, 265] on input "MANAOS TONICA S/AZUCAR 2.25L | P/P:$1164.00 | P/G:$1164.00 | P/M:$1082.00 | Sto…" at bounding box center [352, 272] width 451 height 34
click at [340, 264] on input "MANAOS TONICA S/AZUCAR 2.25L | P/P:$1164.00 | P/G:$1164.00 | P/M:$1082.00 | Sto…" at bounding box center [352, 272] width 451 height 34
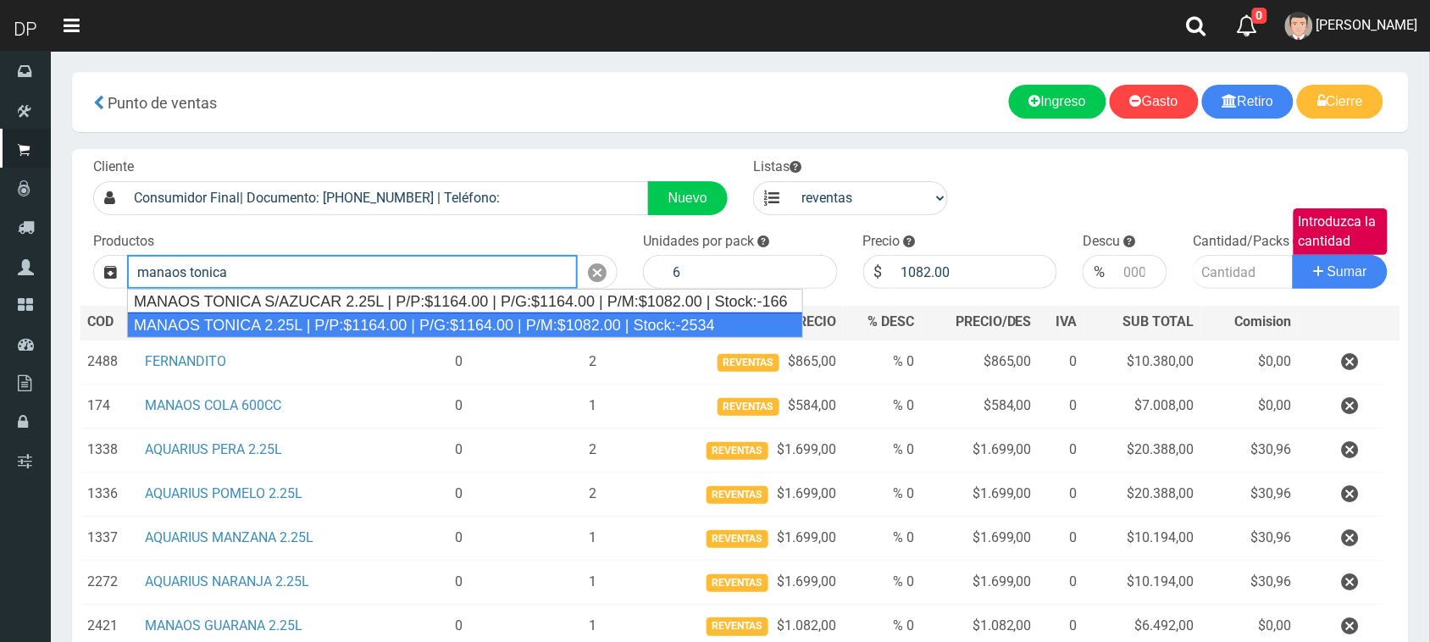
click at [312, 322] on div "MANAOS TONICA 2.25L | P/P:$1164.00 | P/G:$1164.00 | P/M:$1082.00 | Stock:-2534" at bounding box center [465, 325] width 676 height 25
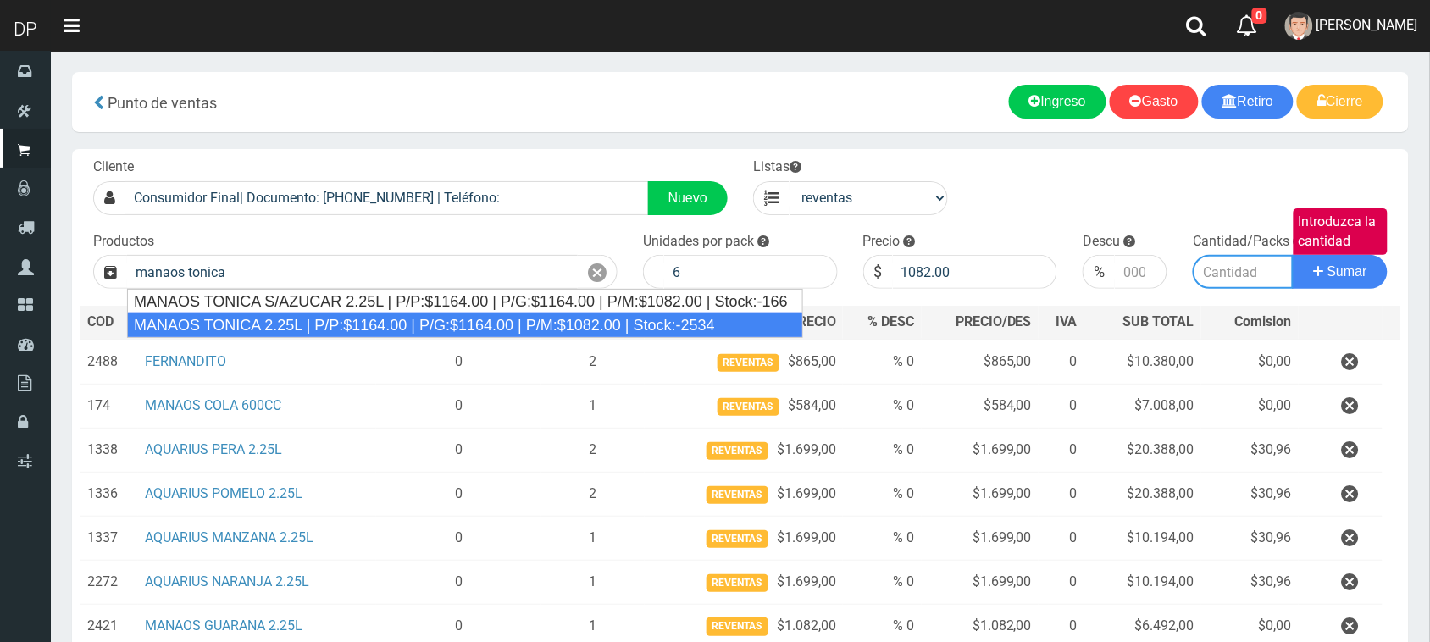
type input "MANAOS TONICA 2.25L | P/P:$1164.00 | P/G:$1164.00 | P/M:$1082.00 | Stock:-2534"
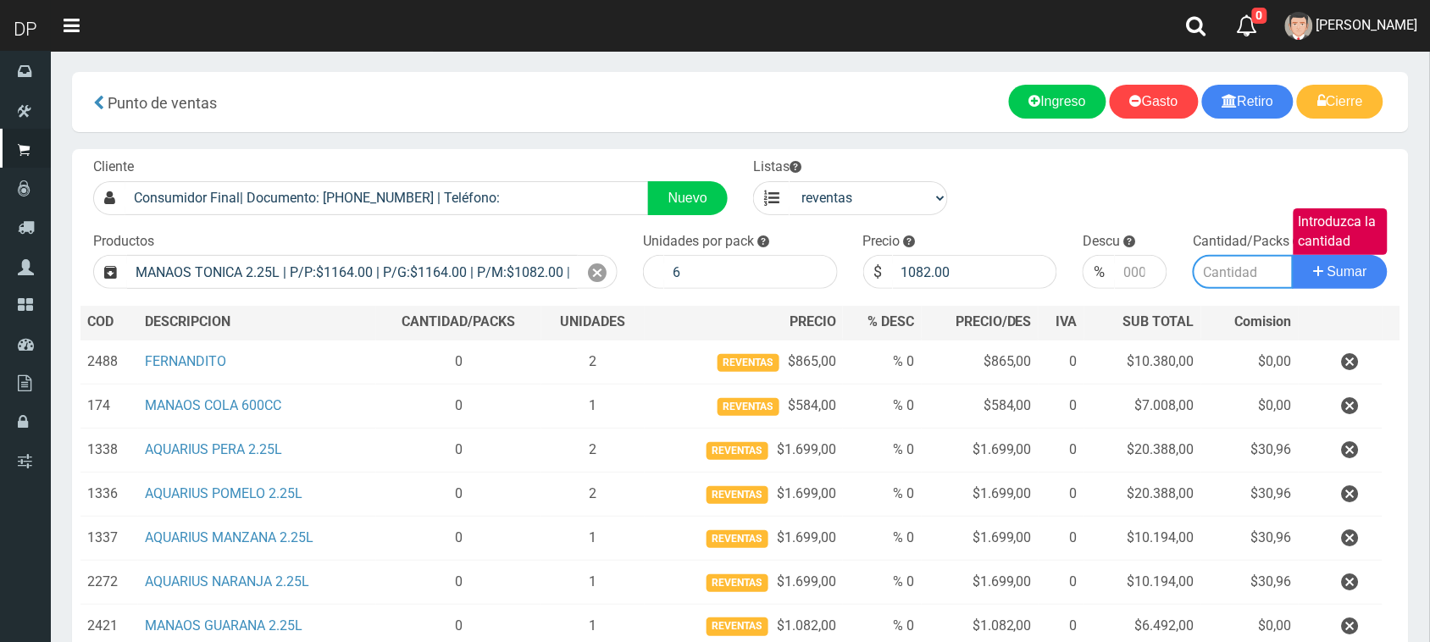
click at [1216, 278] on input "Introduzca la cantidad" at bounding box center [1243, 272] width 101 height 34
type input "2"
click at [1293, 255] on button "Sumar" at bounding box center [1340, 272] width 95 height 34
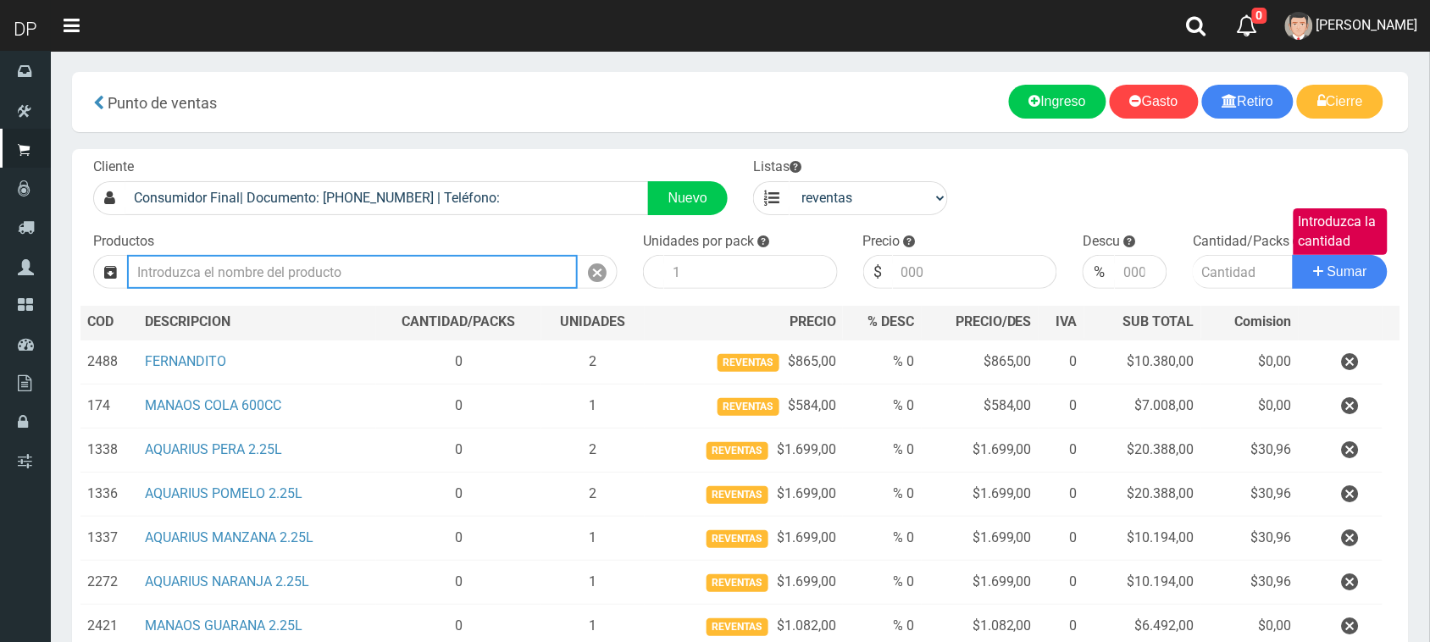
click at [384, 275] on input "Introduzca los productos" at bounding box center [352, 272] width 451 height 34
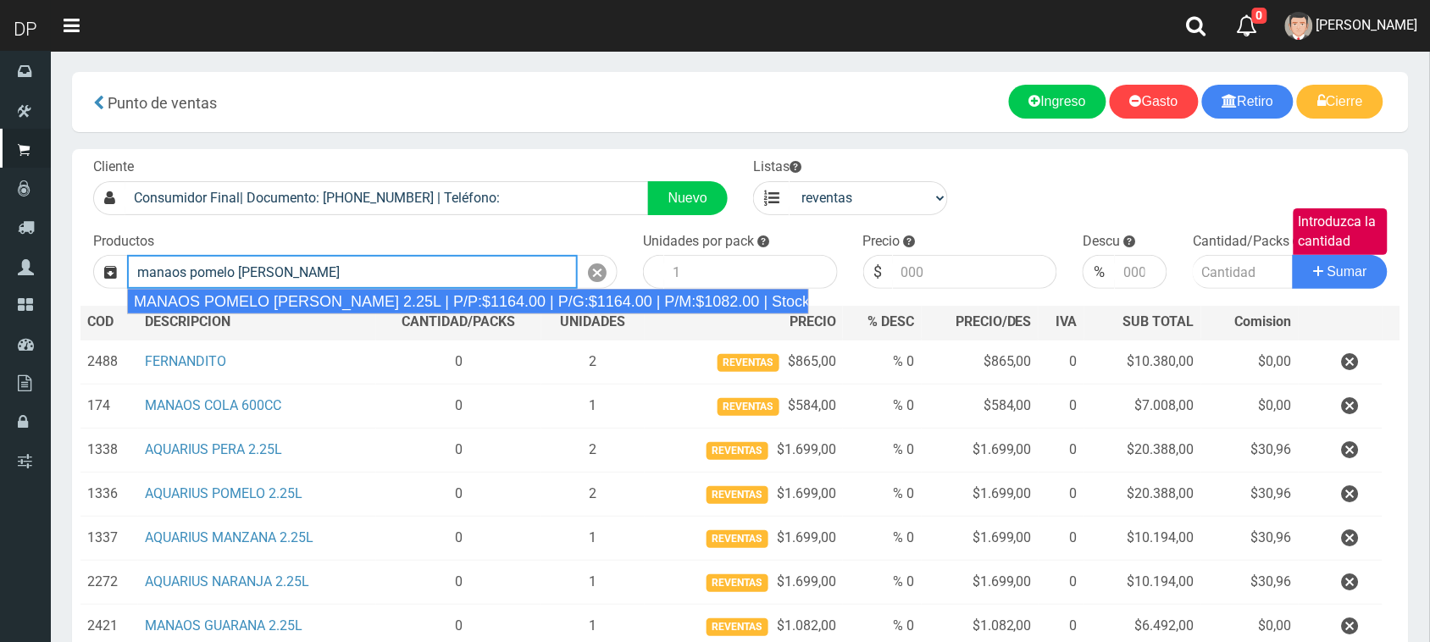
click at [379, 303] on div "MANAOS POMELO ROSADO 2.25L | P/P:$1164.00 | P/G:$1164.00 | P/M:$1082.00 | Stock…" at bounding box center [468, 301] width 682 height 25
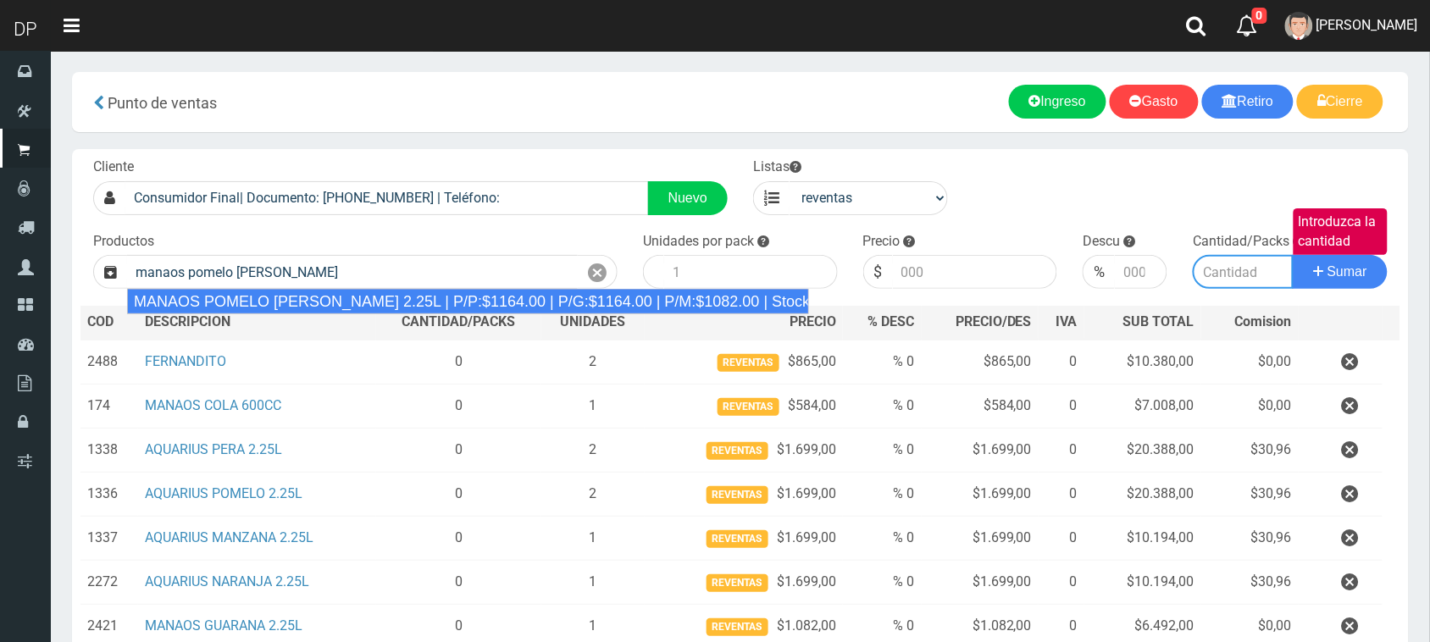
type input "MANAOS POMELO ROSADO 2.25L | P/P:$1164.00 | P/G:$1164.00 | P/M:$1082.00 | Stock…"
type input "6"
type input "1082.00"
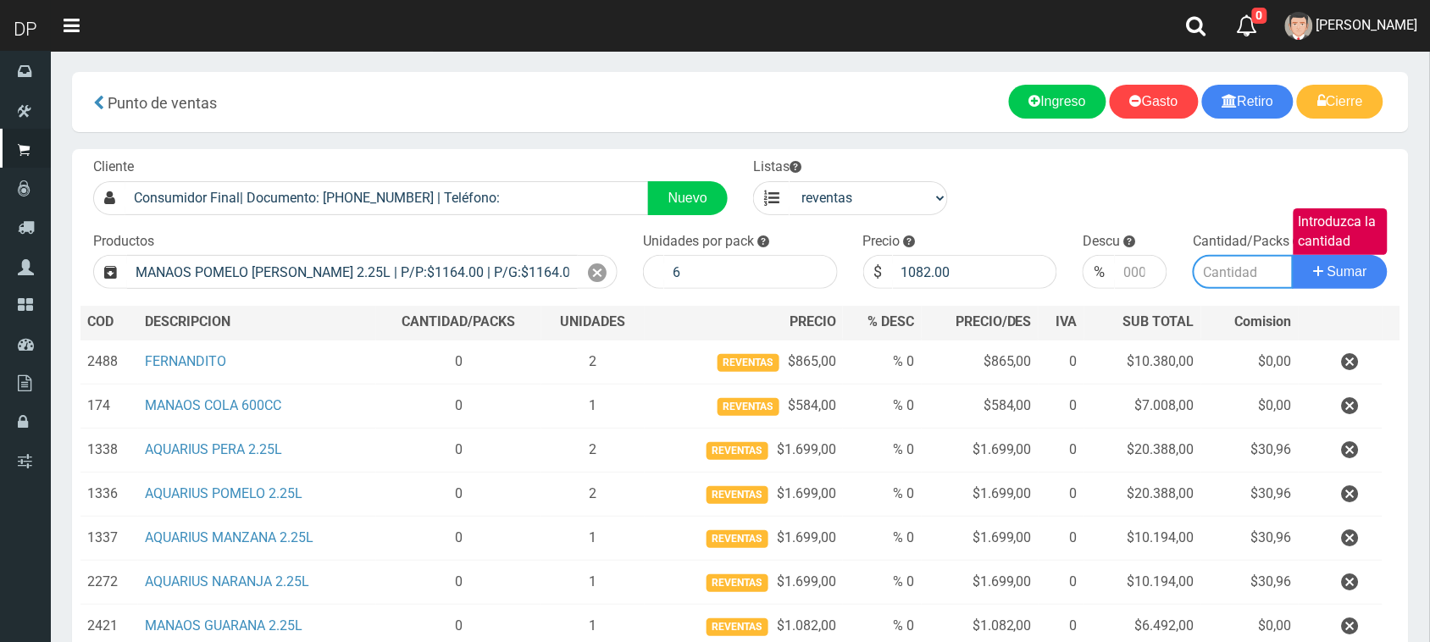
click at [1233, 268] on input "Introduzca la cantidad" at bounding box center [1243, 272] width 101 height 34
type input "1"
click at [1293, 255] on button "Sumar" at bounding box center [1340, 272] width 95 height 34
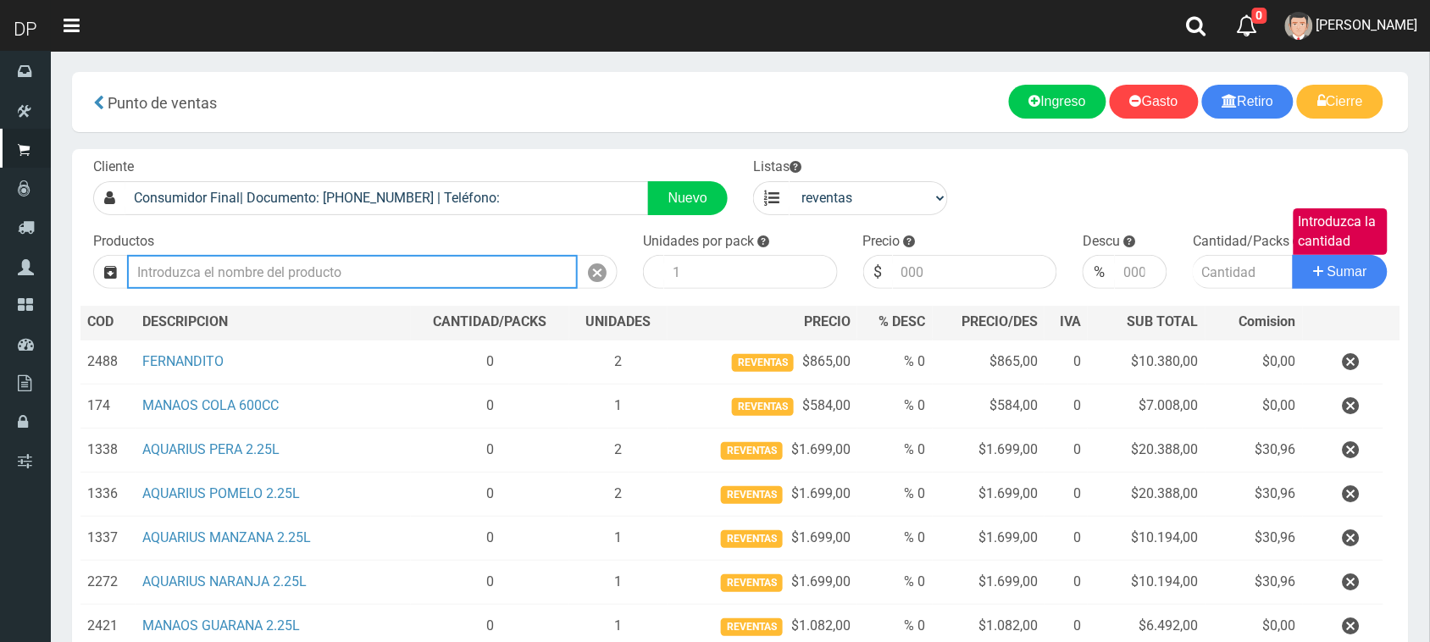
click at [314, 272] on input "Introduzca los productos" at bounding box center [352, 272] width 451 height 34
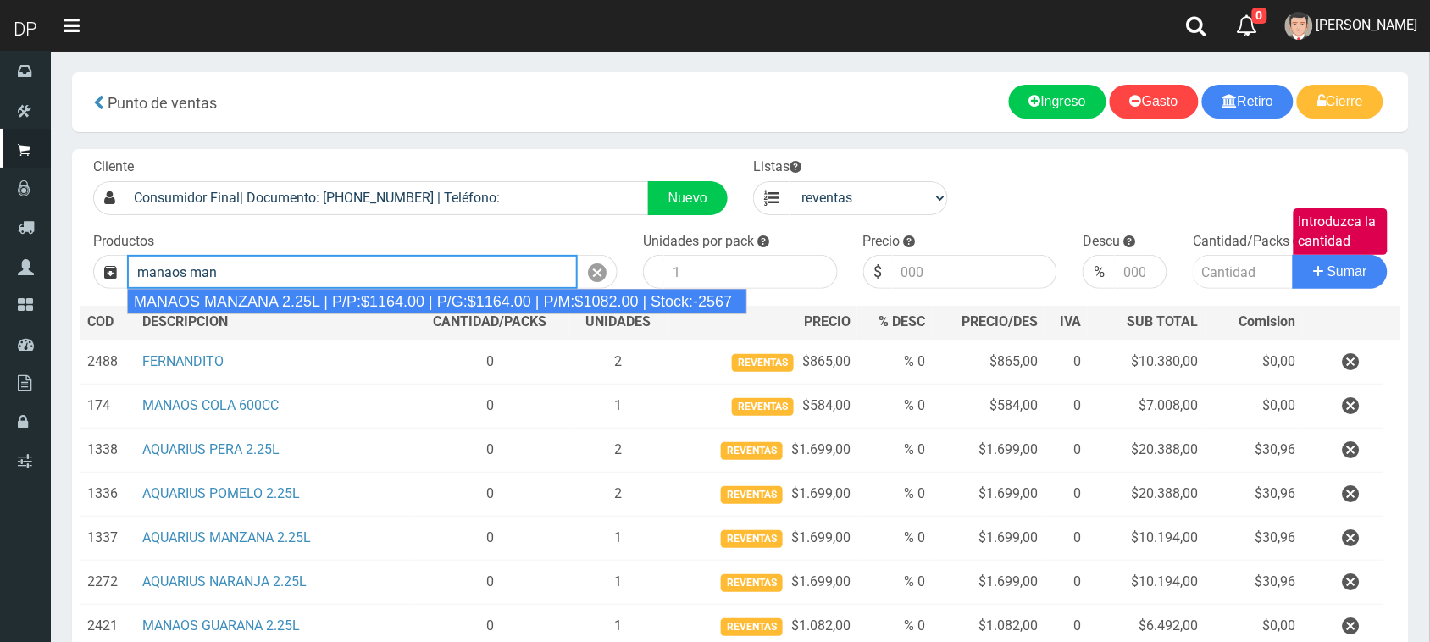
click at [307, 303] on div "MANAOS MANZANA 2.25L | P/P:$1164.00 | P/G:$1164.00 | P/M:$1082.00 | Stock:-2567" at bounding box center [437, 301] width 620 height 25
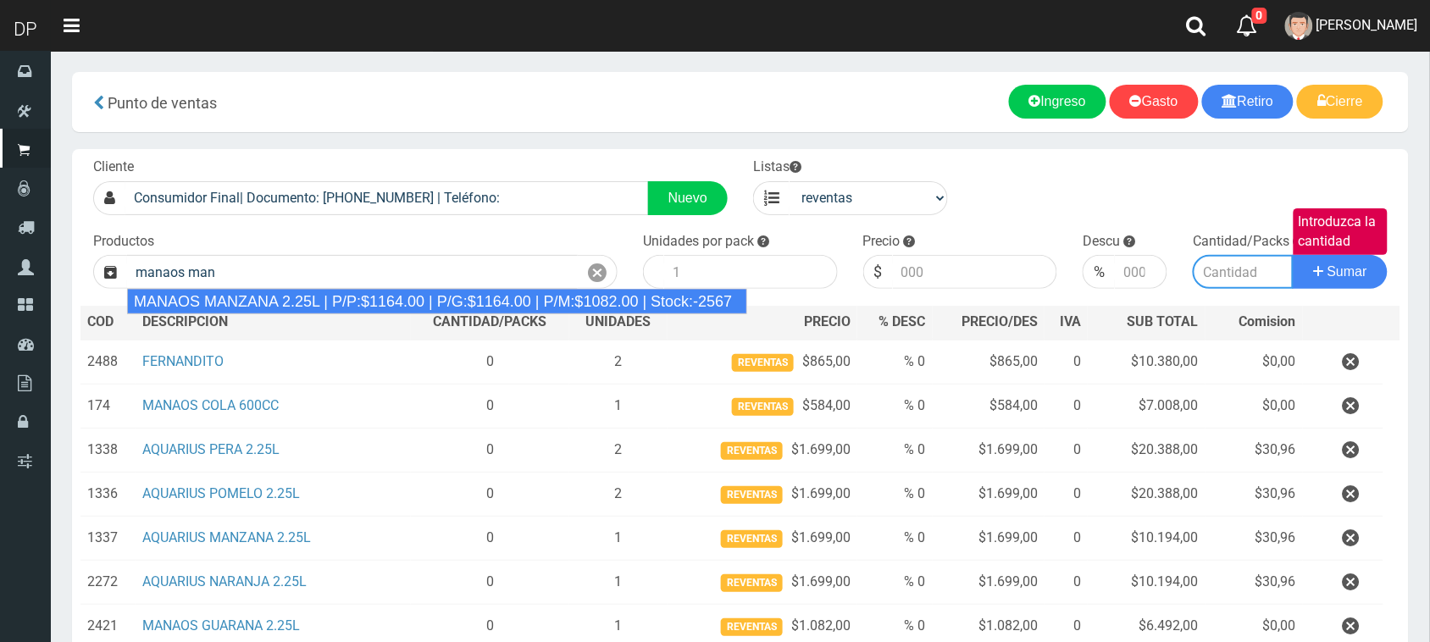
type input "MANAOS MANZANA 2.25L | P/P:$1164.00 | P/G:$1164.00 | P/M:$1082.00 | Stock:-2567"
type input "6"
type input "1082.00"
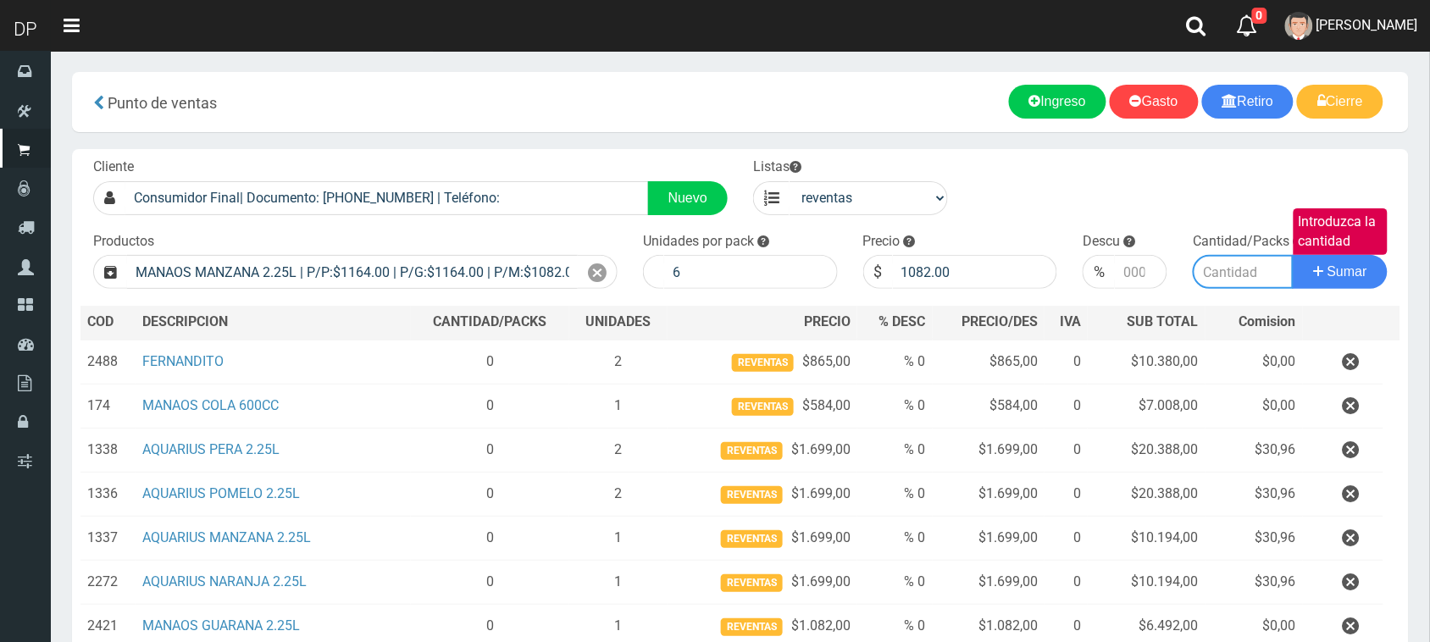
click at [1218, 275] on input "Introduzca la cantidad" at bounding box center [1243, 272] width 101 height 34
type input "1"
click at [1293, 255] on button "Sumar" at bounding box center [1340, 272] width 95 height 34
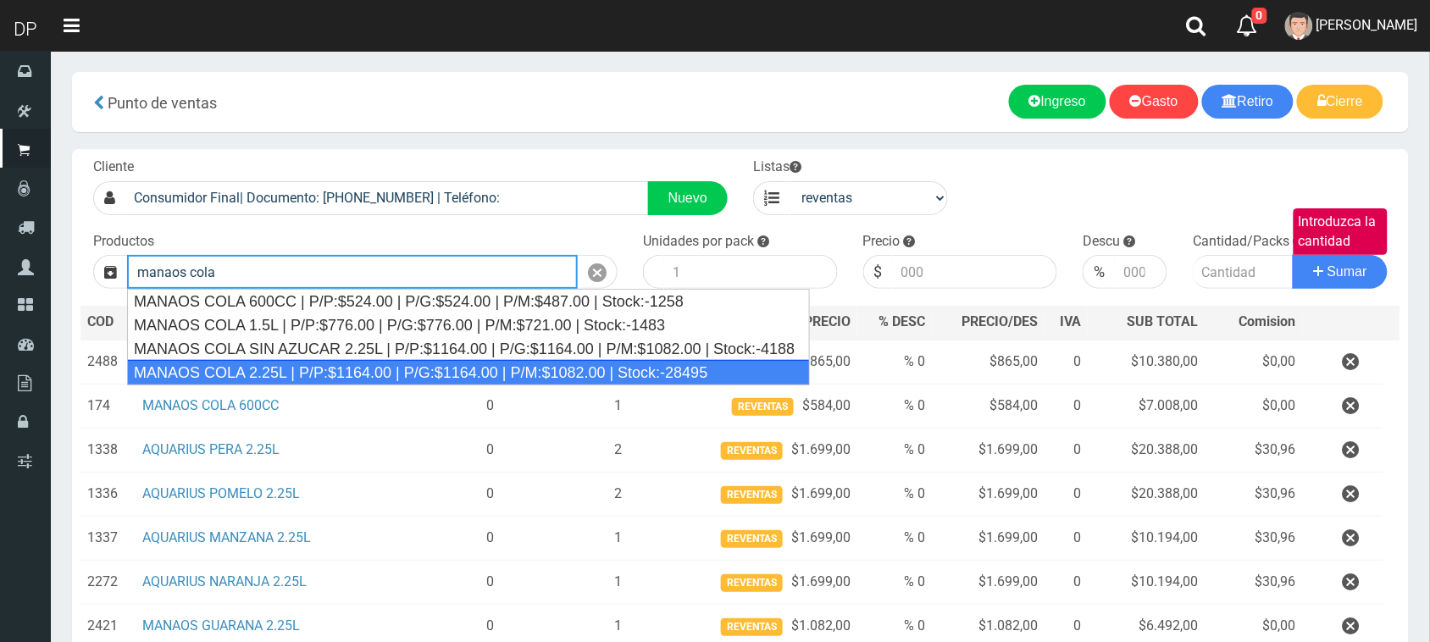
click at [281, 362] on div "MANAOS COLA 2.25L | P/P:$1164.00 | P/G:$1164.00 | P/M:$1082.00 | Stock:-28495" at bounding box center [468, 372] width 683 height 25
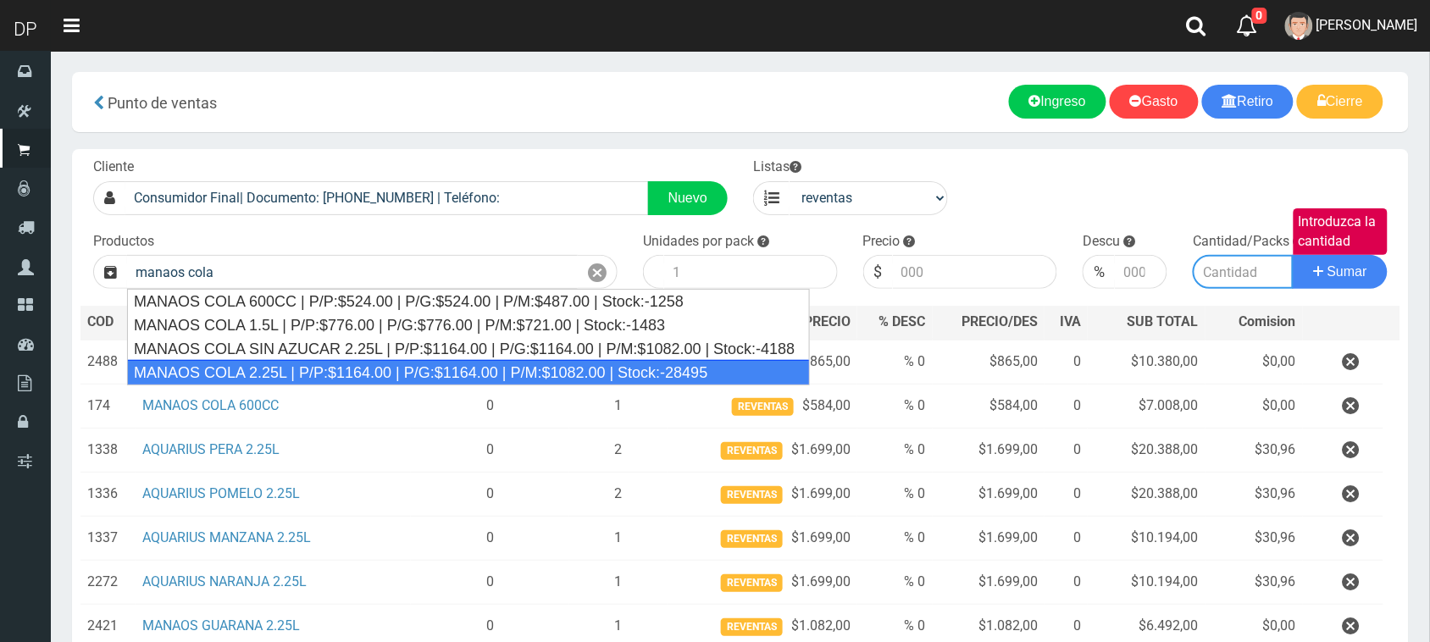
type input "MANAOS COLA 2.25L | P/P:$1164.00 | P/G:$1164.00 | P/M:$1082.00 | Stock:-28495"
type input "6"
type input "1082.00"
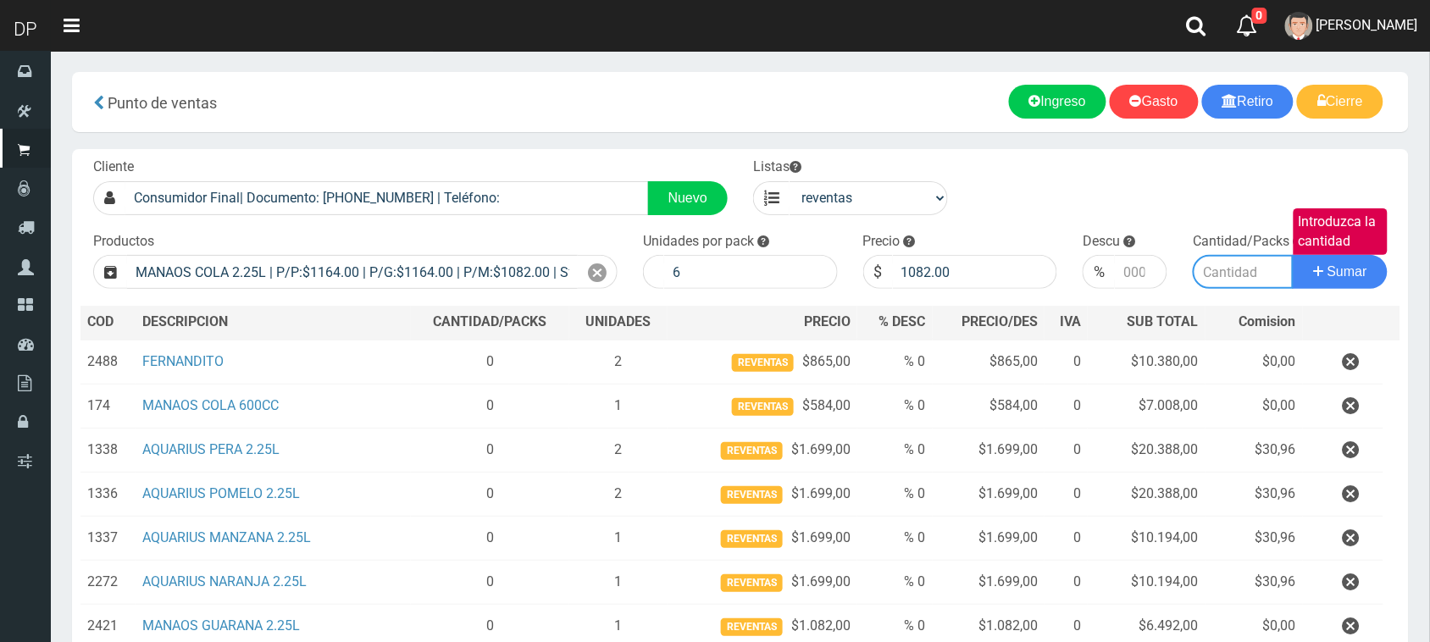
click at [1230, 271] on input "Introduzca la cantidad" at bounding box center [1243, 272] width 101 height 34
type input "5"
click at [1293, 255] on button "Sumar" at bounding box center [1340, 272] width 95 height 34
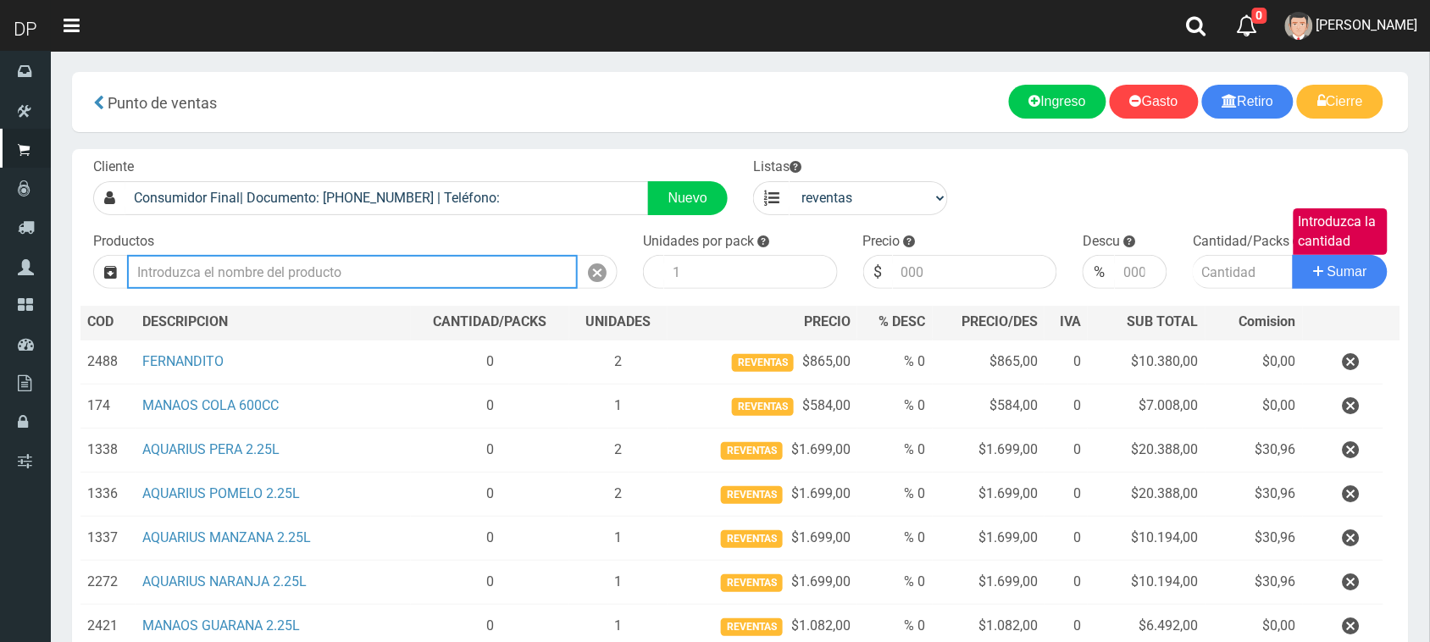
click at [458, 277] on input "Introduzca los productos" at bounding box center [352, 272] width 451 height 34
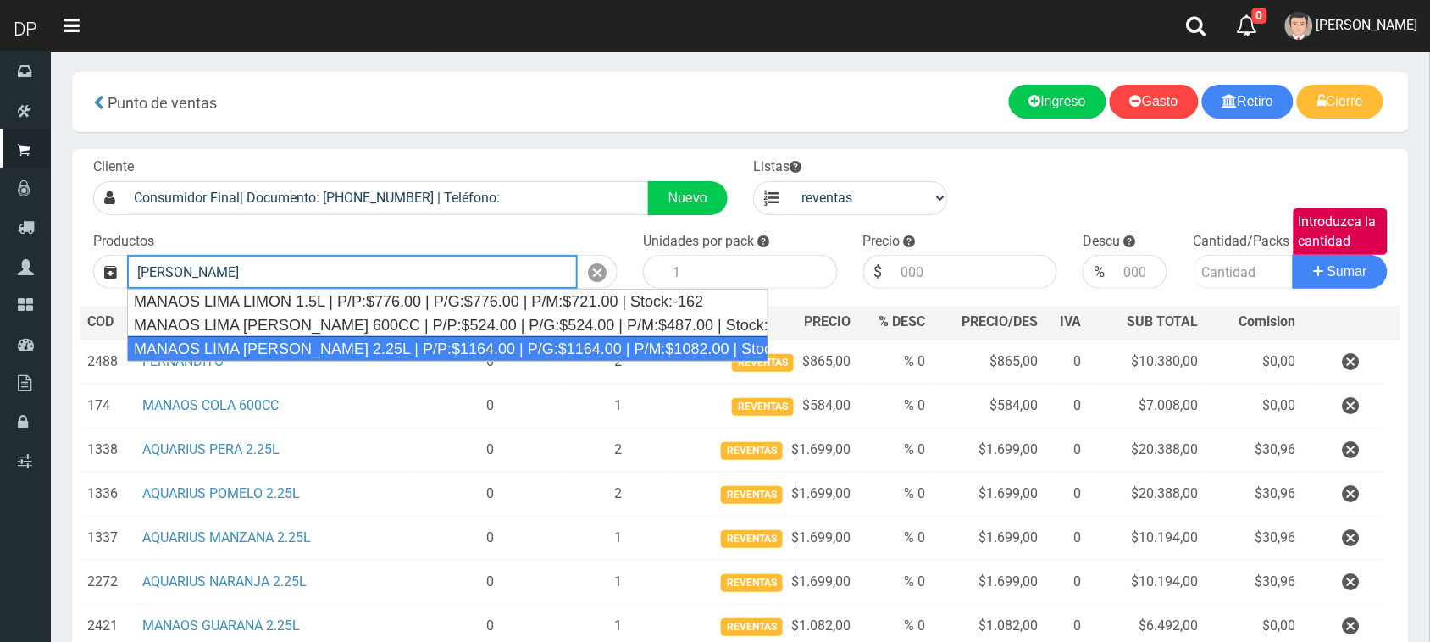
click at [400, 339] on div "MANAOS LIMA LIMON 2.25L | P/P:$1164.00 | P/G:$1164.00 | P/M:$1082.00 | Stock:-1…" at bounding box center [447, 348] width 641 height 25
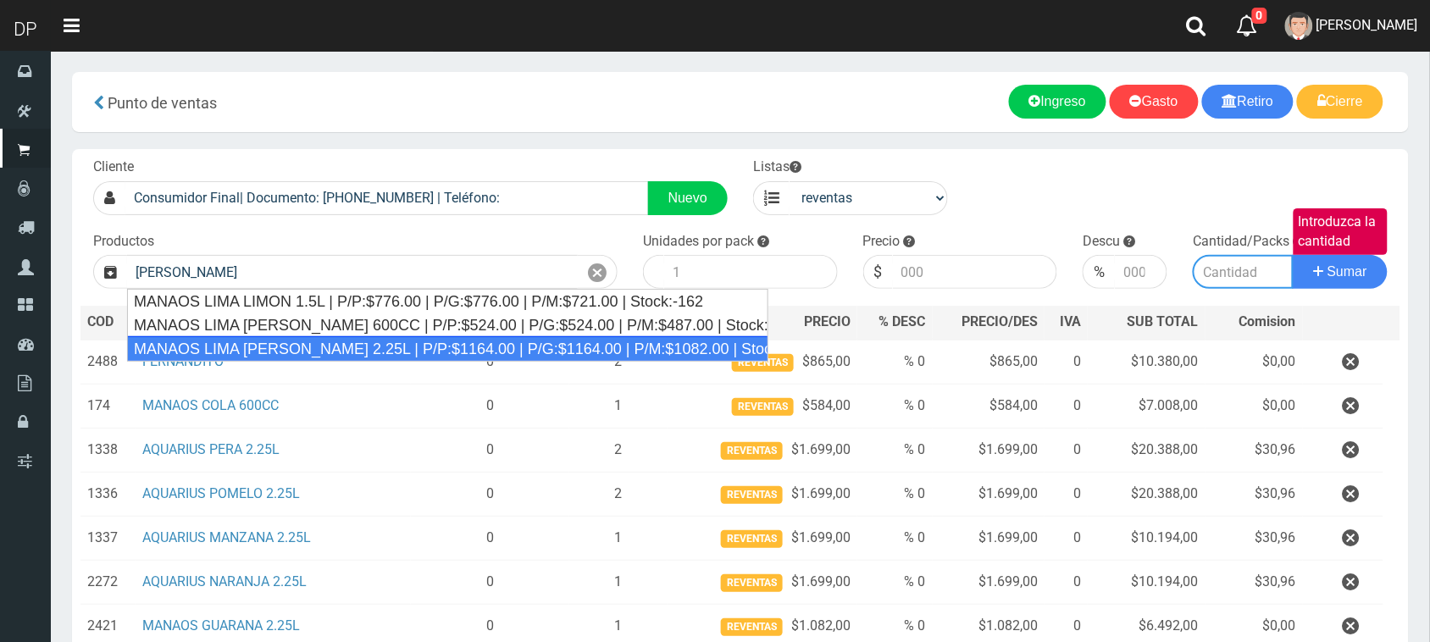
type input "MANAOS LIMA LIMON 2.25L | P/P:$1164.00 | P/G:$1164.00 | P/M:$1082.00 | Stock:-1…"
type input "6"
type input "1082.00"
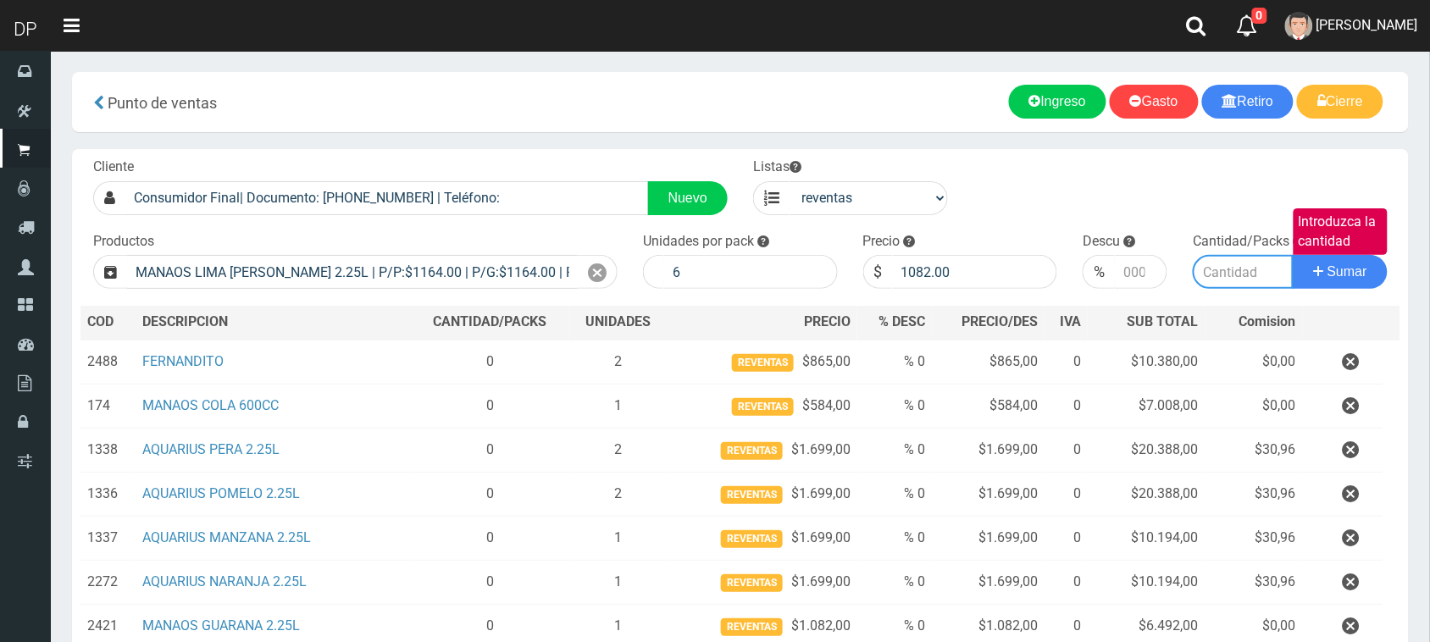
click at [1241, 271] on input "Introduzca la cantidad" at bounding box center [1243, 272] width 101 height 34
type input "2"
click at [1293, 255] on button "Sumar" at bounding box center [1340, 272] width 95 height 34
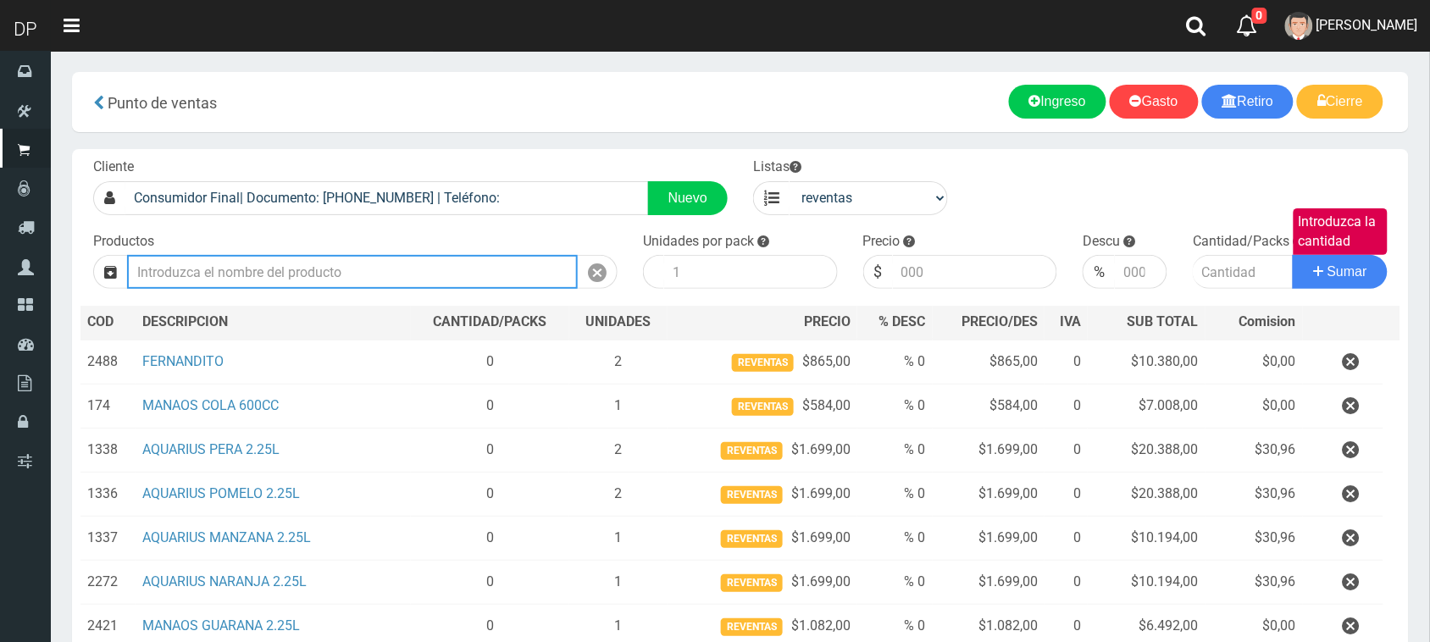
click at [308, 258] on input "Introduzca los productos" at bounding box center [352, 272] width 451 height 34
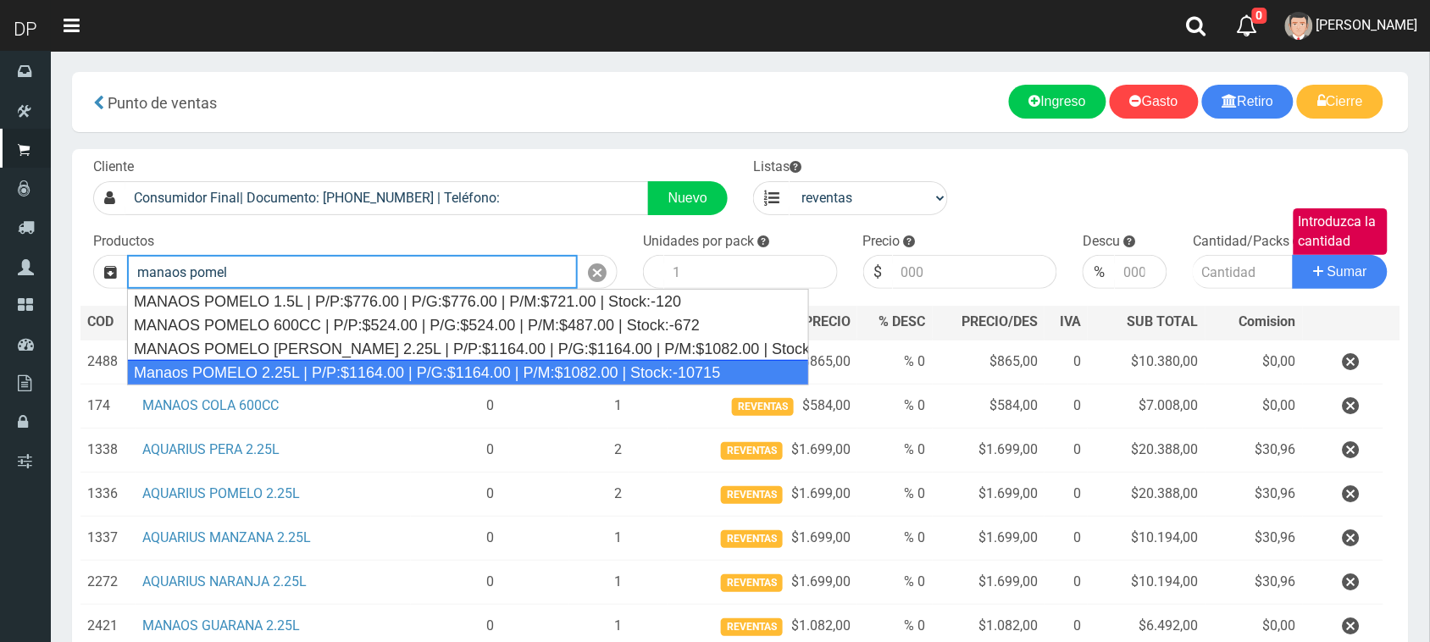
click at [357, 366] on div "Manaos POMELO 2.25L | P/P:$1164.00 | P/G:$1164.00 | P/M:$1082.00 | Stock:-10715" at bounding box center [468, 372] width 682 height 25
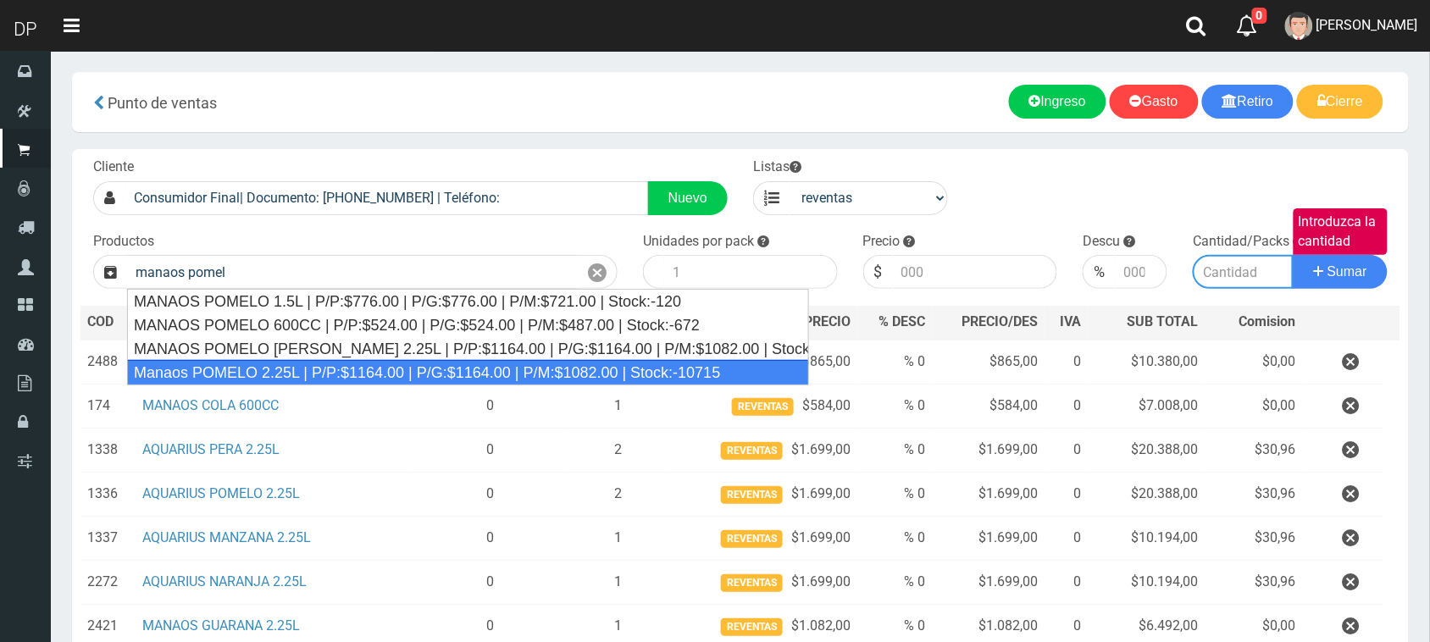
type input "Manaos POMELO 2.25L | P/P:$1164.00 | P/G:$1164.00 | P/M:$1082.00 | Stock:-10715"
type input "6"
type input "1082.00"
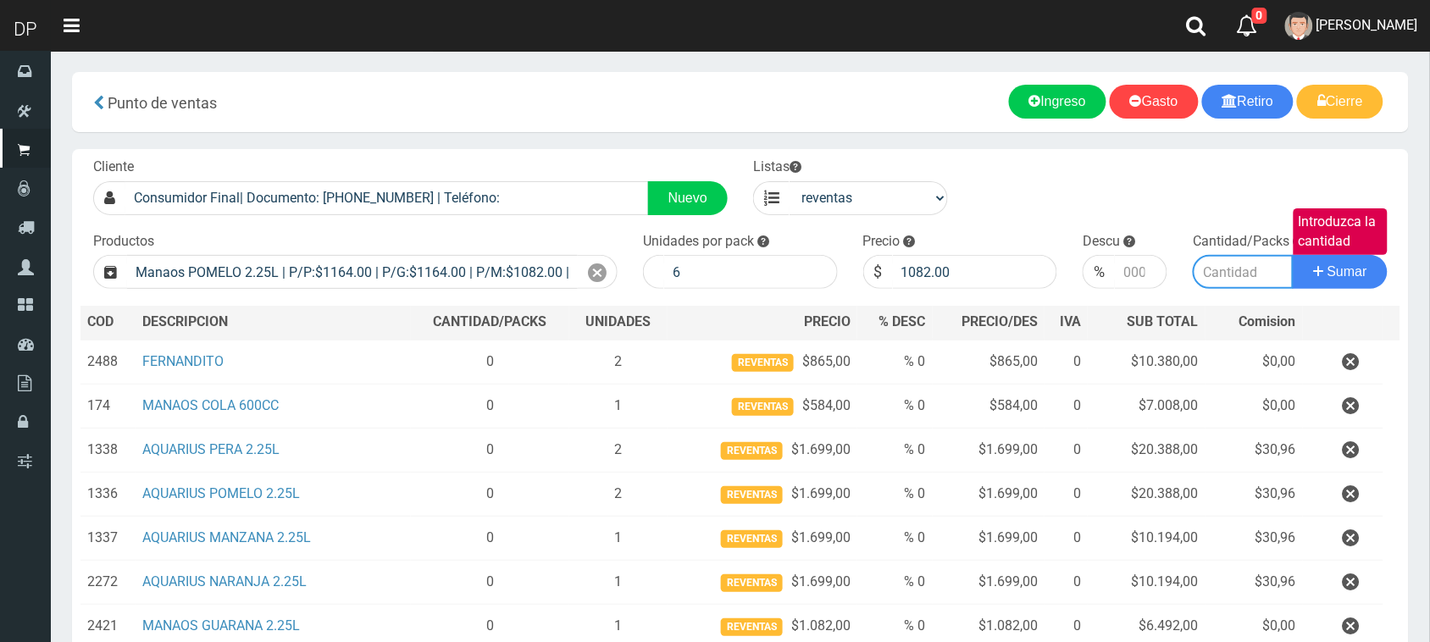
click at [1240, 269] on input "Introduzca la cantidad" at bounding box center [1243, 272] width 101 height 34
type input "2"
click at [1293, 255] on button "Sumar" at bounding box center [1340, 272] width 95 height 34
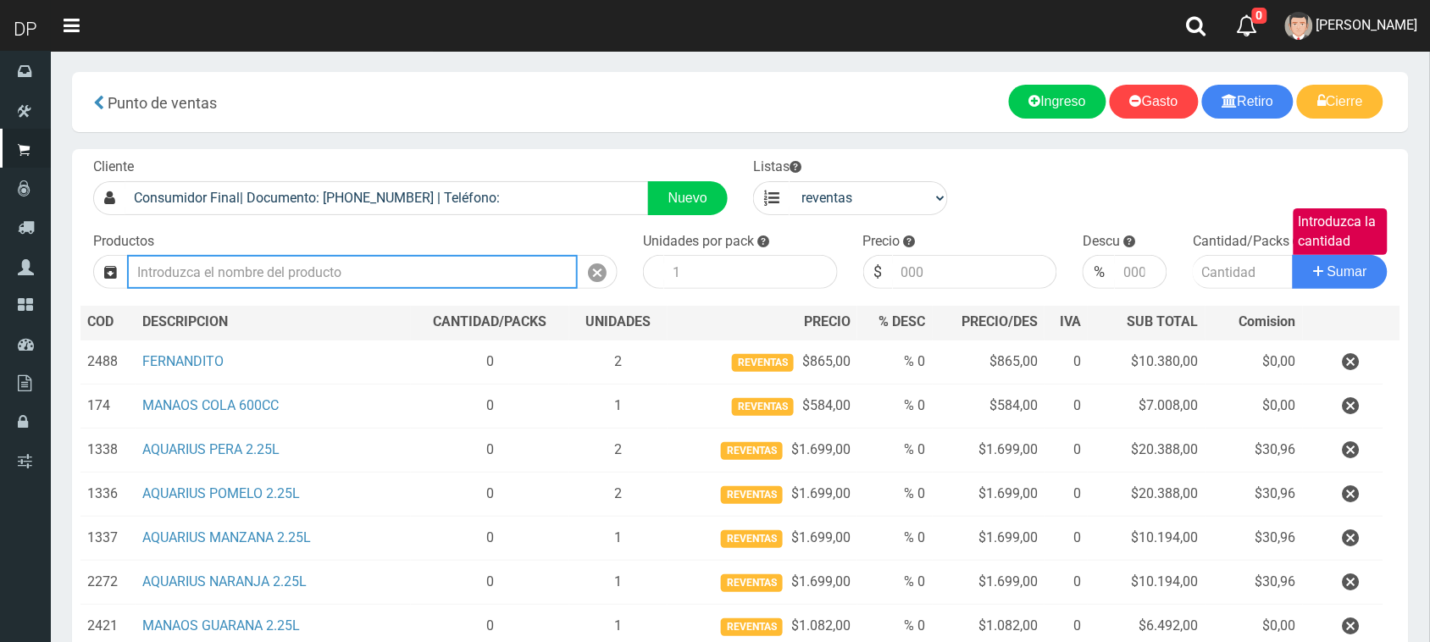
click at [288, 274] on input "Introduzca los productos" at bounding box center [352, 272] width 451 height 34
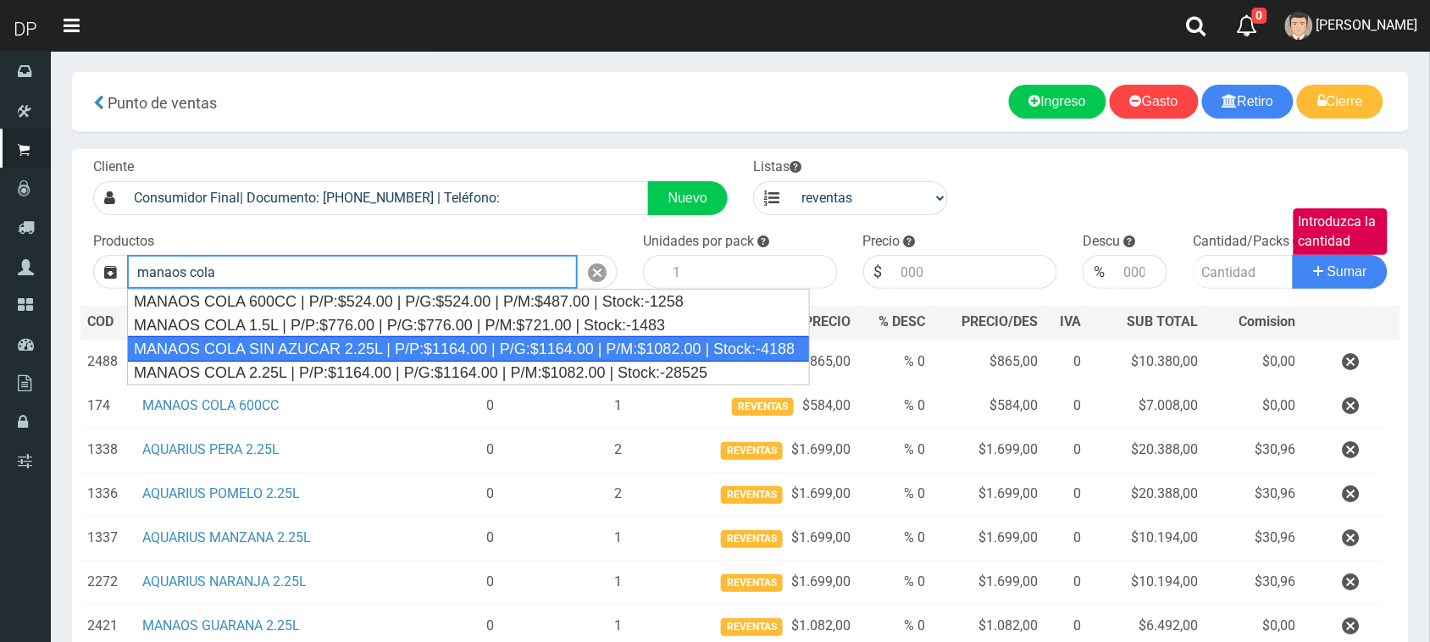
click at [288, 358] on div "MANAOS COLA SIN AZUCAR 2.25L | P/P:$1164.00 | P/G:$1164.00 | P/M:$1082.00 | Sto…" at bounding box center [468, 348] width 683 height 25
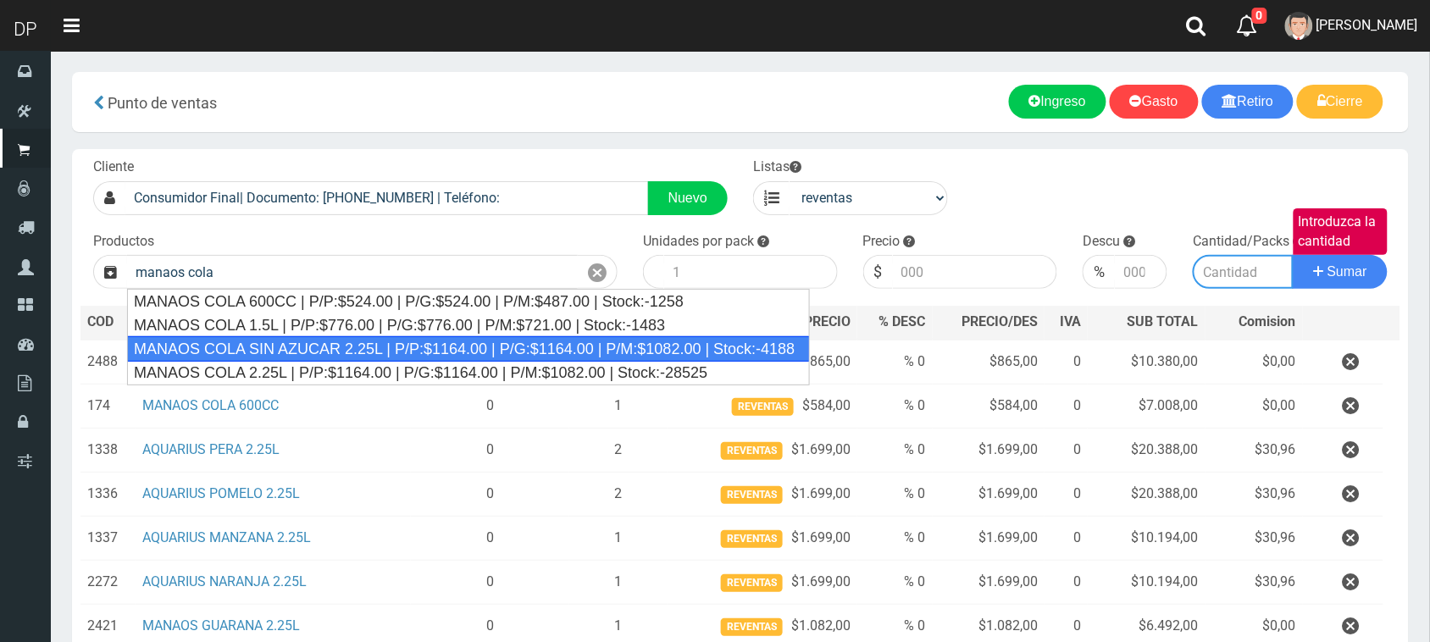
type input "MANAOS COLA SIN AZUCAR 2.25L | P/P:$1164.00 | P/G:$1164.00 | P/M:$1082.00 | Sto…"
type input "6"
type input "1082.00"
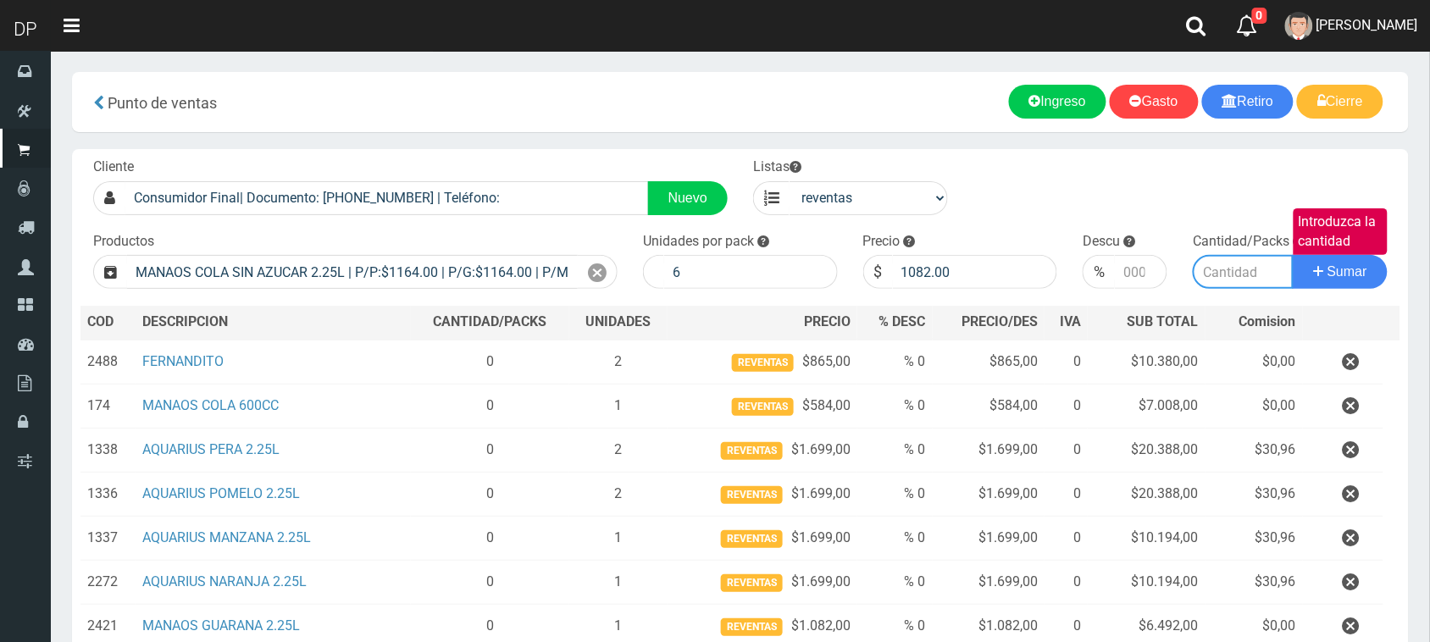
click at [1225, 272] on input "Introduzca la cantidad" at bounding box center [1243, 272] width 101 height 34
type input "1"
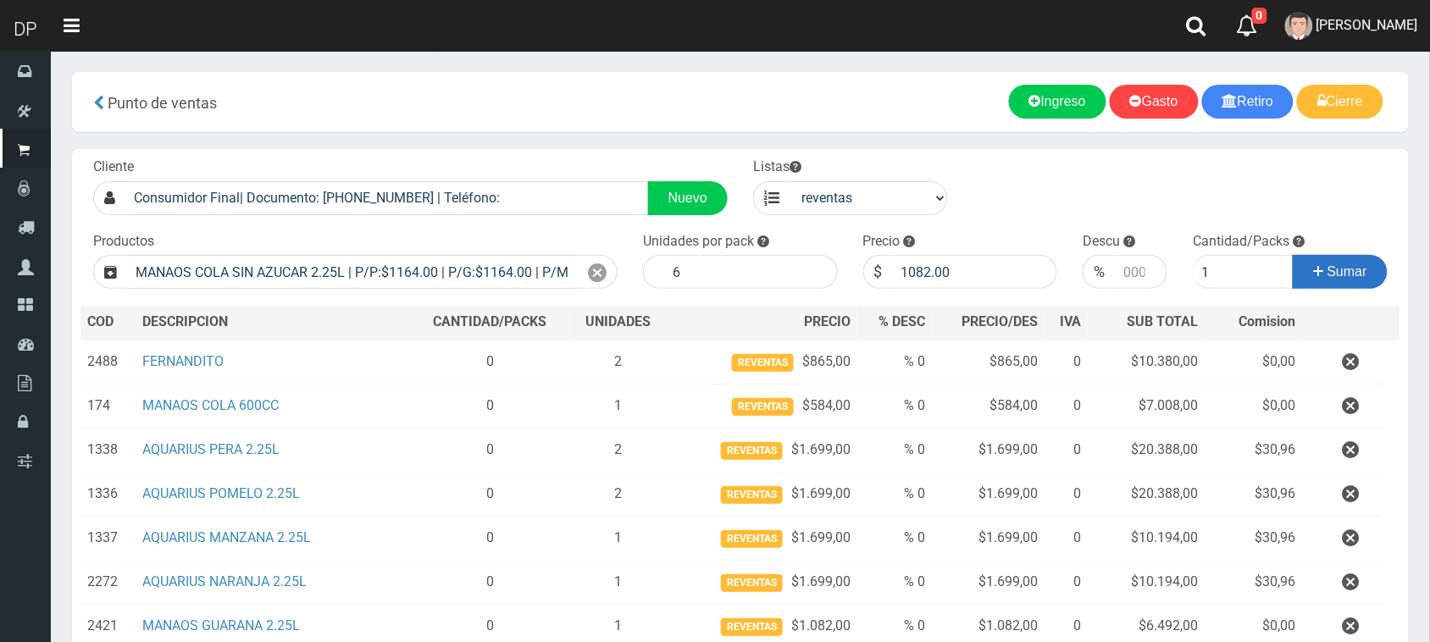
click at [1350, 275] on span "Sumar" at bounding box center [1348, 271] width 40 height 14
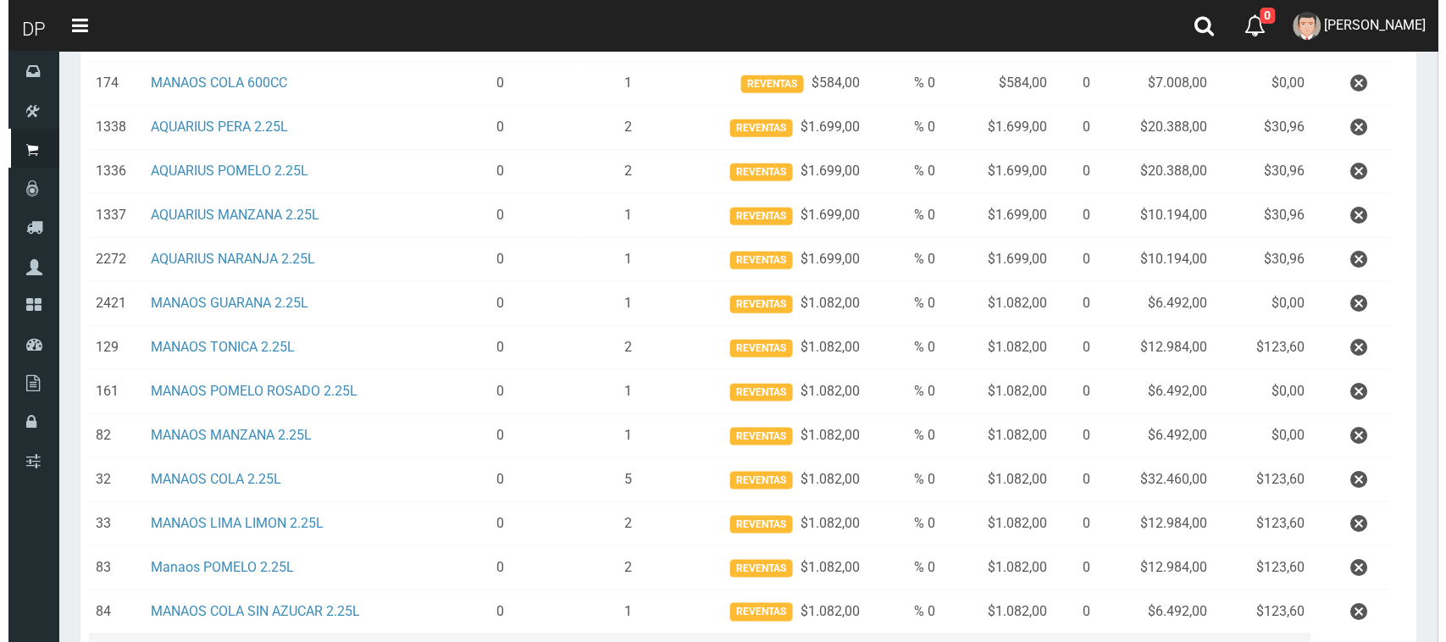
scroll to position [424, 0]
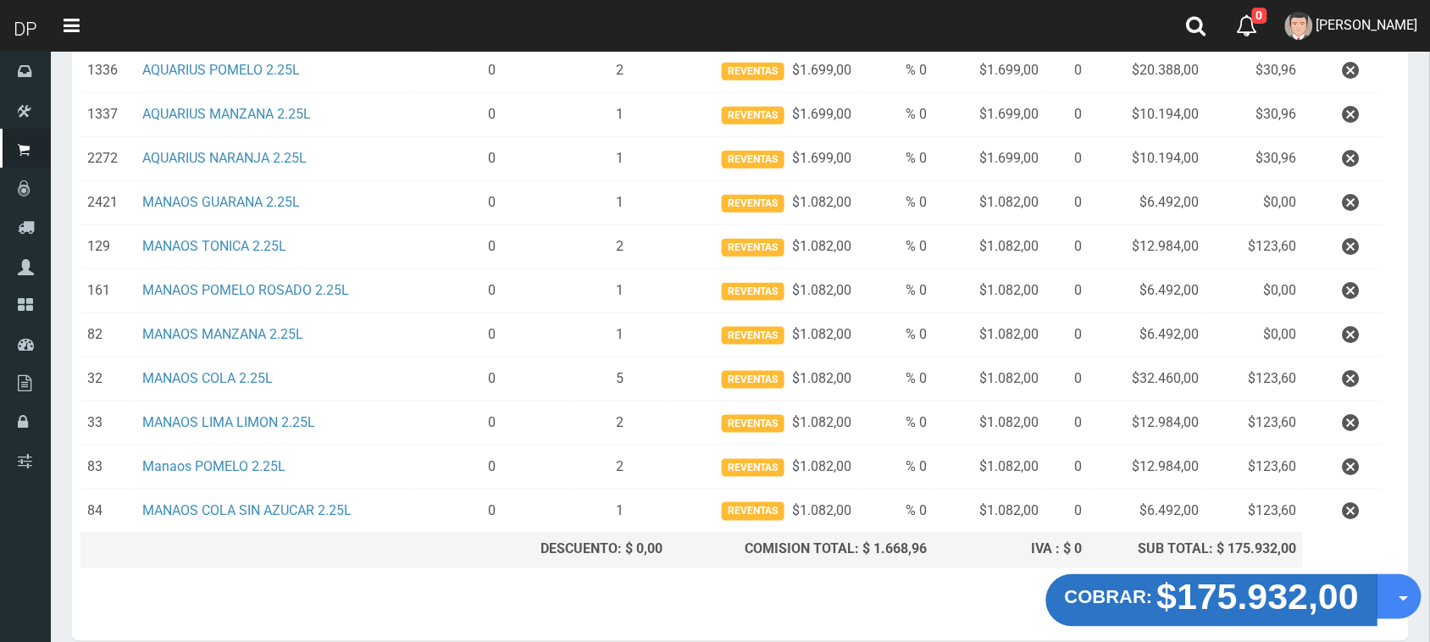
click at [1257, 603] on strong "$175.932,00" at bounding box center [1258, 596] width 203 height 40
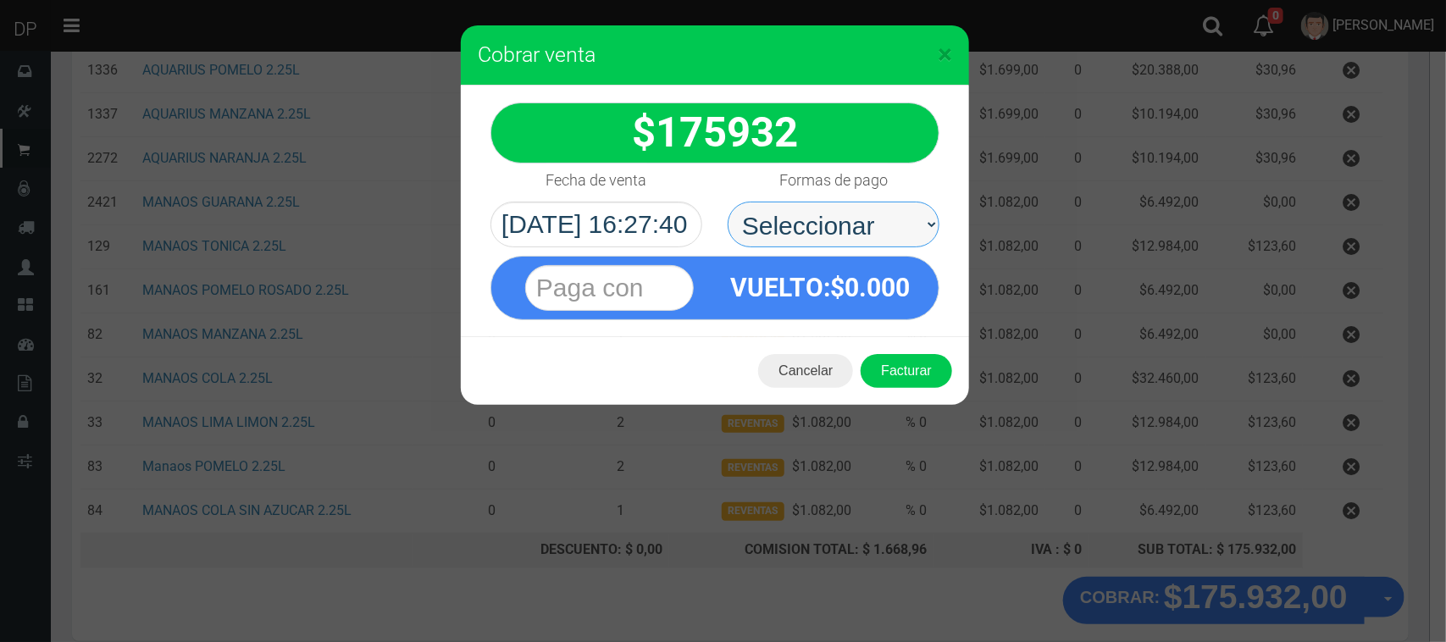
drag, startPoint x: 831, startPoint y: 235, endPoint x: 841, endPoint y: 246, distance: 15.0
click at [831, 235] on select "Seleccionar Efectivo Tarjeta de Crédito Depósito Débito" at bounding box center [834, 225] width 212 height 46
select select "Efectivo"
click at [728, 202] on select "Seleccionar Efectivo Tarjeta de Crédito Depósito Débito" at bounding box center [834, 225] width 212 height 46
click at [937, 373] on button "Facturar" at bounding box center [907, 371] width 92 height 34
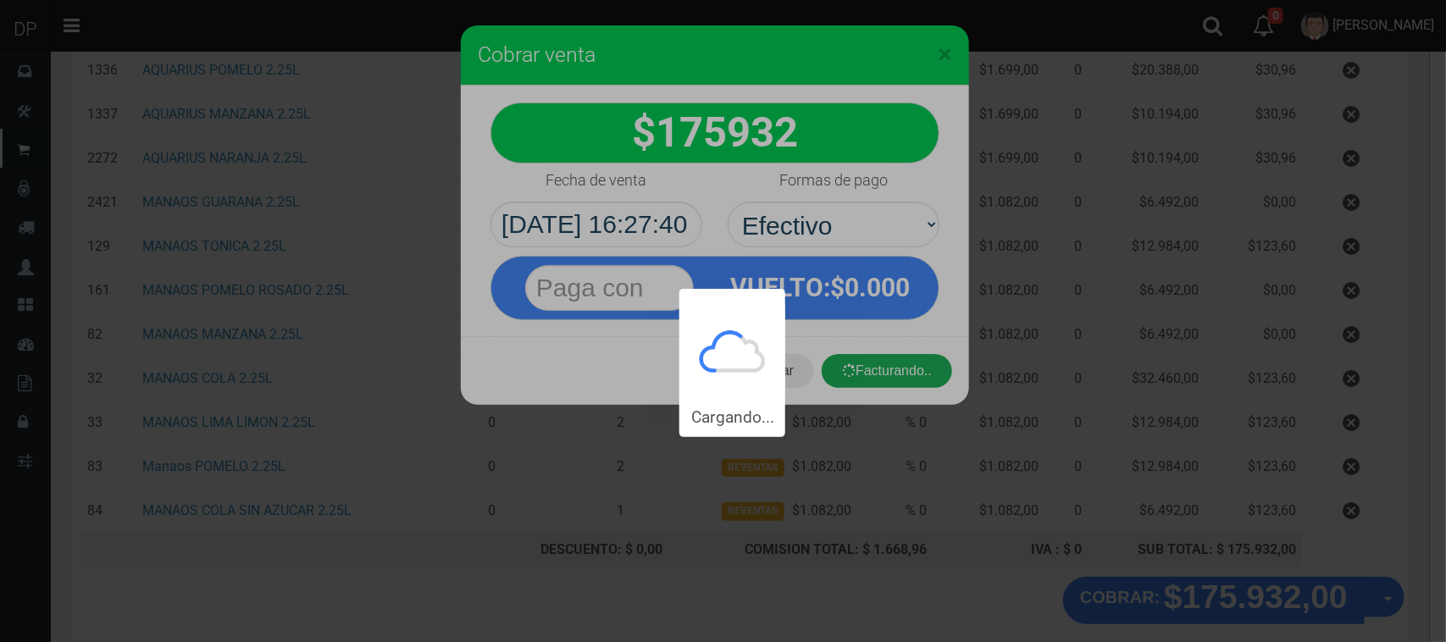
scroll to position [0, 0]
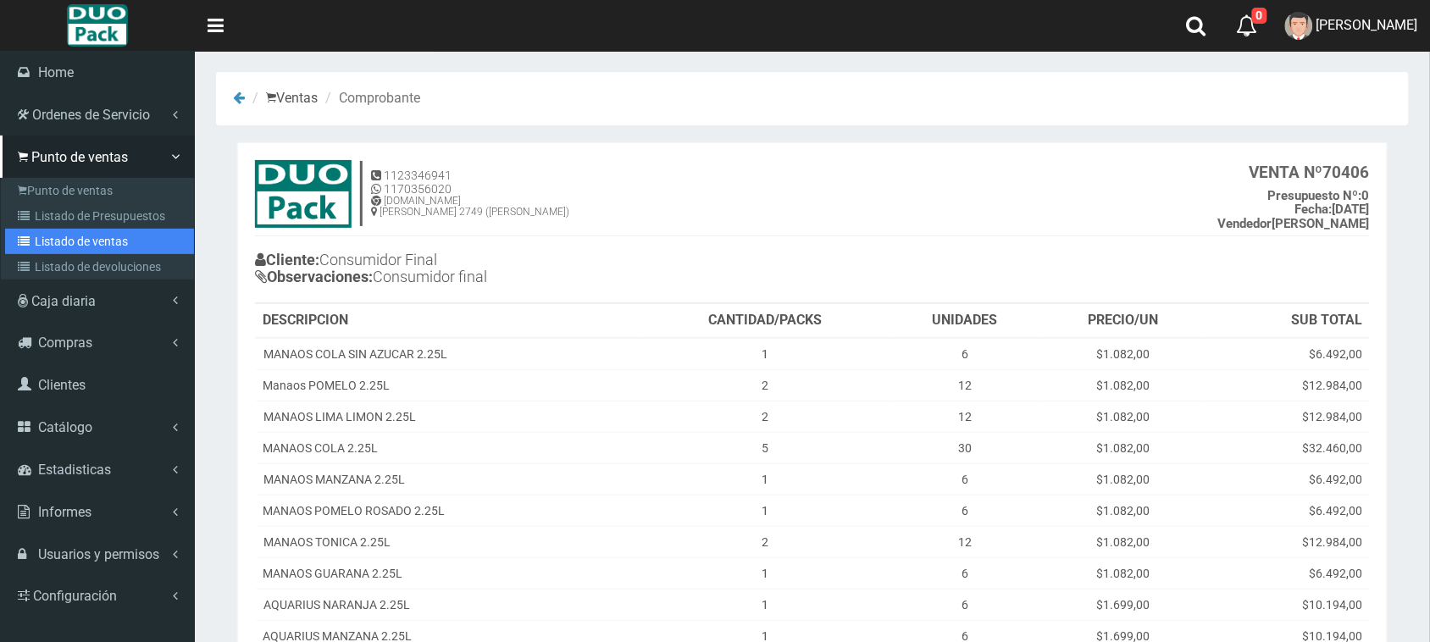
click at [120, 239] on link "Listado de ventas" at bounding box center [99, 241] width 189 height 25
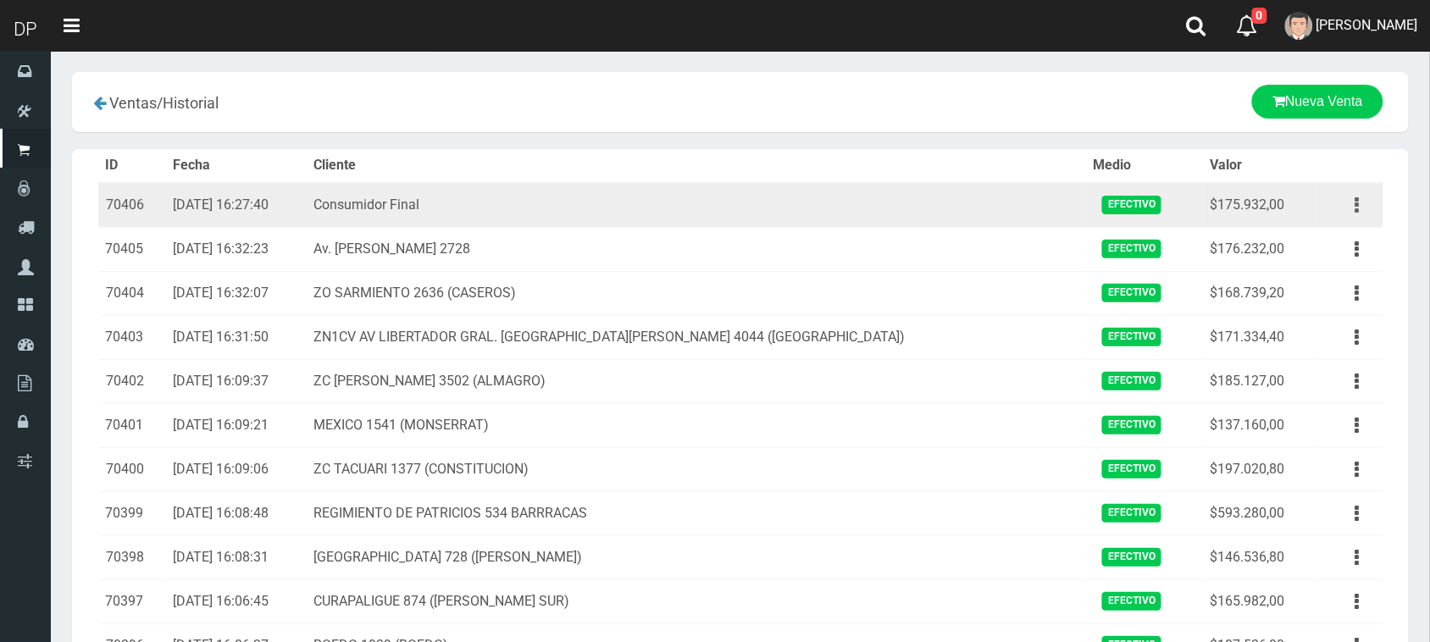
click at [1346, 206] on button "button" at bounding box center [1358, 206] width 38 height 30
click at [1319, 240] on link "Ver" at bounding box center [1309, 246] width 134 height 37
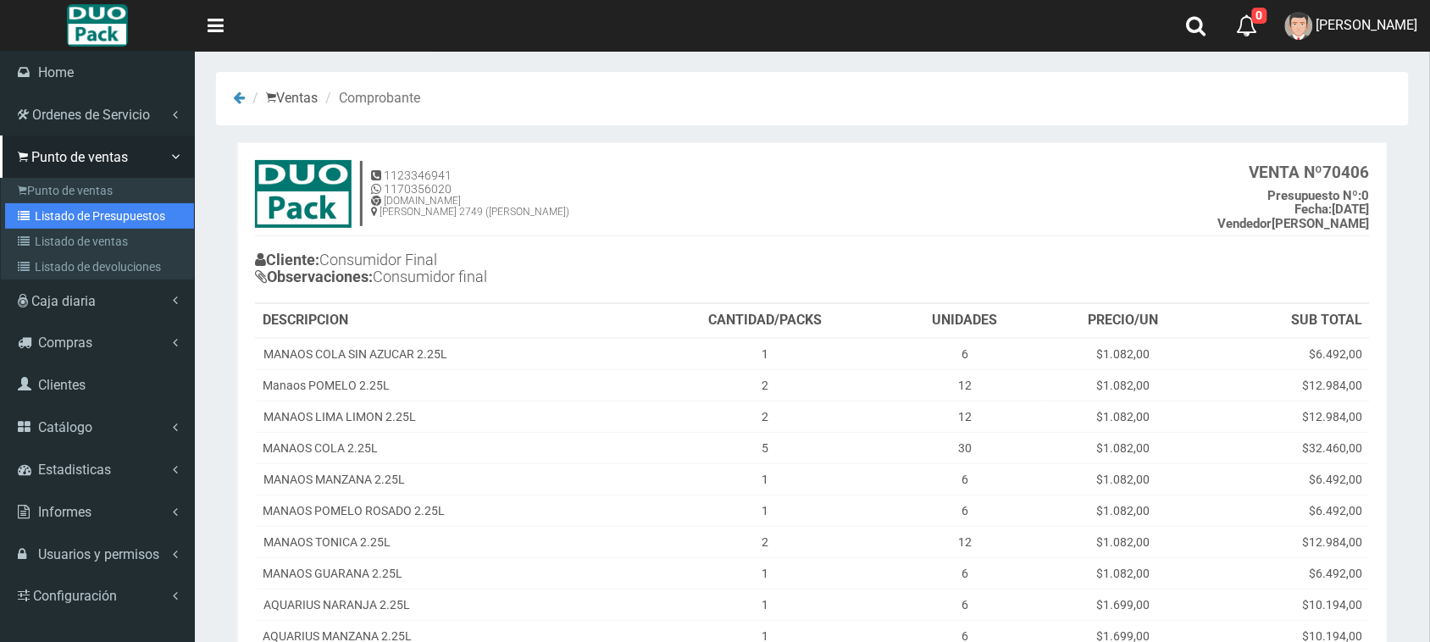
click at [103, 214] on link "Listado de Presupuestos" at bounding box center [99, 215] width 189 height 25
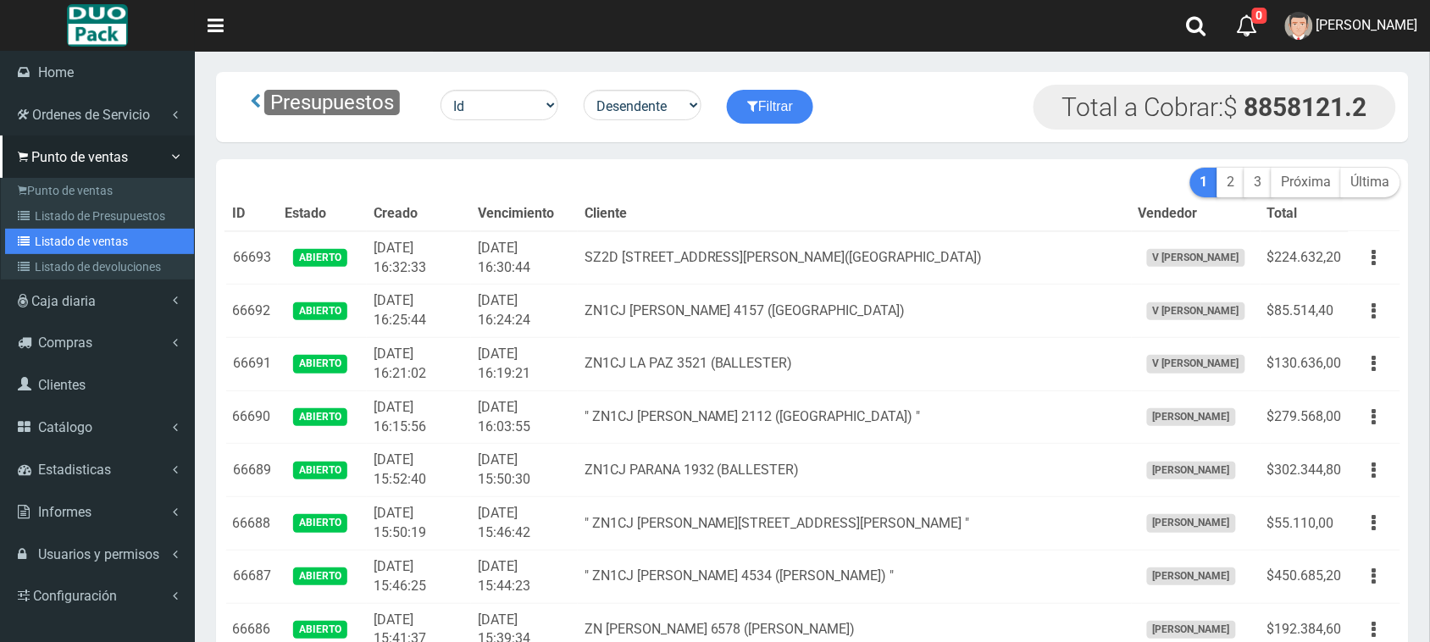
click at [106, 247] on link "Listado de ventas" at bounding box center [99, 241] width 189 height 25
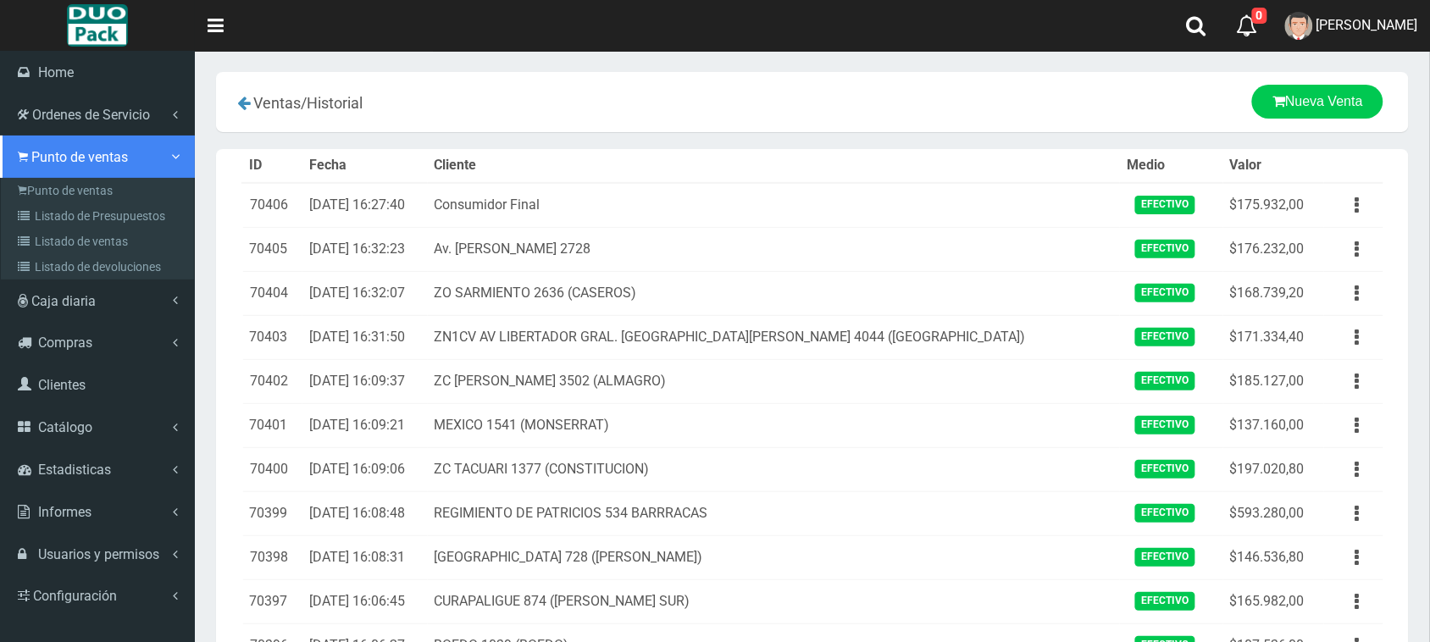
click at [47, 158] on span "Punto de ventas" at bounding box center [79, 157] width 97 height 16
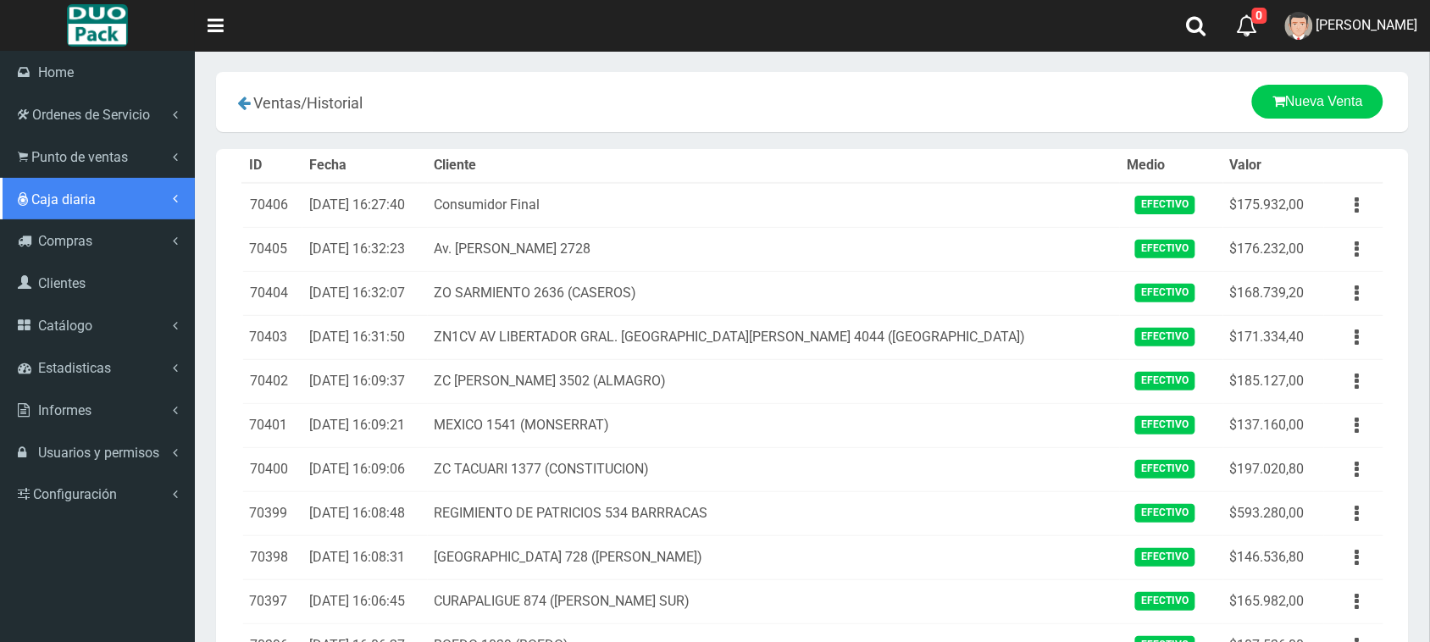
click at [83, 189] on link "Caja diaria" at bounding box center [97, 199] width 195 height 42
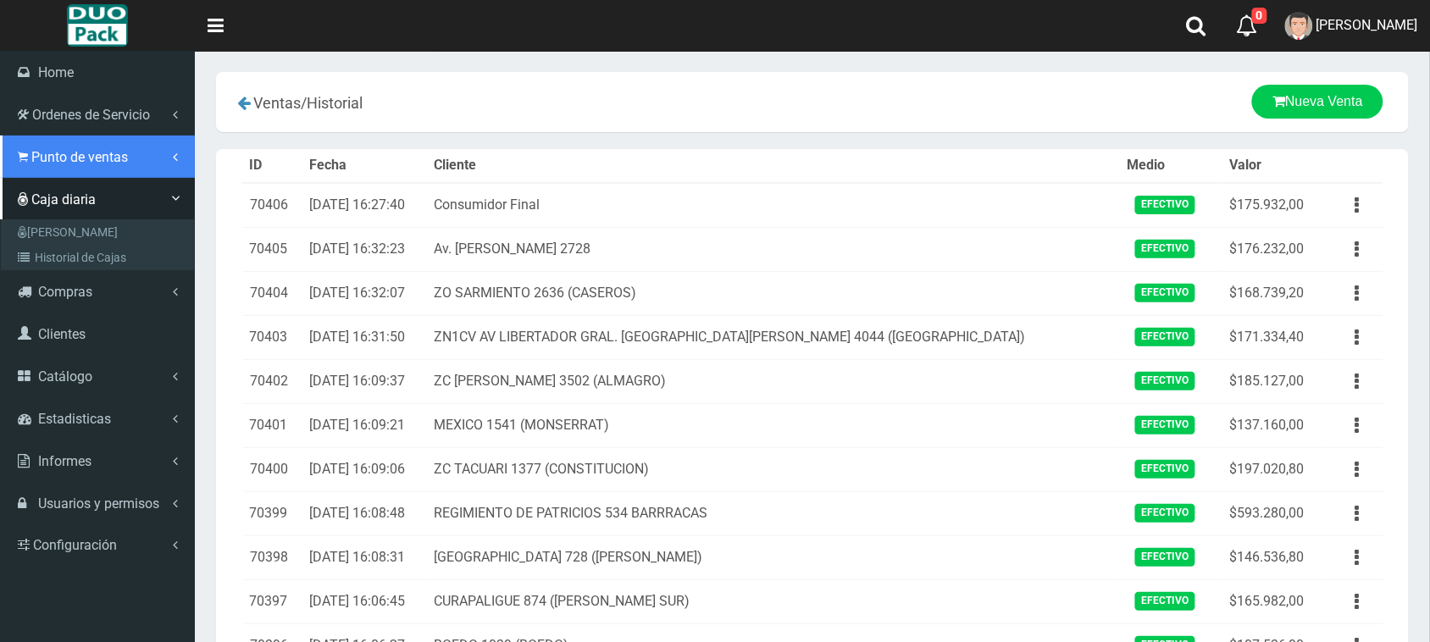
click at [86, 158] on span "Punto de ventas" at bounding box center [79, 157] width 97 height 16
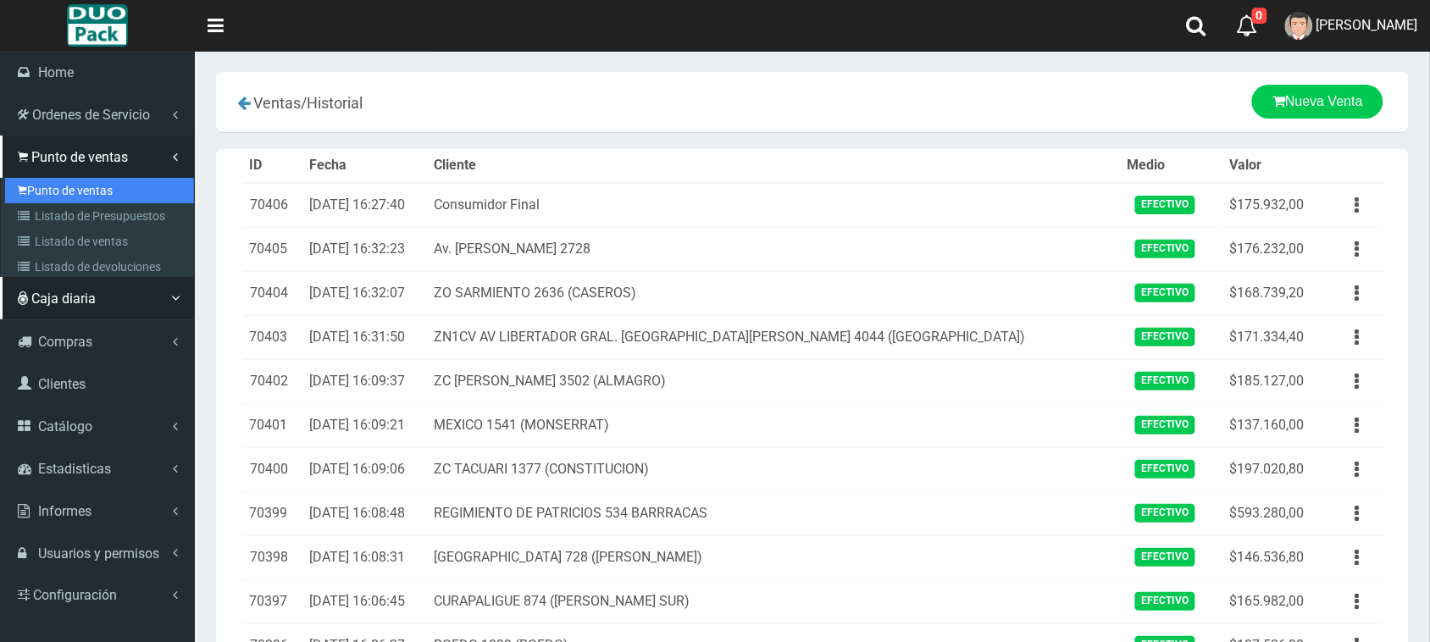
click at [96, 179] on link "Punto de ventas" at bounding box center [99, 190] width 189 height 25
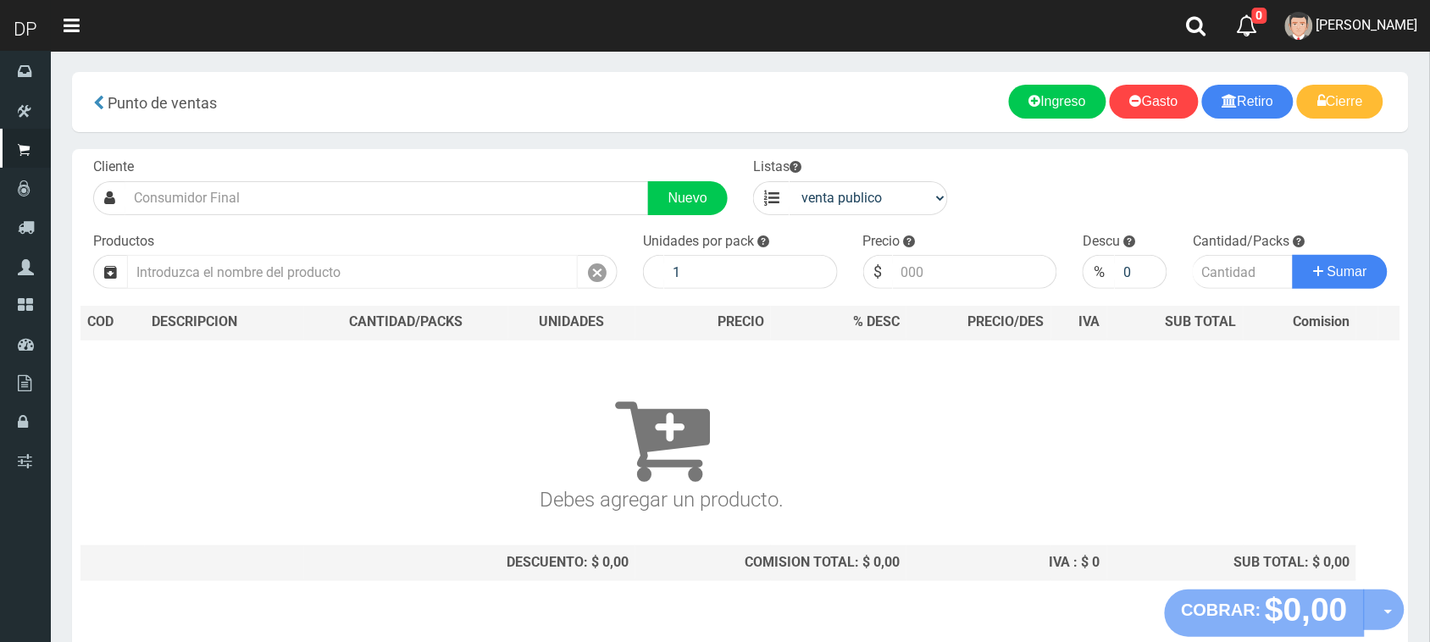
click at [205, 275] on input "text" at bounding box center [352, 272] width 451 height 34
type input "l"
type input "m"
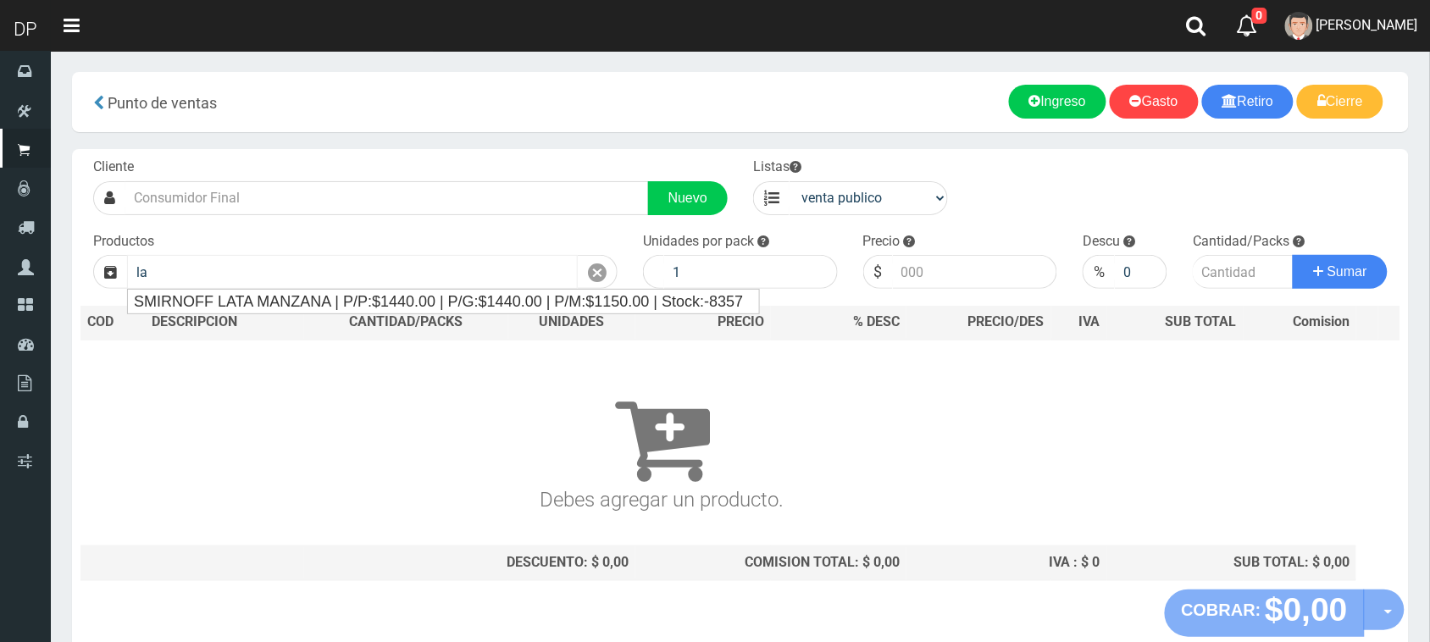
type input "l"
